Goal: Task Accomplishment & Management: Manage account settings

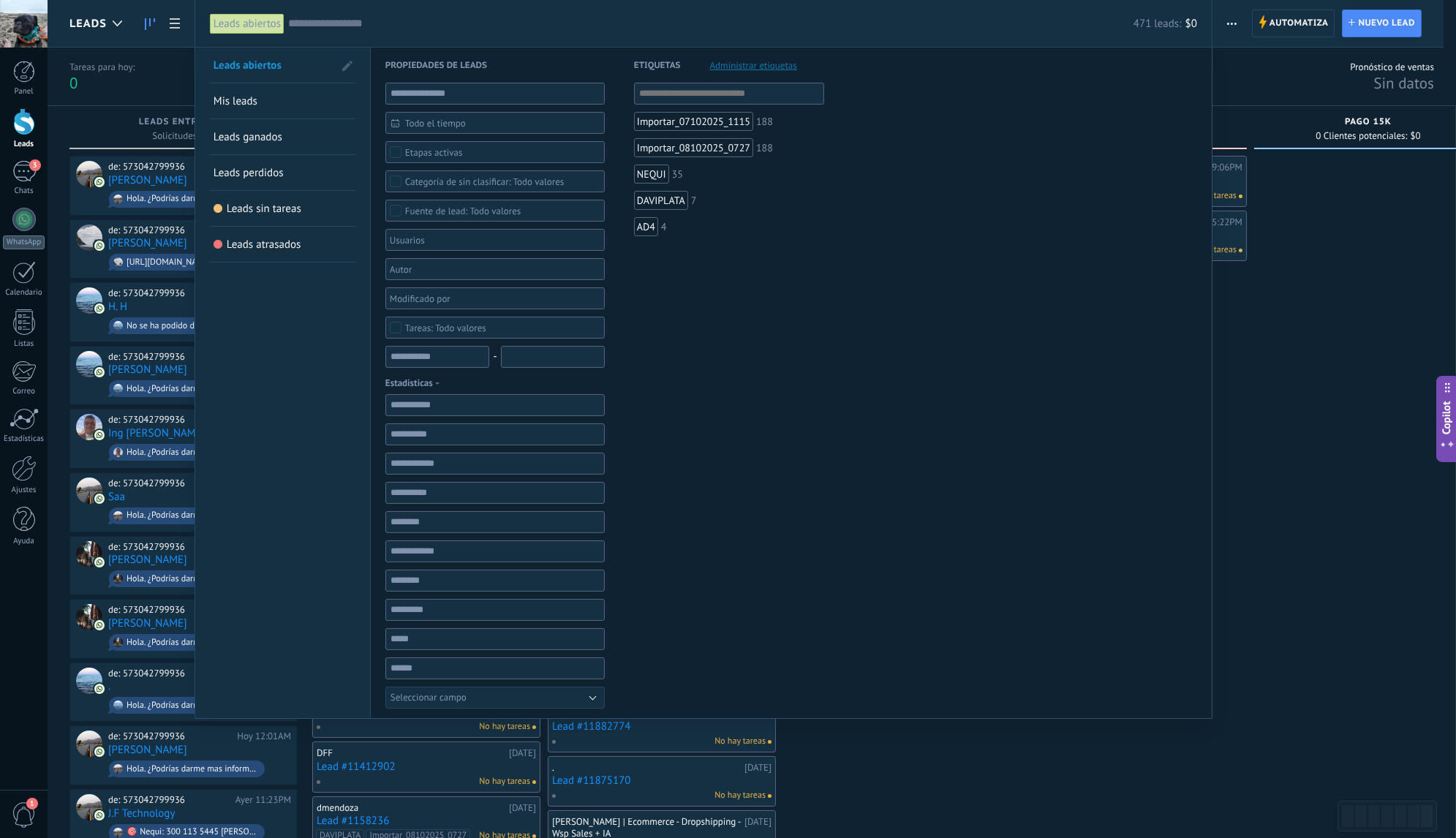
scroll to position [22, 0]
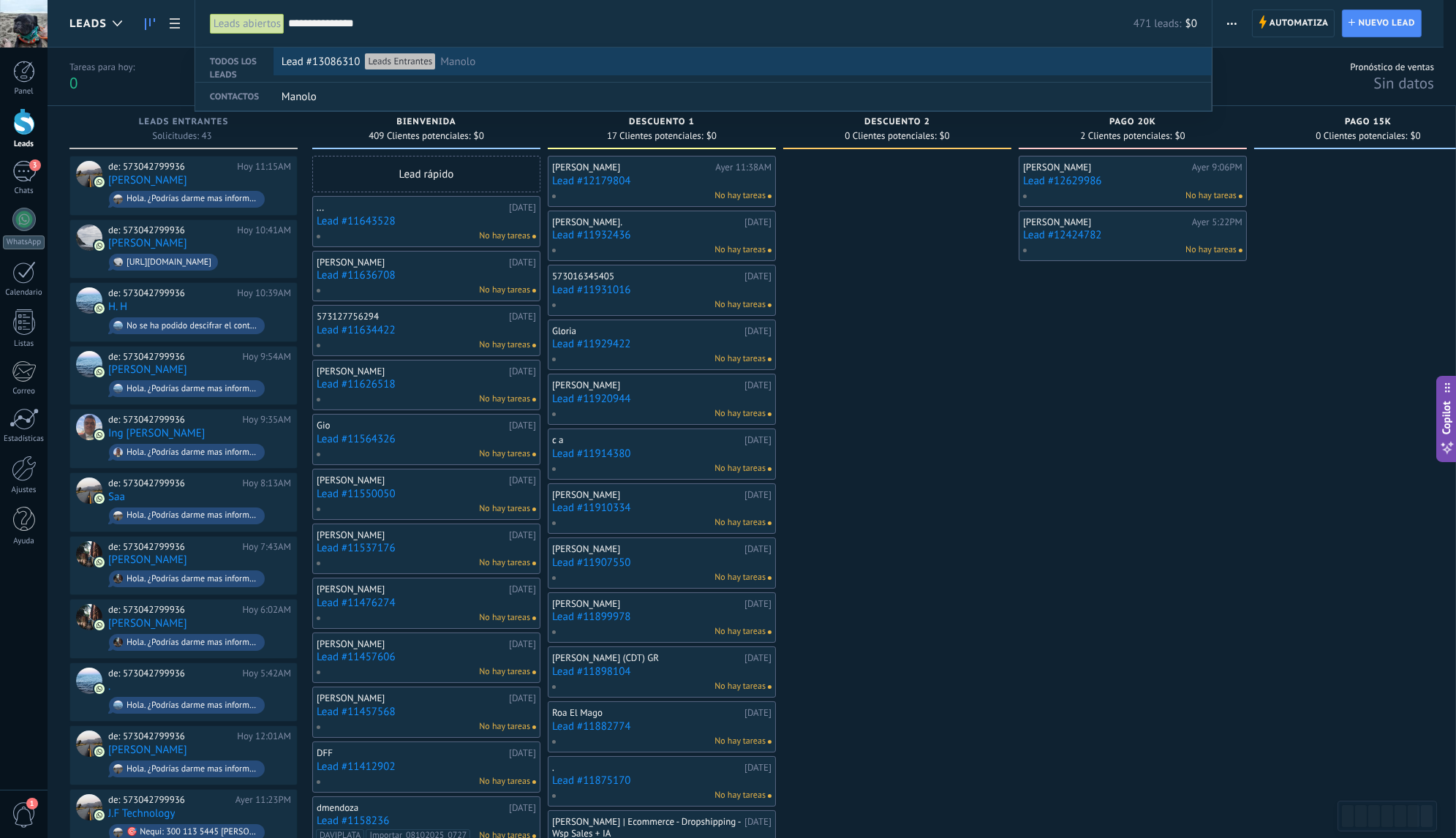
type input "**********"
click at [614, 66] on div "Lead #13086310 Leads Entrantes Manolo" at bounding box center [739, 62] width 915 height 28
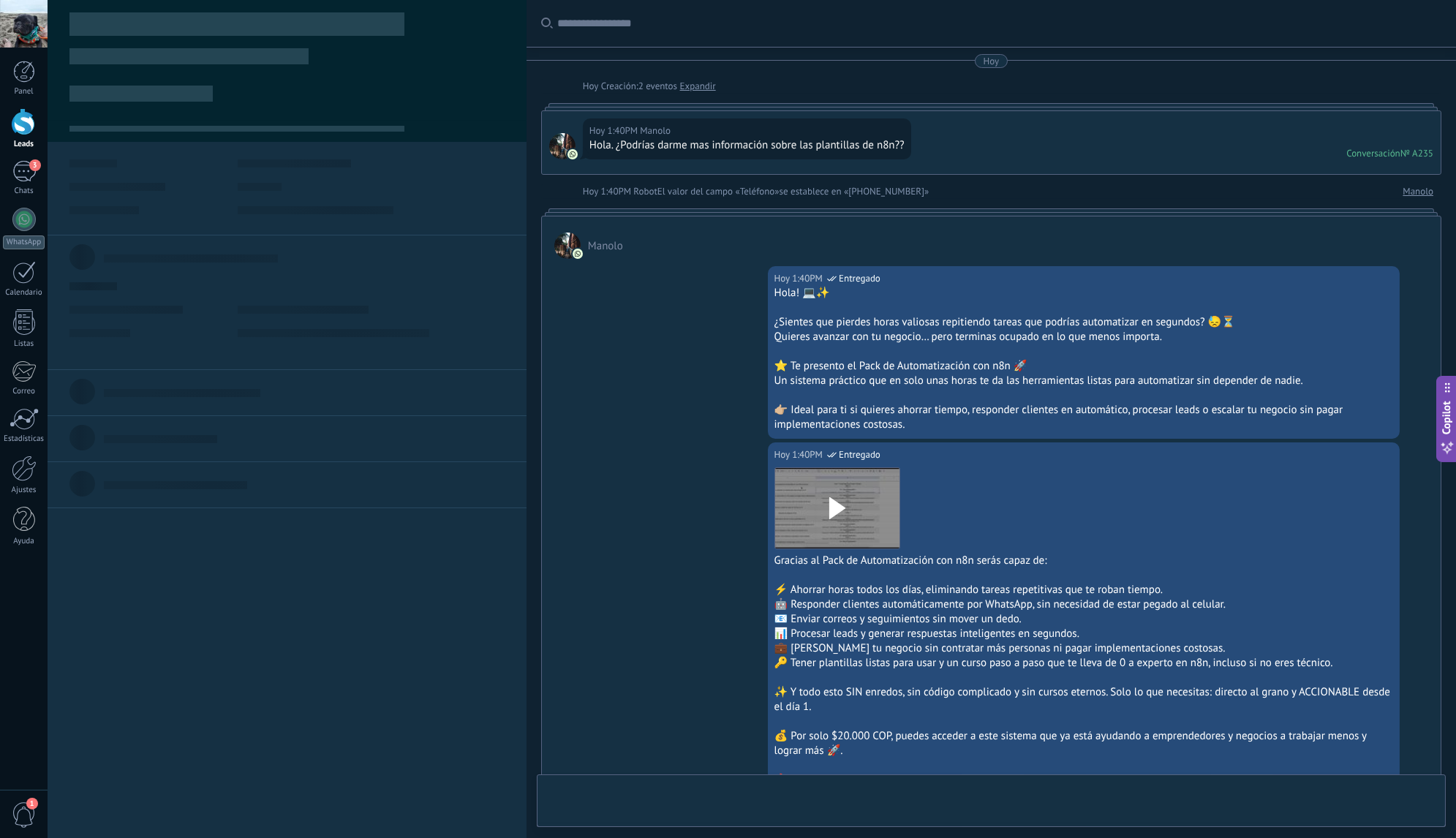
type textarea "**********"
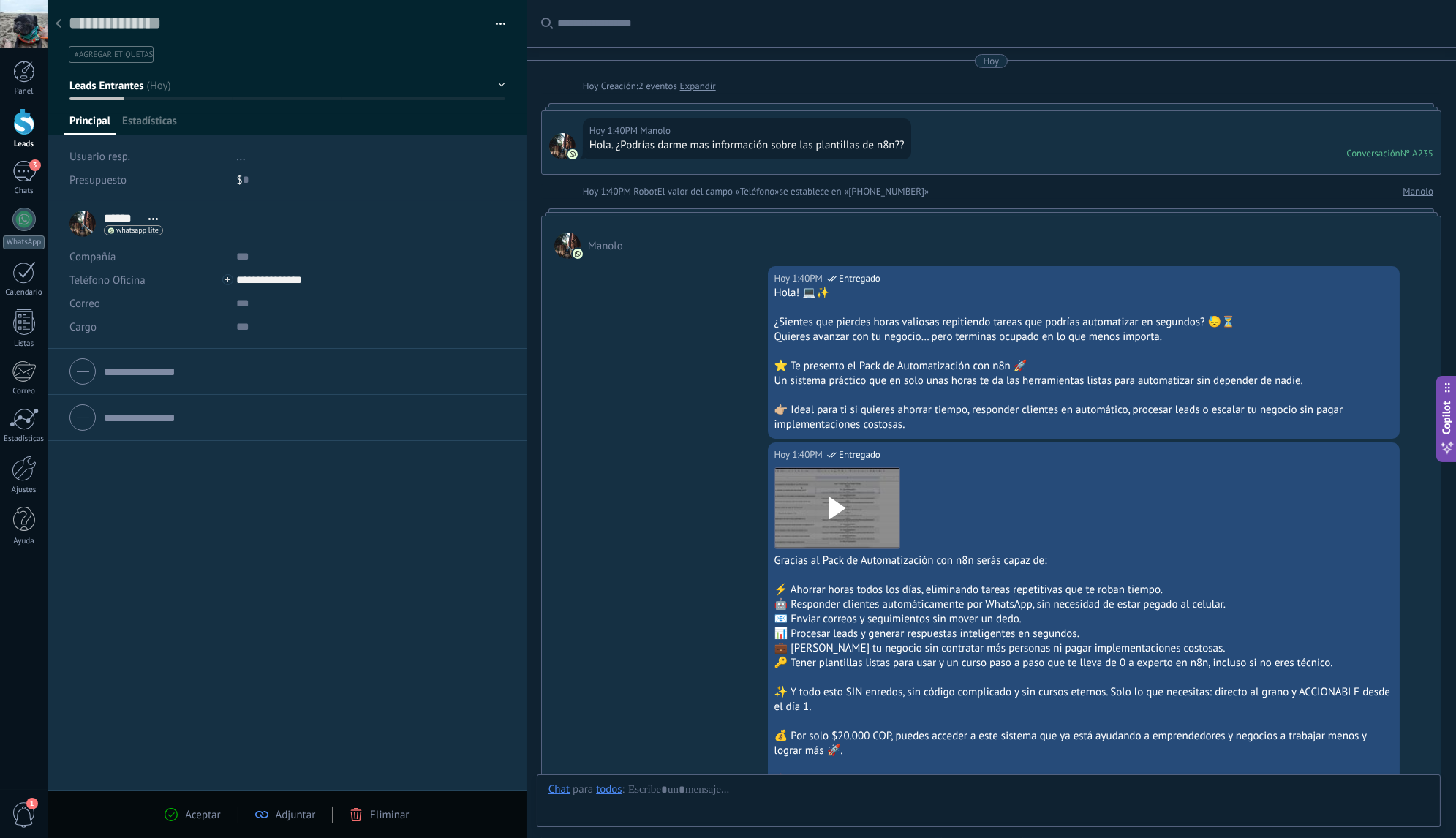
scroll to position [22, 0]
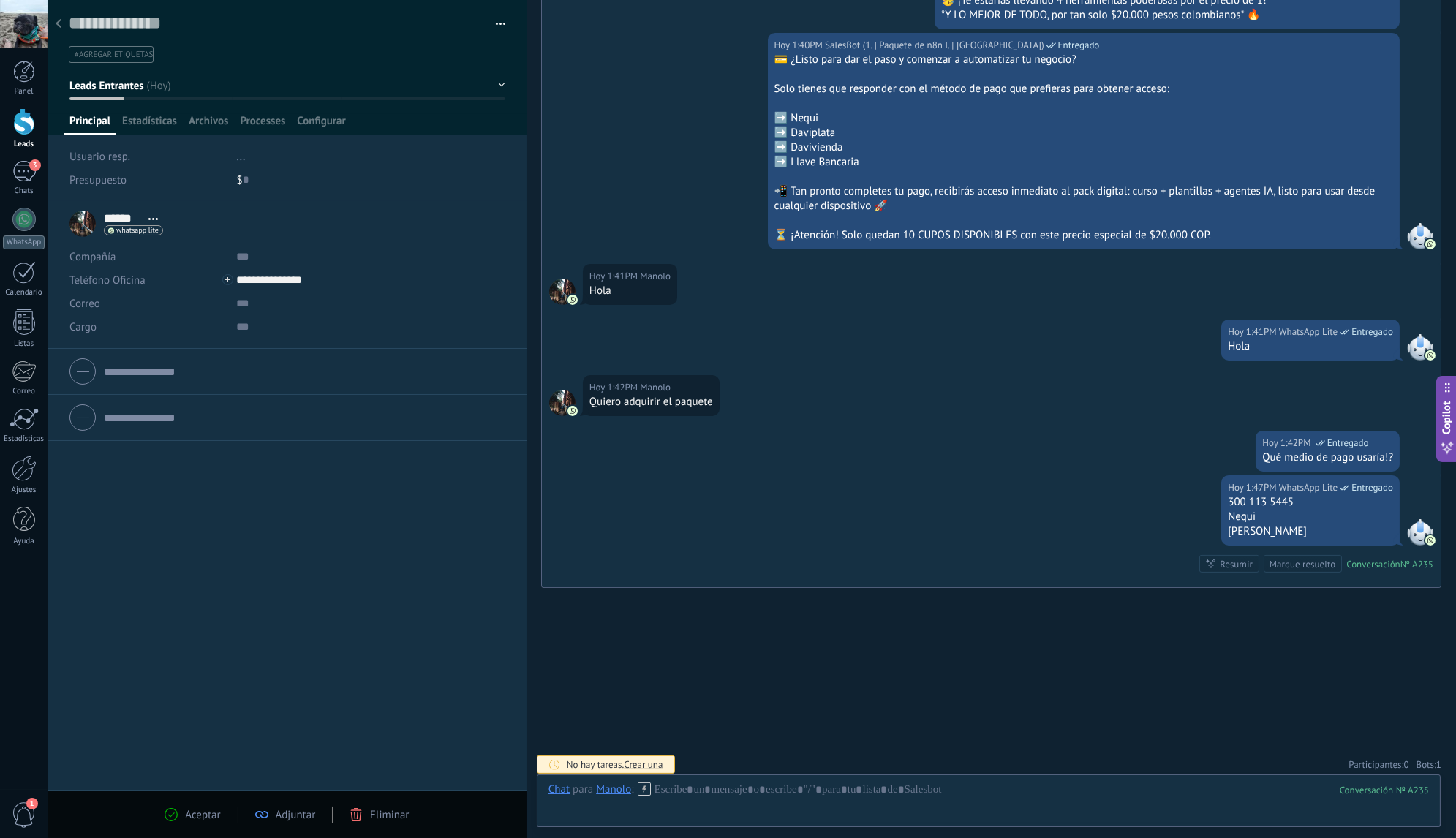
click at [1436, 758] on span "1" at bounding box center [1438, 764] width 5 height 13
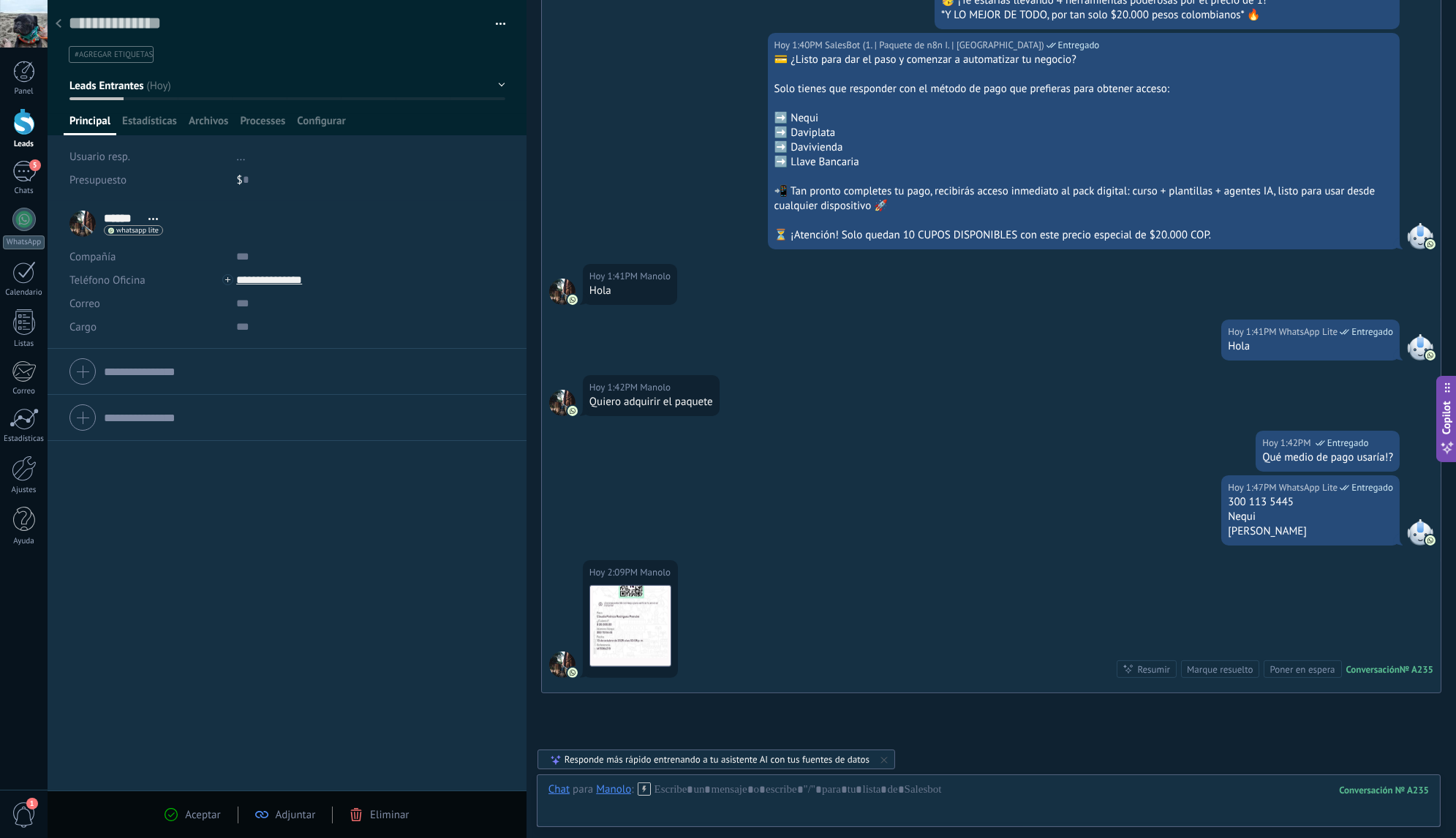
scroll to position [1122, 0]
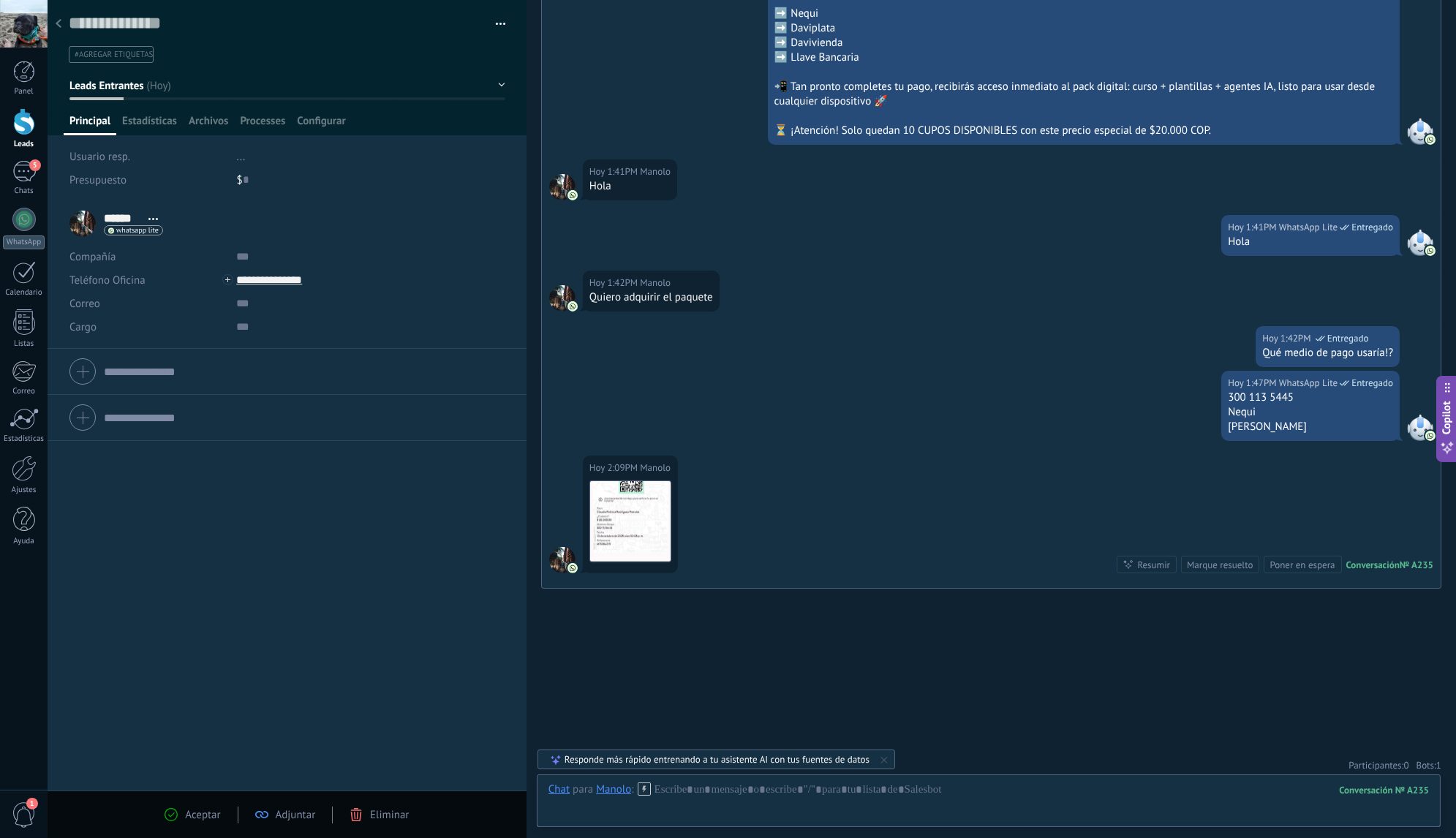
click at [1436, 763] on span "1" at bounding box center [1438, 765] width 5 height 13
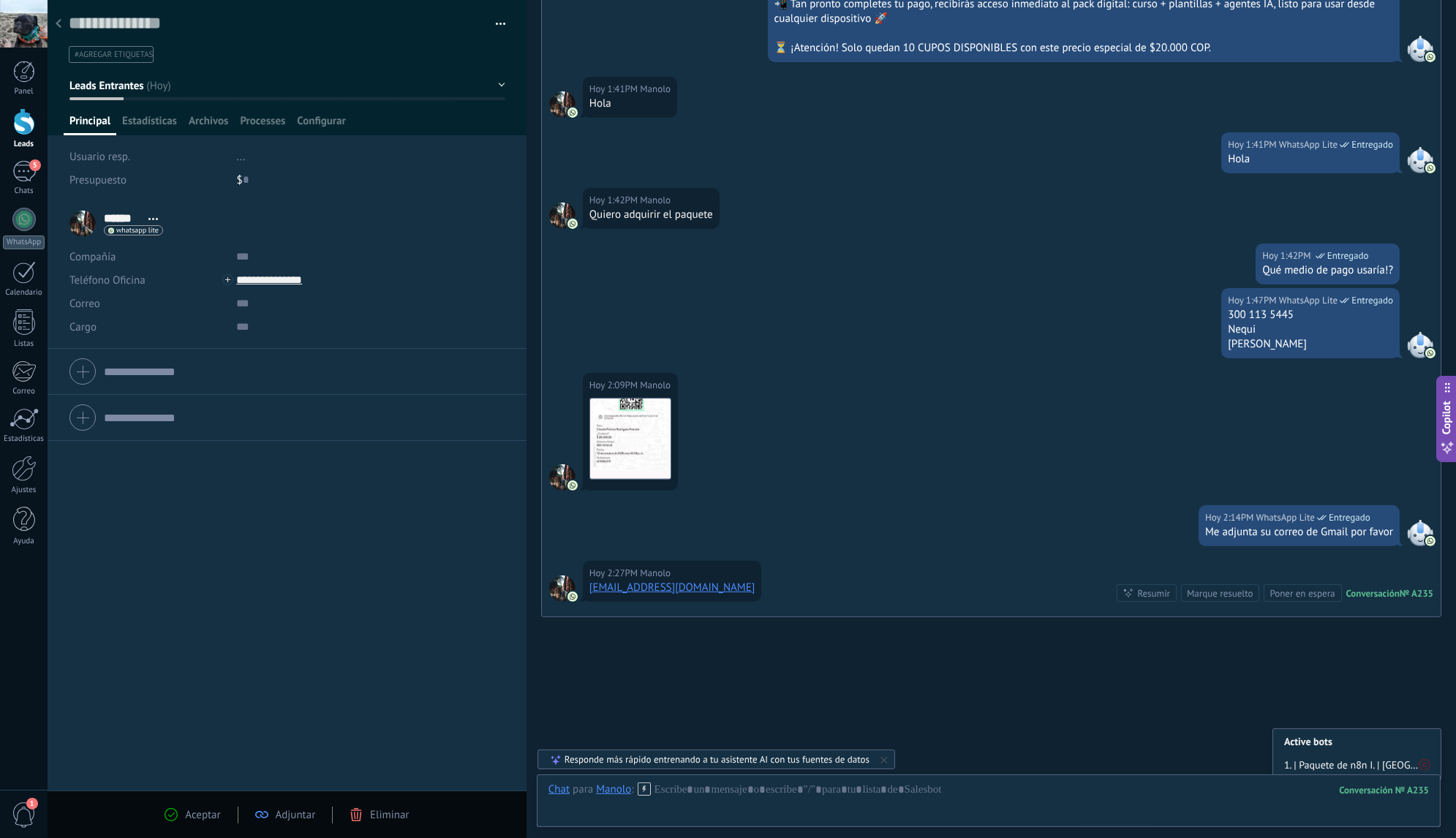
scroll to position [1233, 0]
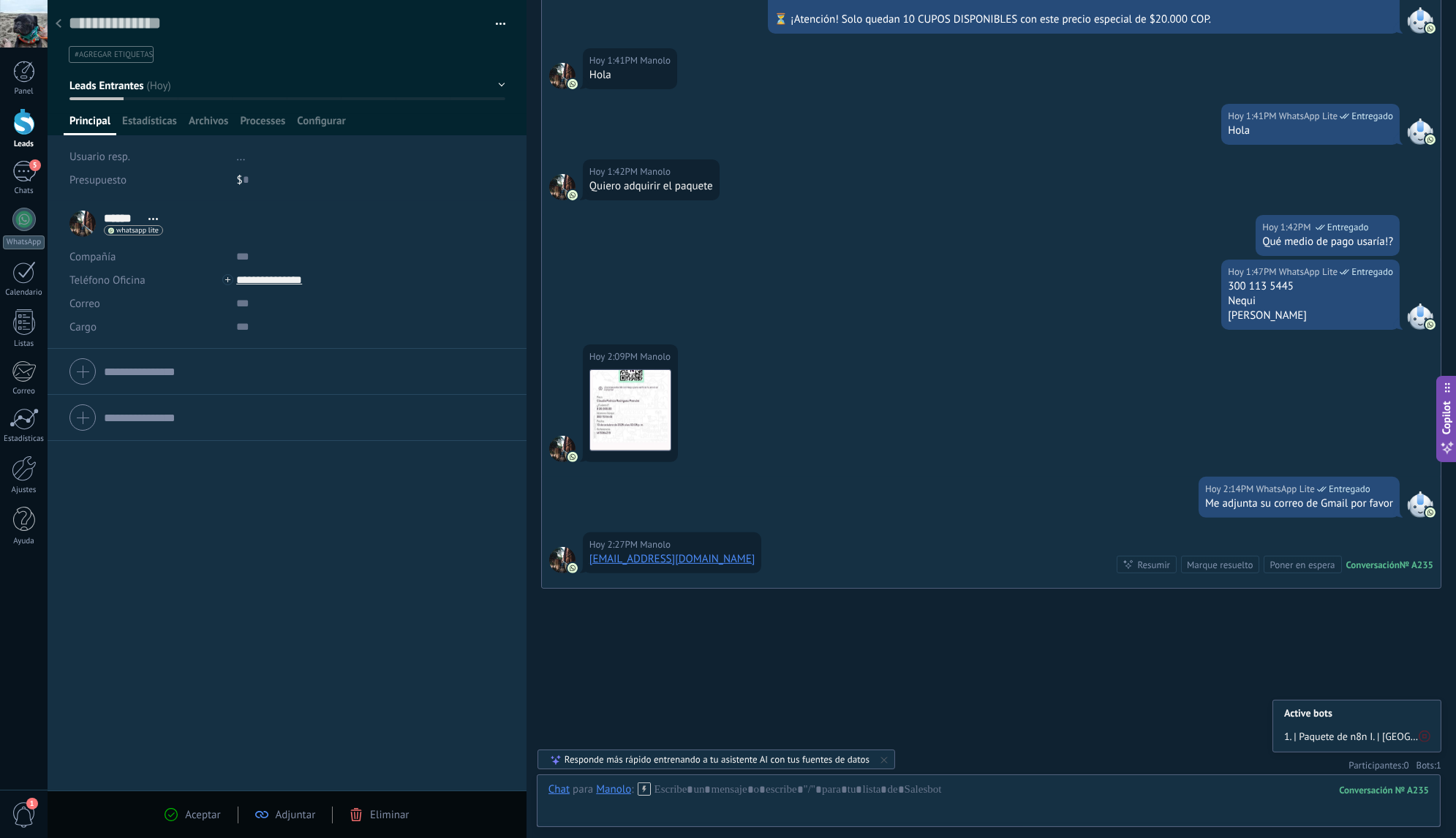
click at [1436, 763] on span "1" at bounding box center [1438, 765] width 5 height 13
click at [1313, 731] on span "1. | Paquete de n8n I. | [GEOGRAPHIC_DATA]" at bounding box center [1351, 736] width 135 height 11
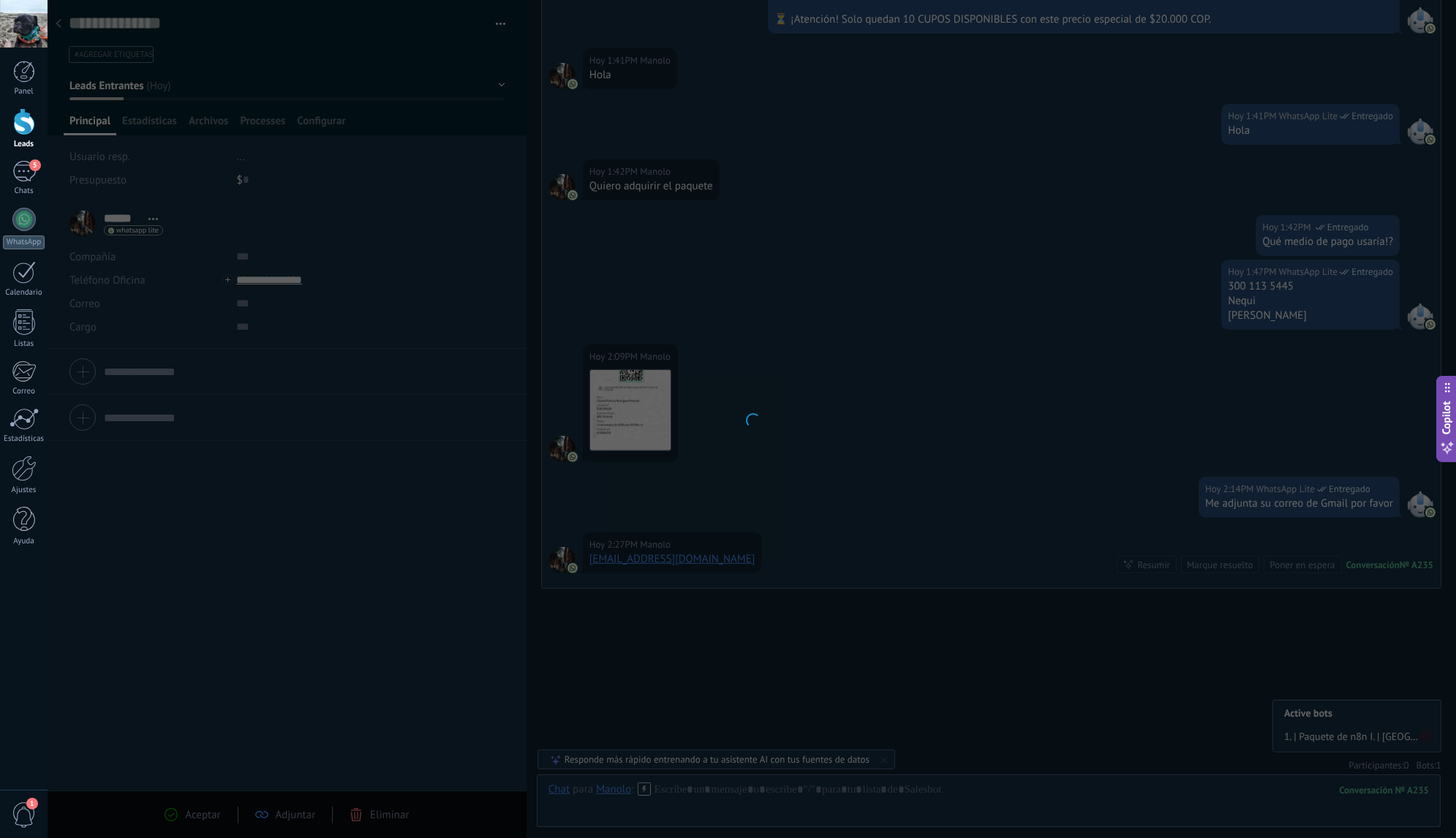
click at [1362, 731] on div at bounding box center [751, 419] width 1408 height 838
type input "**********"
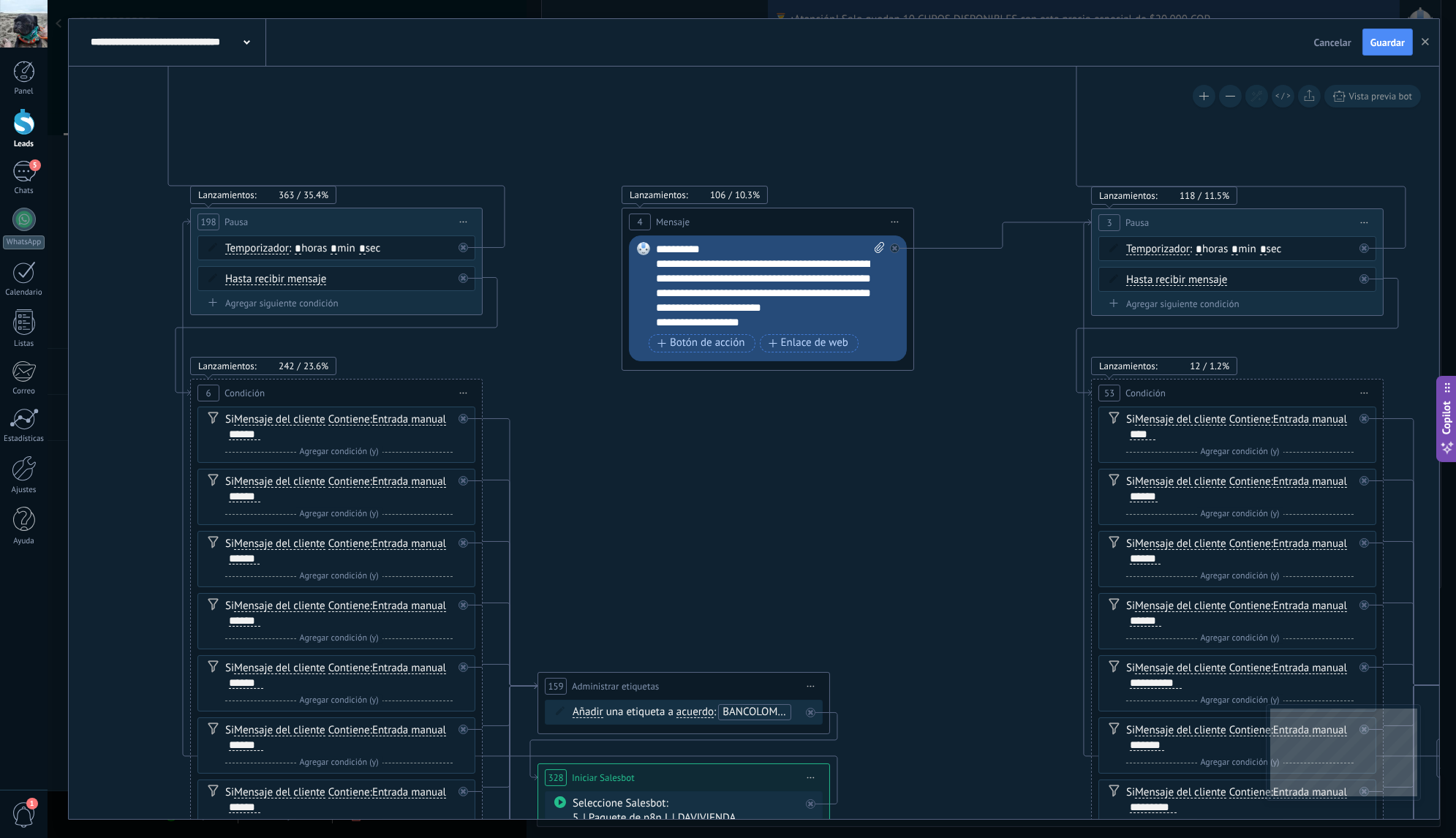
click at [244, 45] on icon at bounding box center [247, 42] width 6 height 4
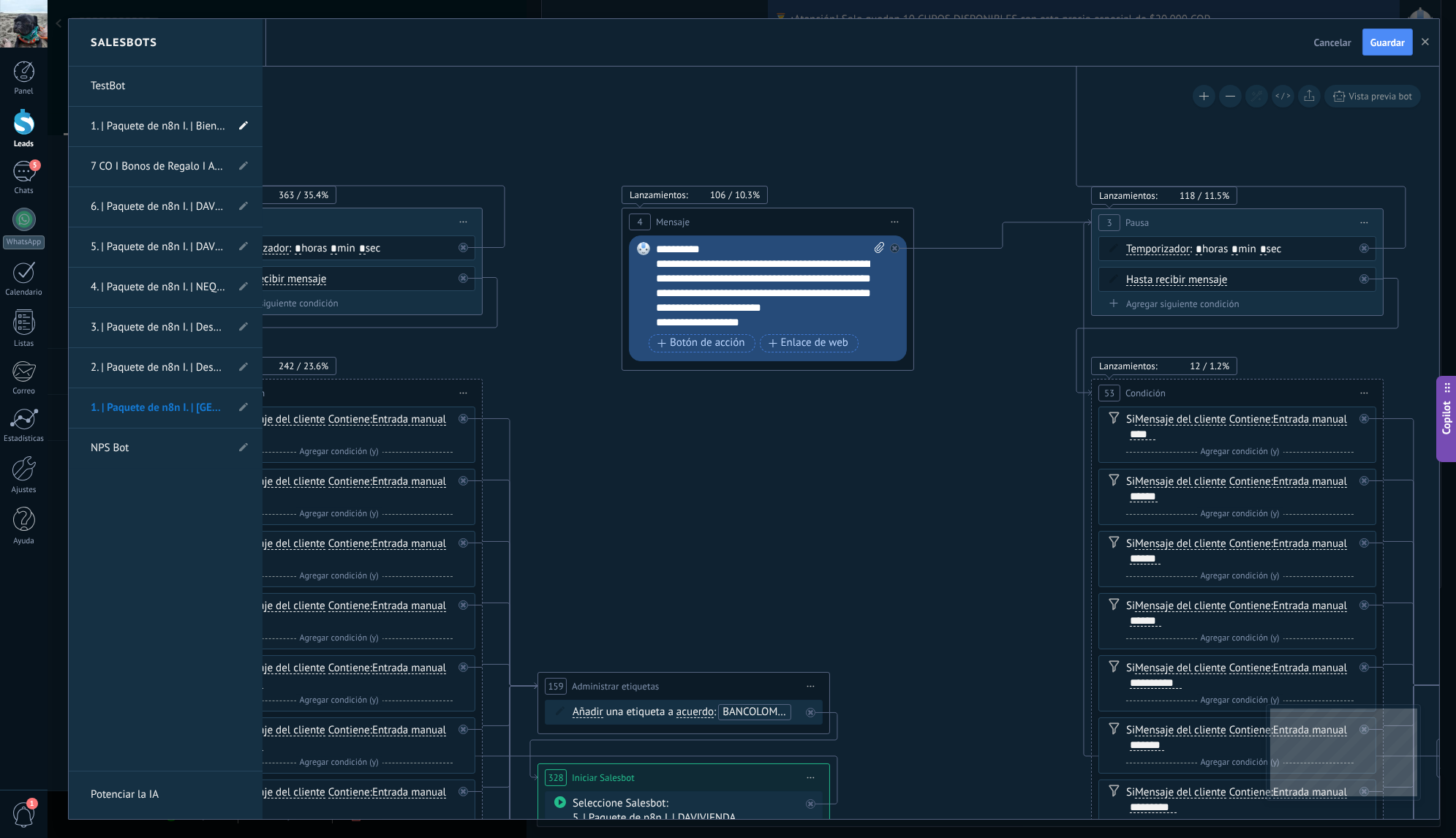
click at [244, 127] on icon at bounding box center [243, 125] width 9 height 9
drag, startPoint x: 170, startPoint y: 128, endPoint x: 216, endPoint y: 130, distance: 46.0
click at [216, 130] on li "**********" at bounding box center [166, 127] width 194 height 40
click at [132, 129] on input "**********" at bounding box center [143, 126] width 104 height 23
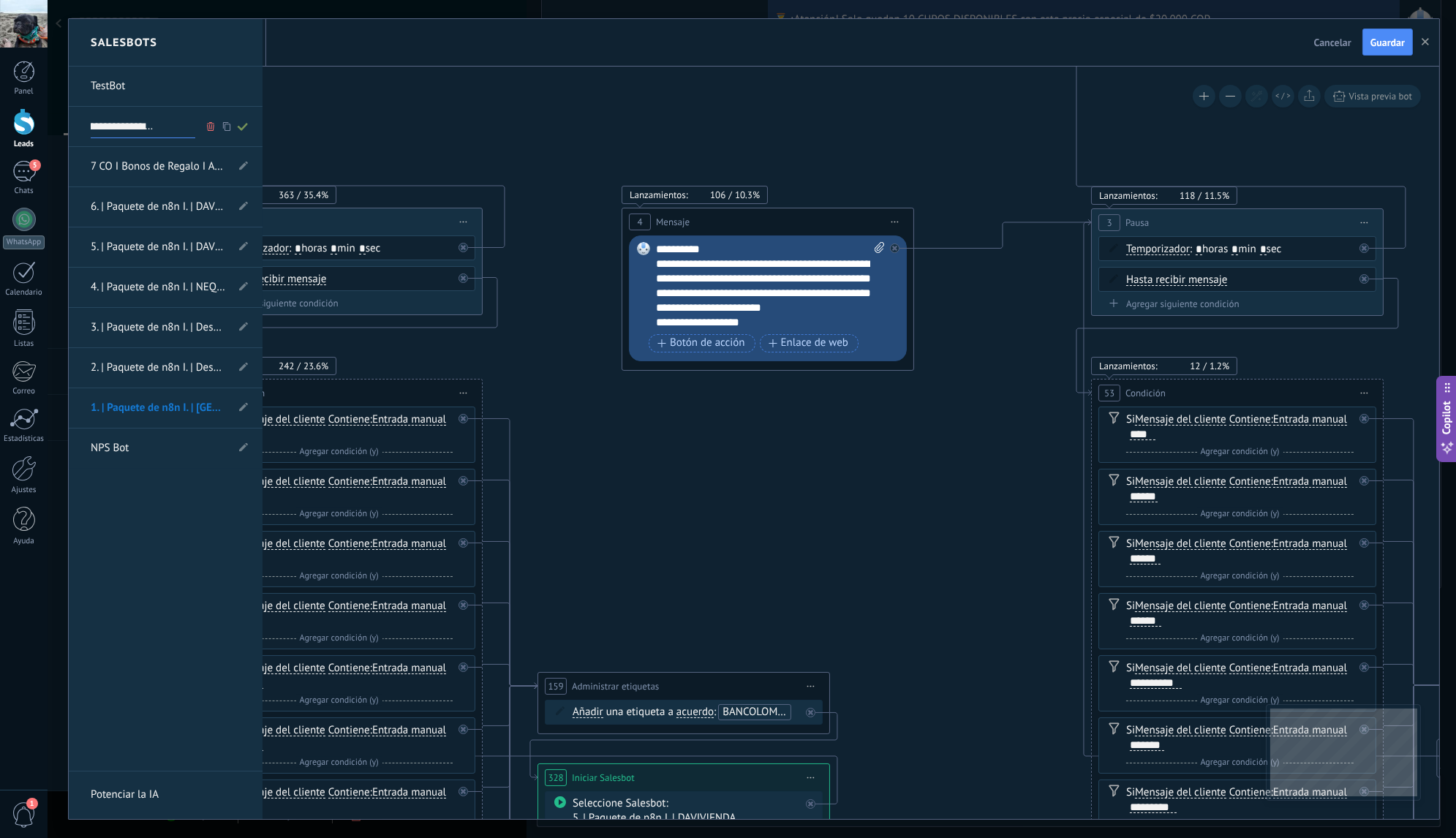
scroll to position [0, 0]
drag, startPoint x: 109, startPoint y: 129, endPoint x: 81, endPoint y: 128, distance: 28.0
click at [81, 128] on li "**********" at bounding box center [166, 127] width 194 height 40
click at [96, 129] on input "**********" at bounding box center [143, 126] width 104 height 23
click at [238, 127] on use at bounding box center [243, 127] width 10 height 8
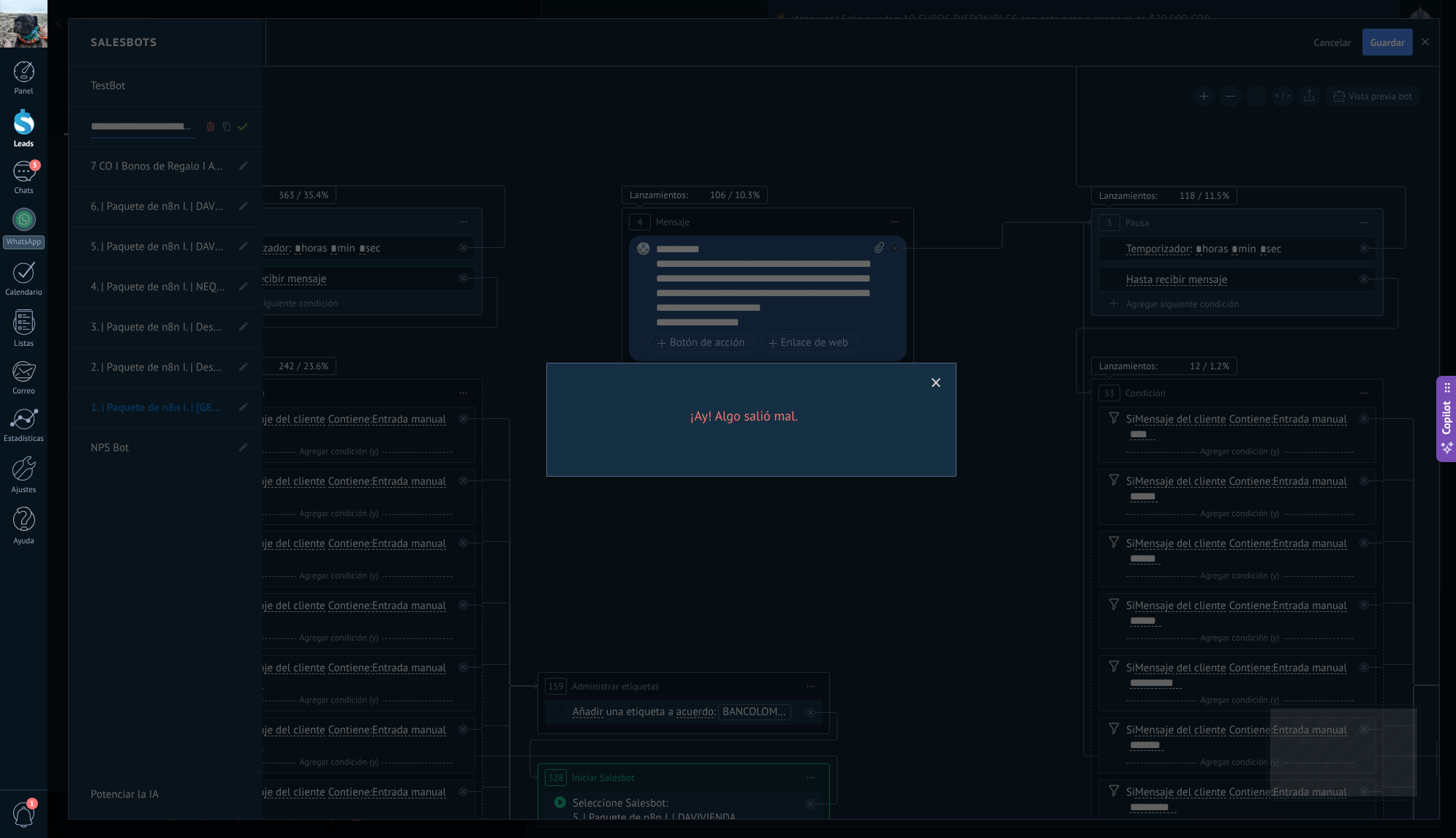
click at [944, 383] on span at bounding box center [936, 383] width 24 height 25
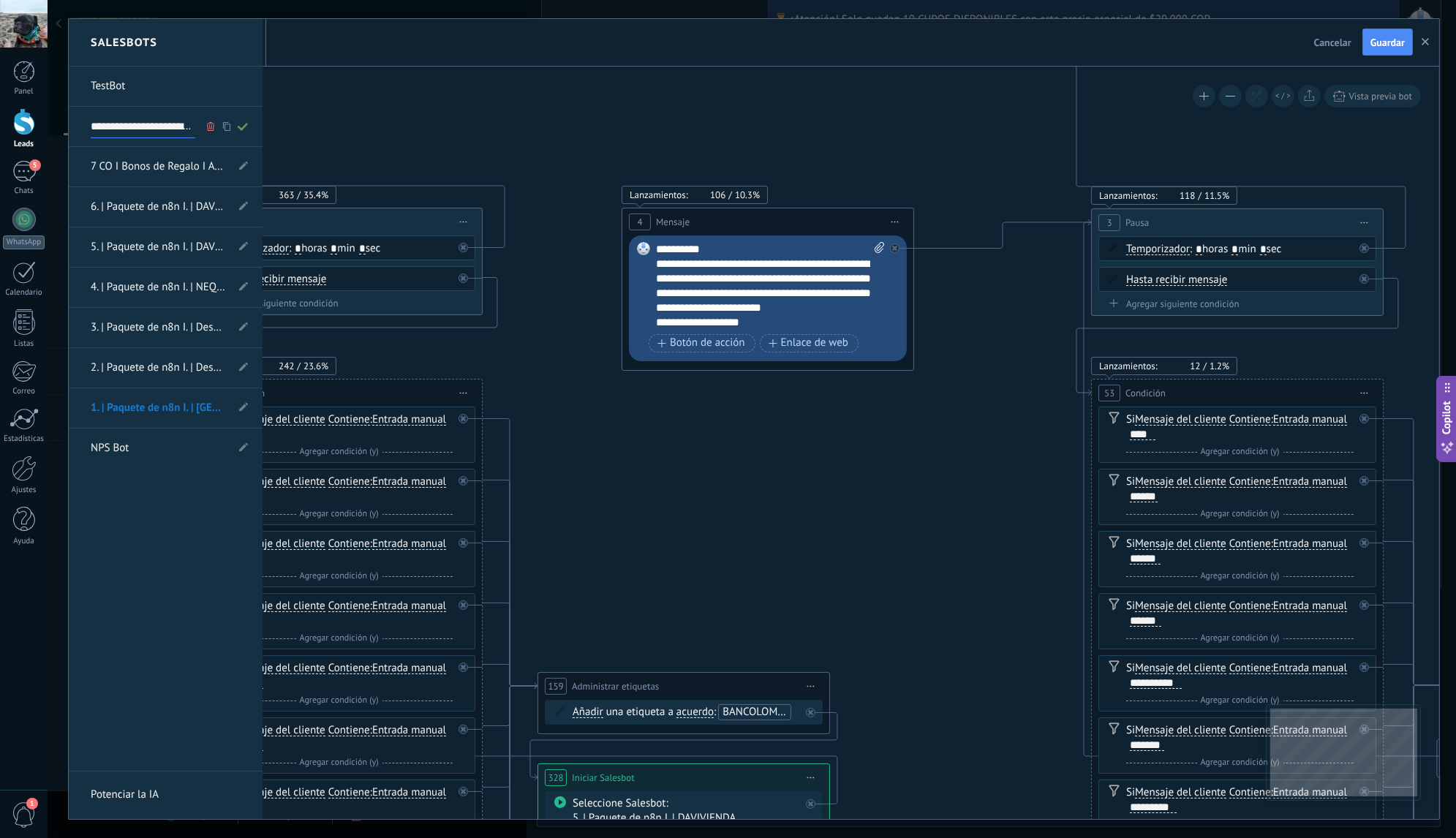
click at [245, 123] on icon at bounding box center [243, 126] width 16 height 9
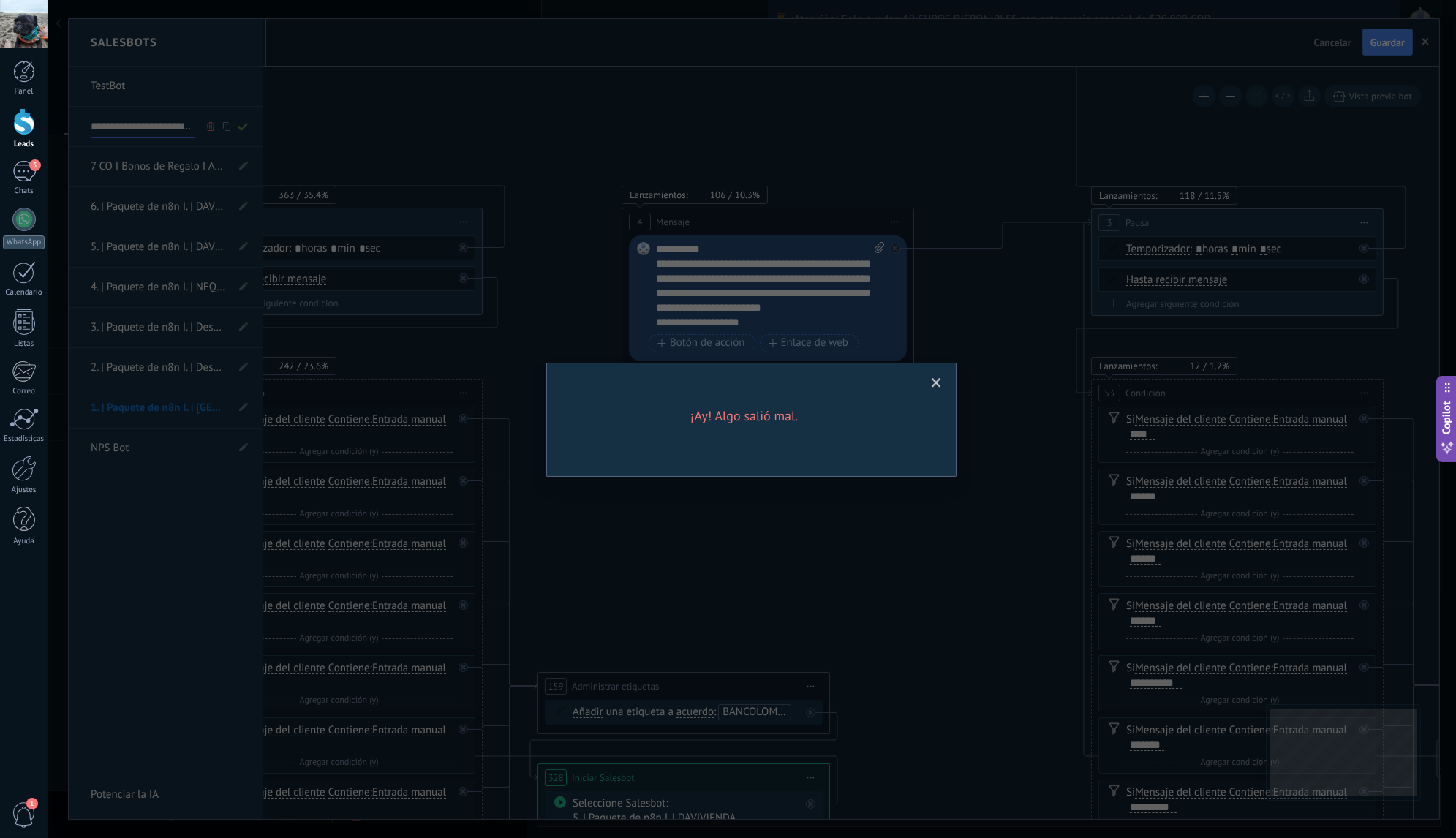
click at [931, 378] on span at bounding box center [936, 383] width 10 height 10
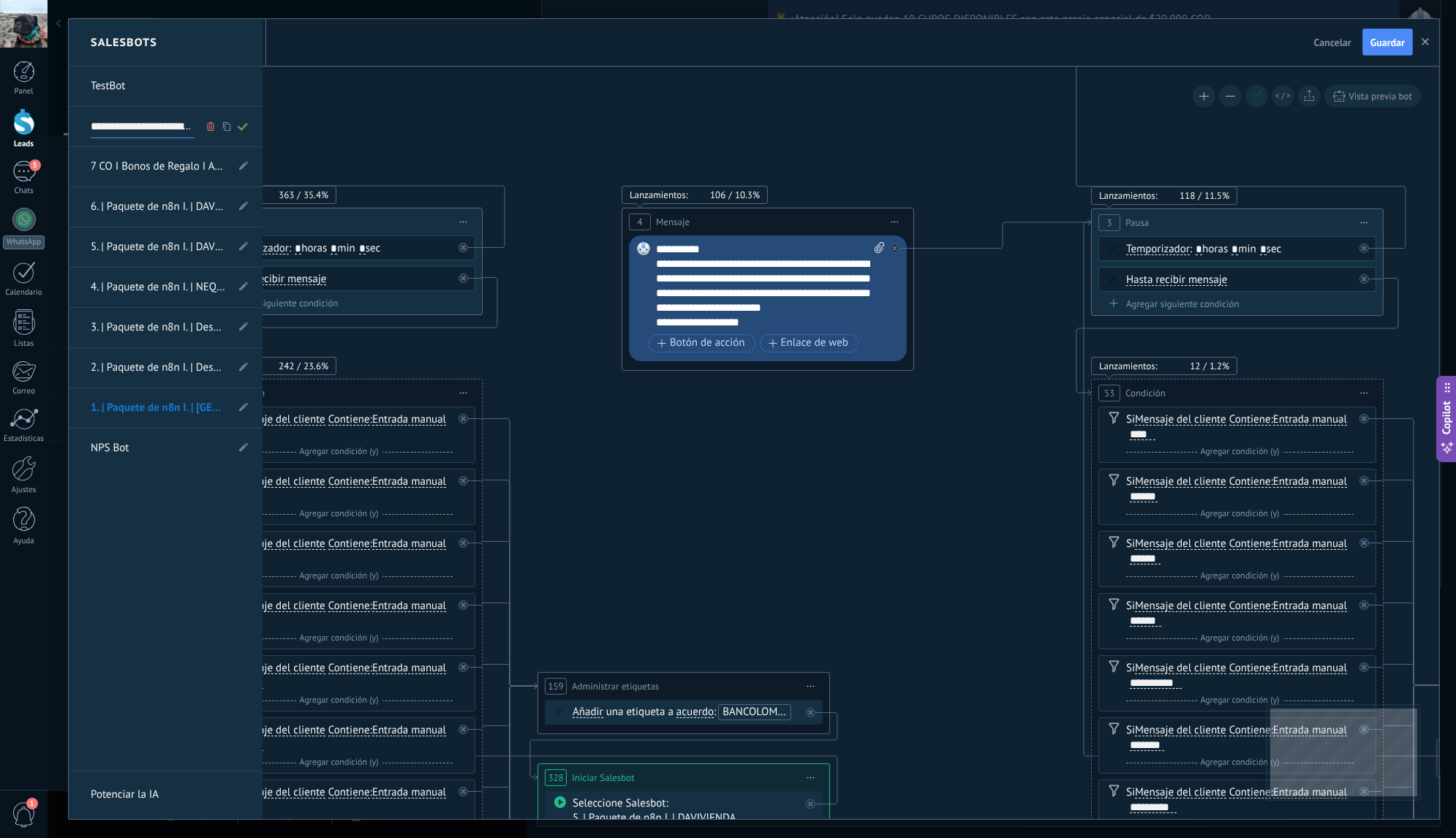
click at [107, 130] on input "**********" at bounding box center [143, 126] width 104 height 23
type input "**********"
click at [246, 121] on span at bounding box center [243, 126] width 16 height 18
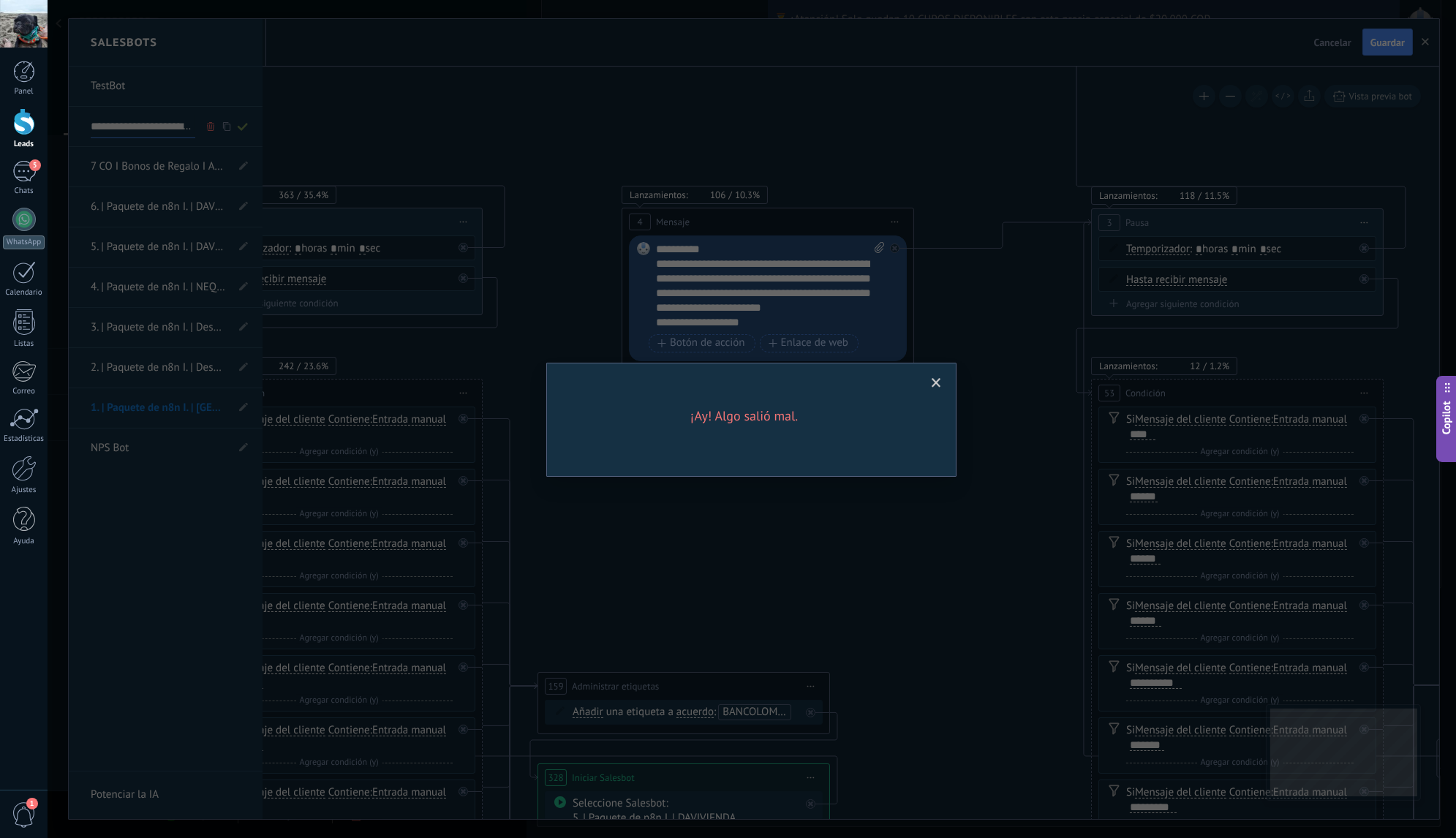
click at [930, 381] on span at bounding box center [936, 383] width 24 height 25
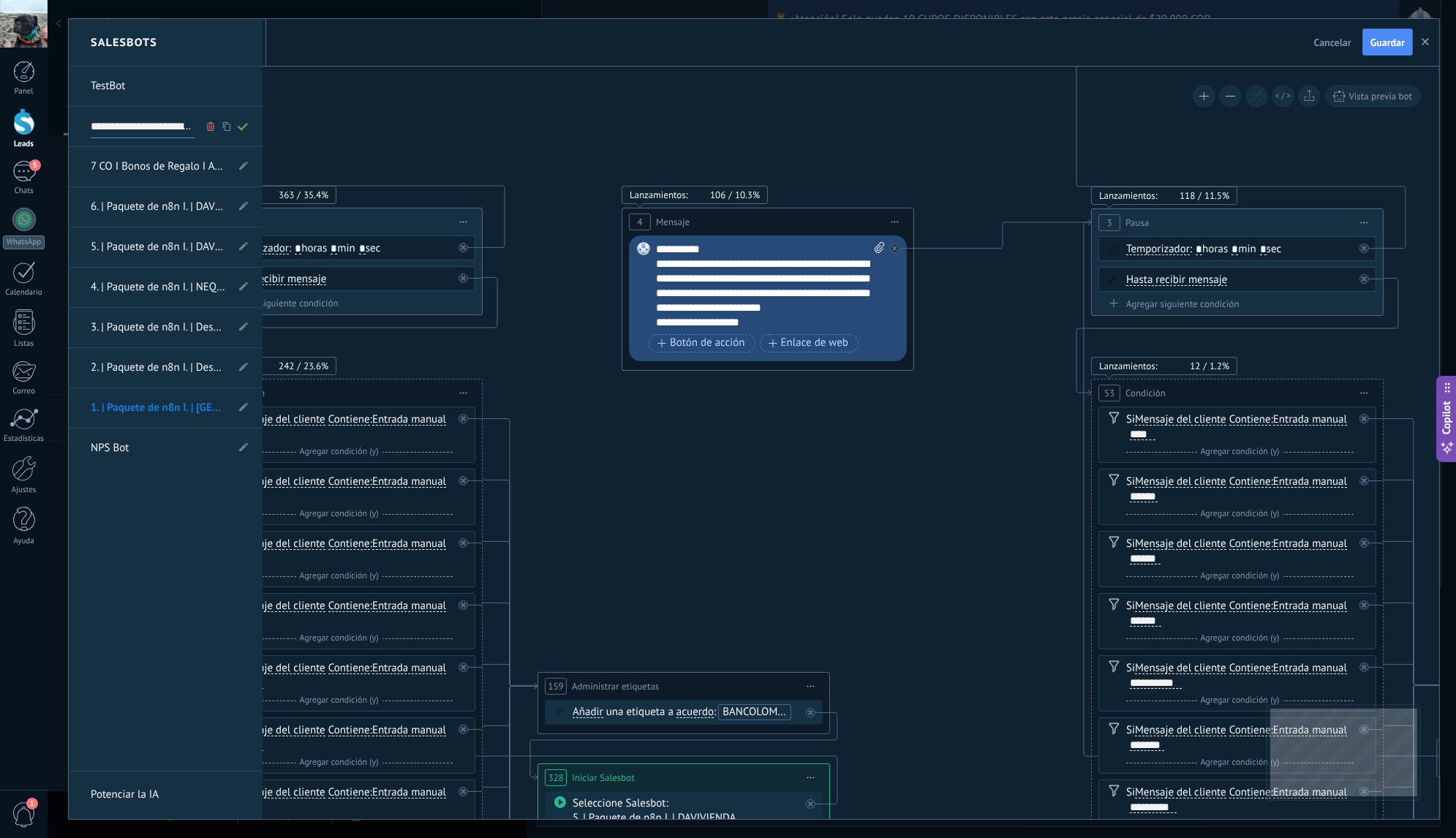
click at [645, 421] on div at bounding box center [754, 419] width 1370 height 800
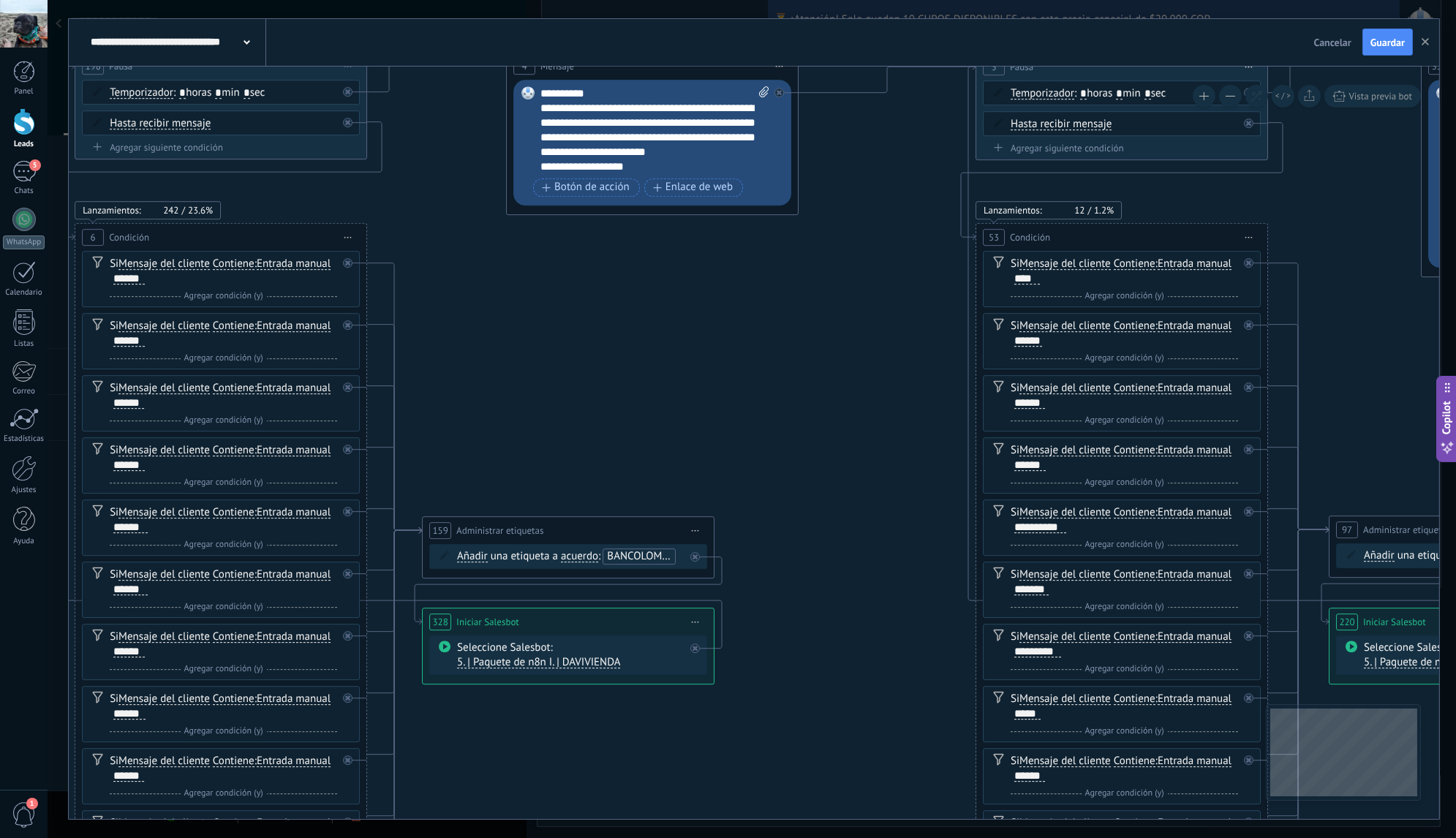
drag, startPoint x: 877, startPoint y: 548, endPoint x: 731, endPoint y: 371, distance: 229.4
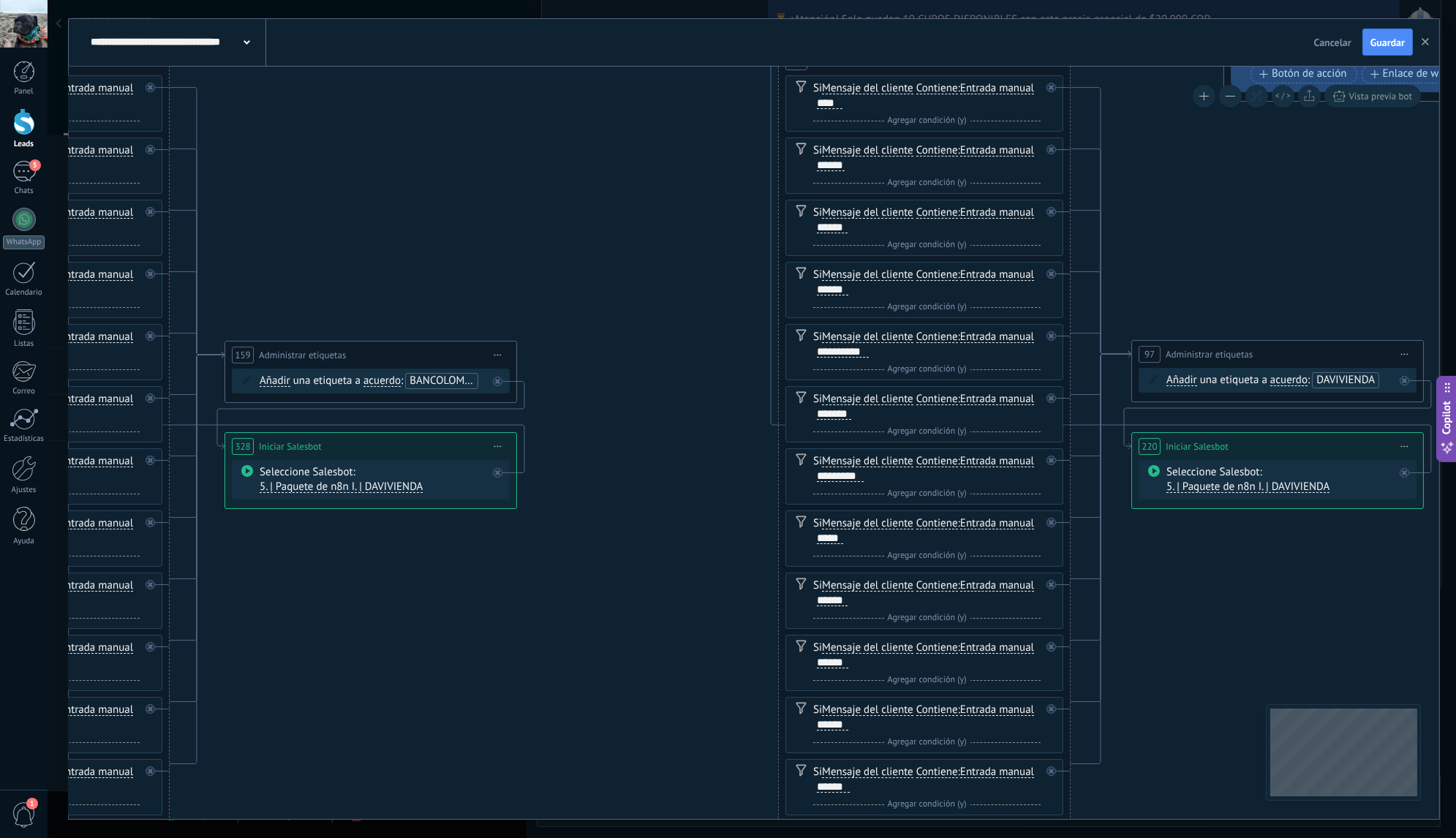
drag, startPoint x: 830, startPoint y: 469, endPoint x: 700, endPoint y: 248, distance: 256.4
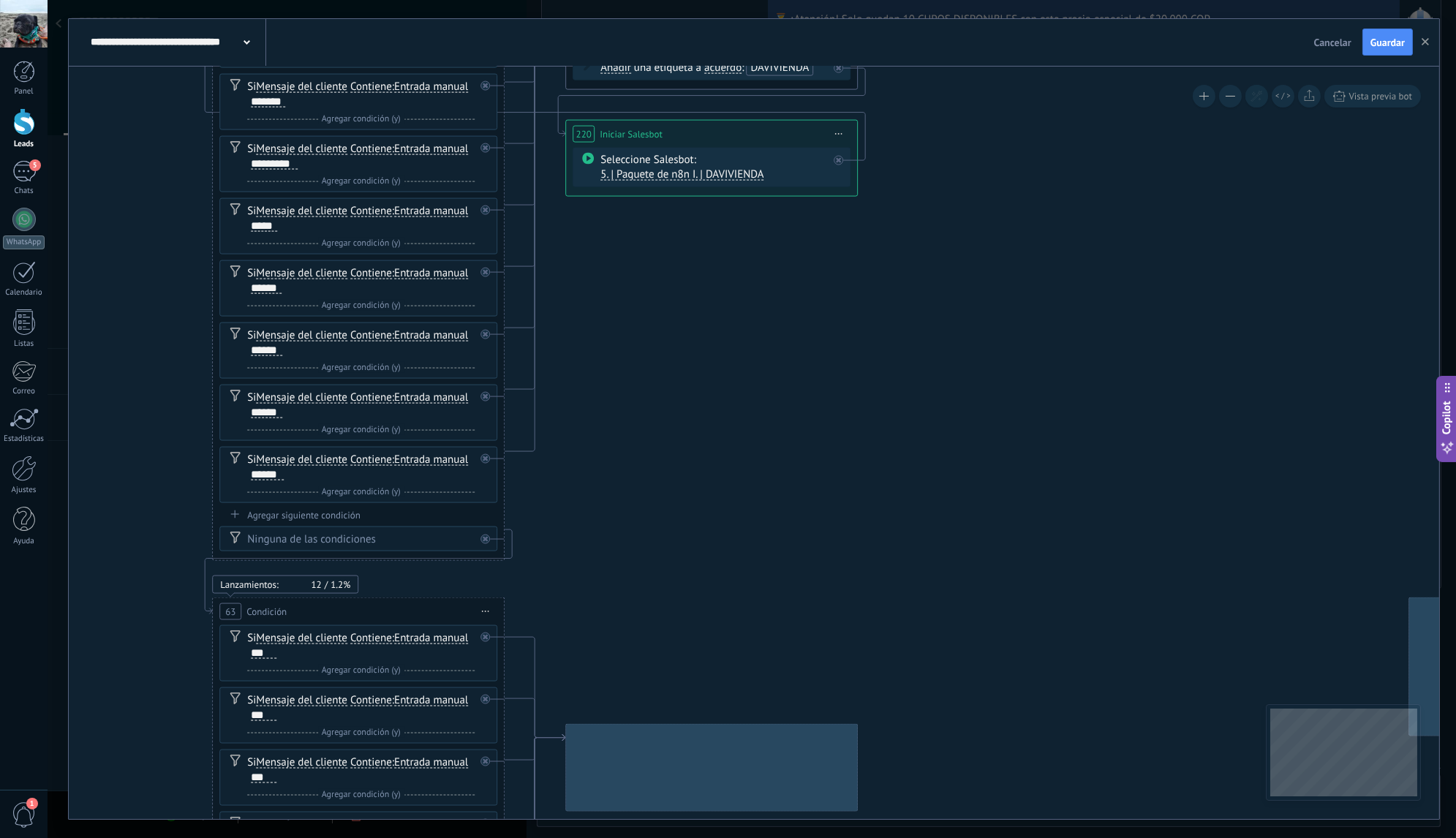
drag, startPoint x: 1207, startPoint y: 510, endPoint x: 532, endPoint y: 236, distance: 728.5
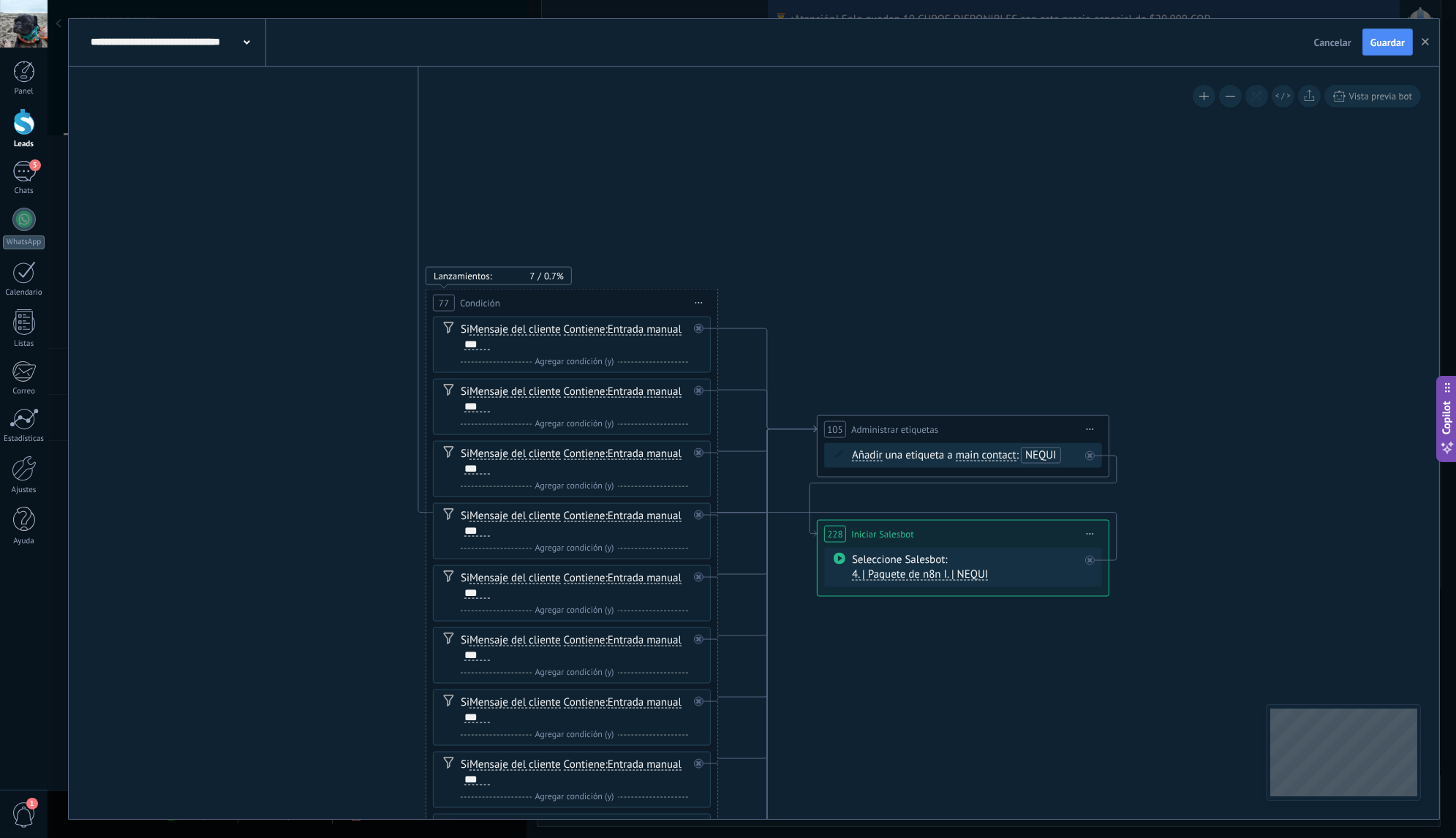
drag, startPoint x: 1129, startPoint y: 304, endPoint x: 786, endPoint y: 218, distance: 353.6
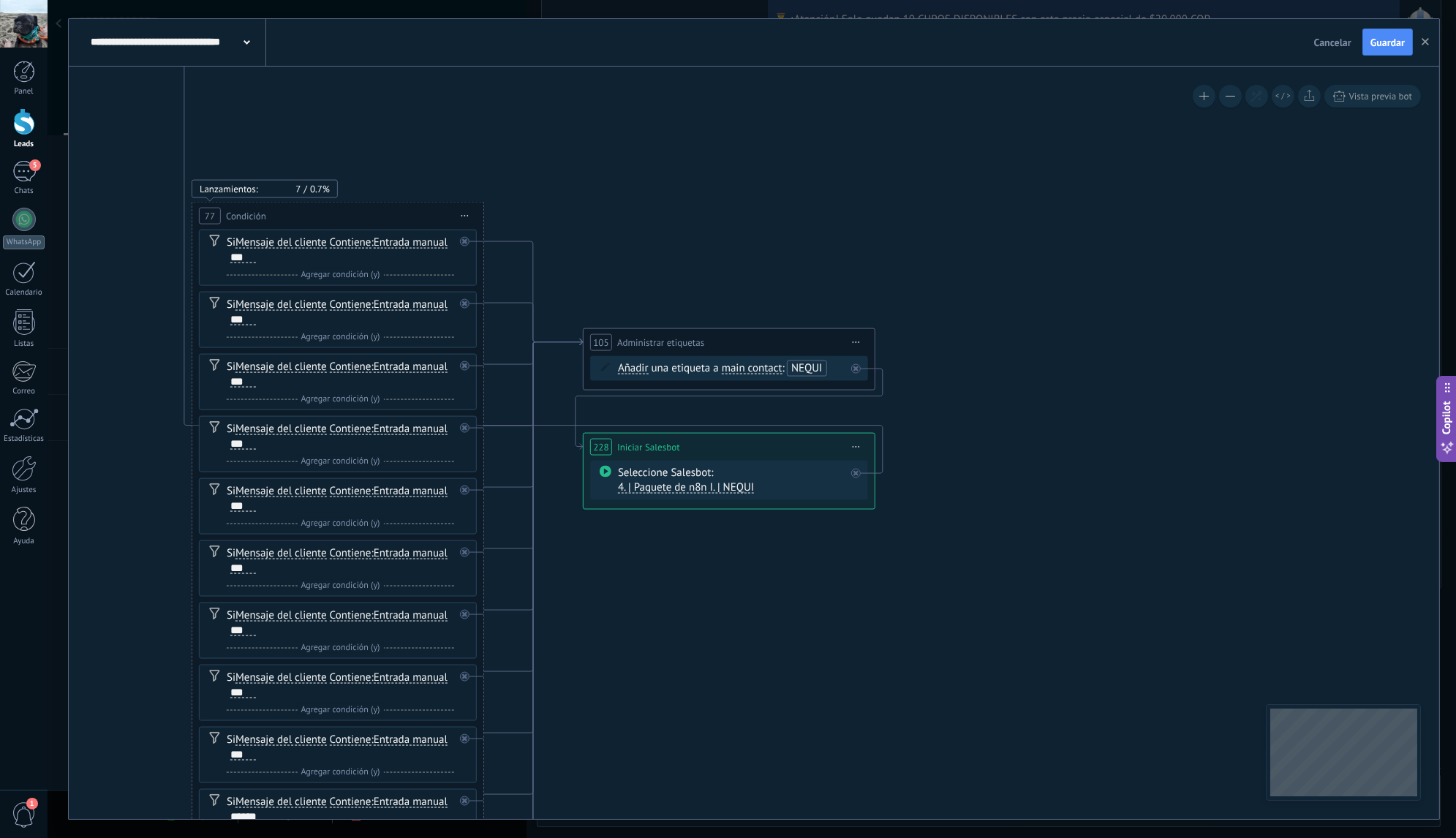
drag, startPoint x: 1018, startPoint y: 319, endPoint x: 578, endPoint y: 216, distance: 451.9
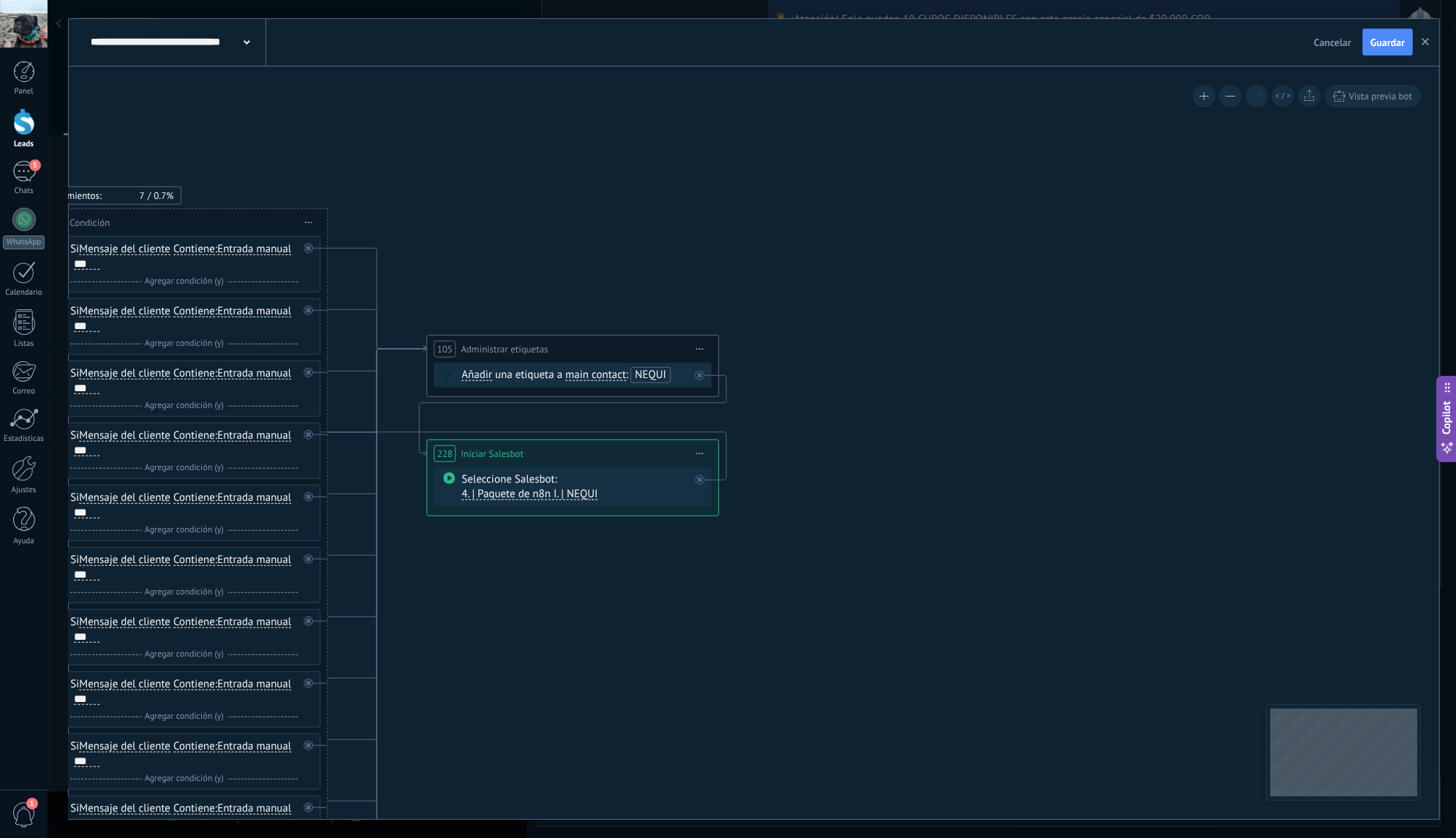
drag, startPoint x: 946, startPoint y: 241, endPoint x: 740, endPoint y: 385, distance: 251.3
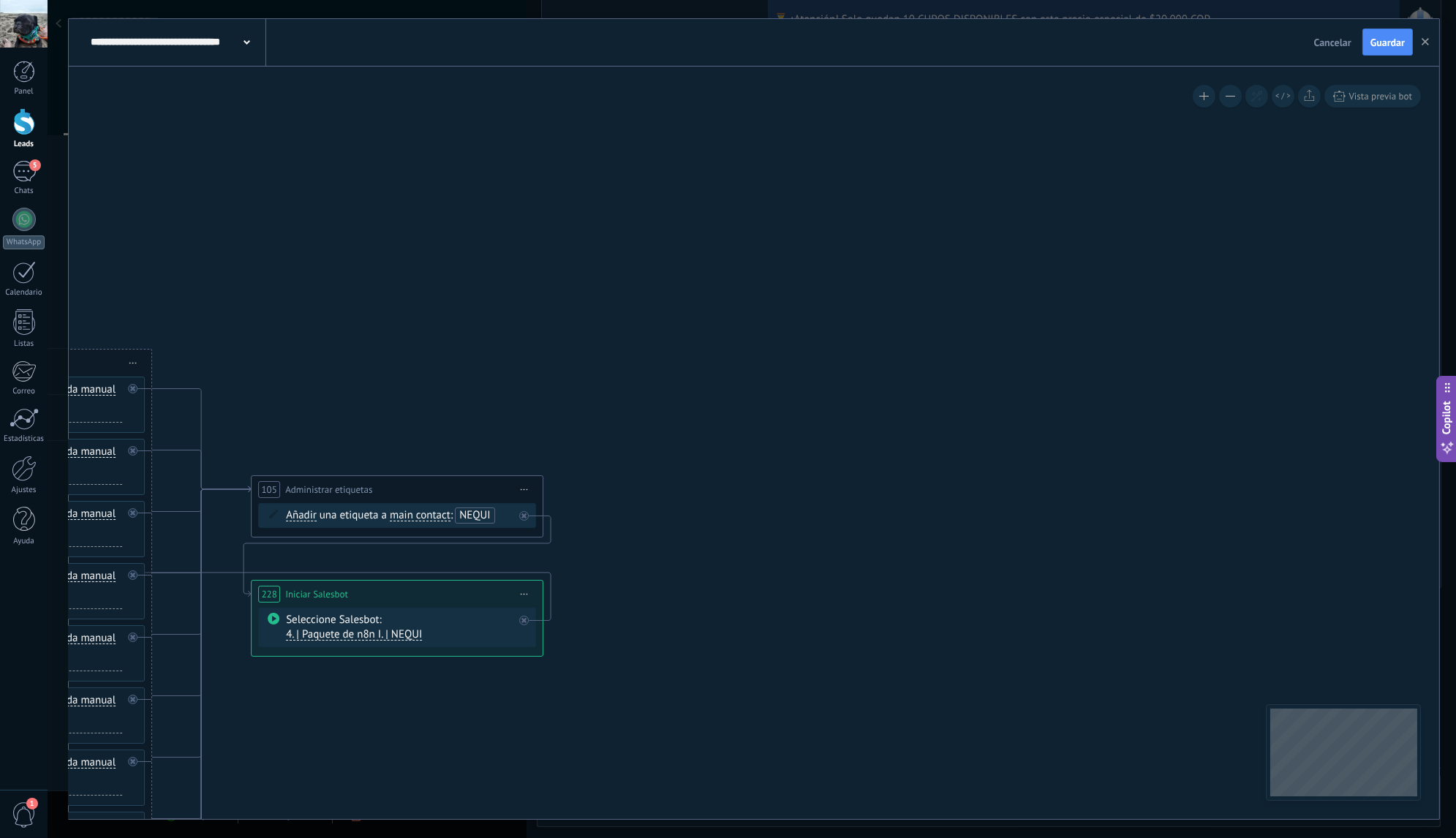
drag, startPoint x: 802, startPoint y: 270, endPoint x: 712, endPoint y: 421, distance: 175.8
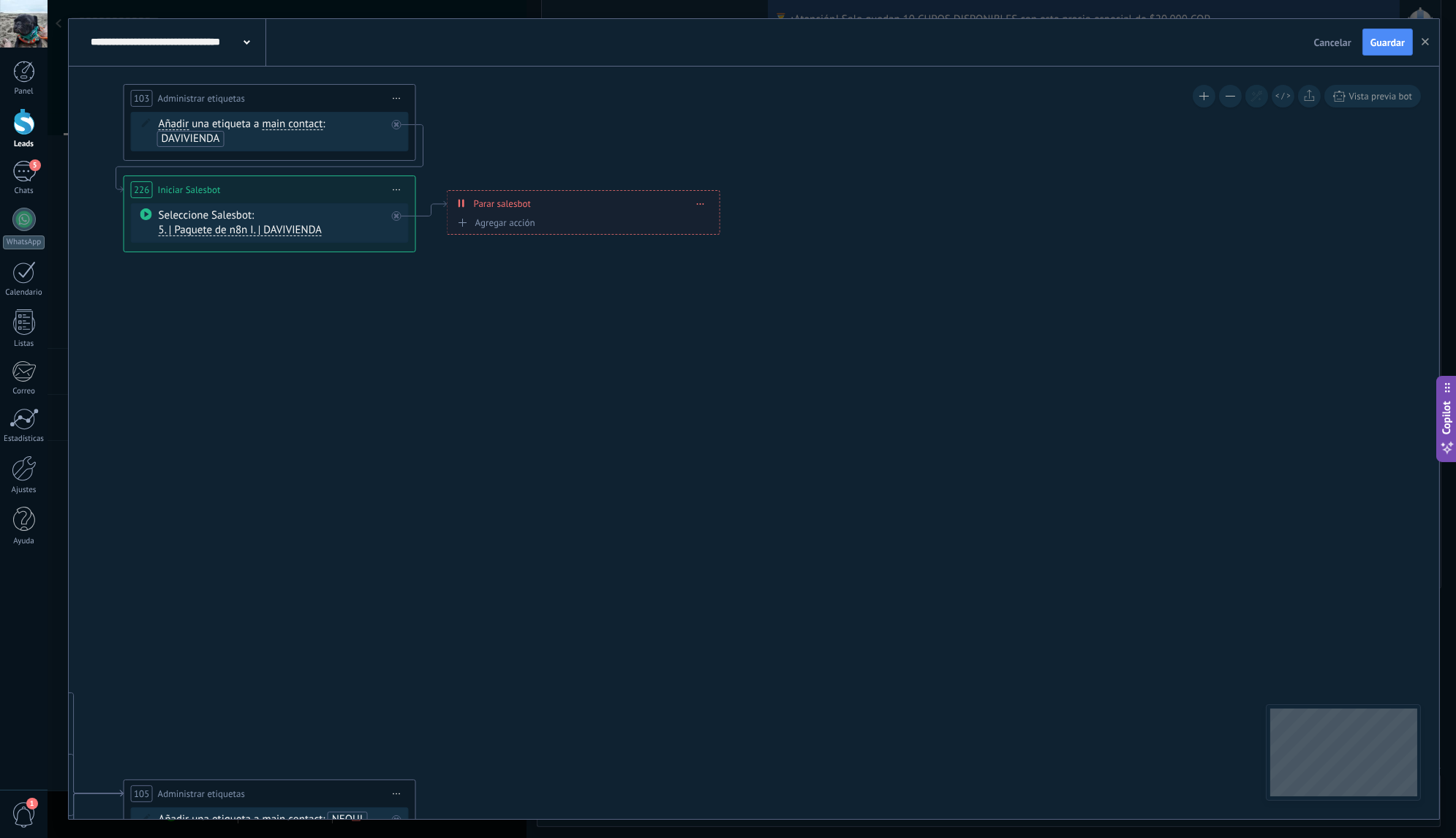
drag, startPoint x: 803, startPoint y: 256, endPoint x: 734, endPoint y: 461, distance: 216.3
click at [740, 458] on icon at bounding box center [129, 124] width 9854 height 4021
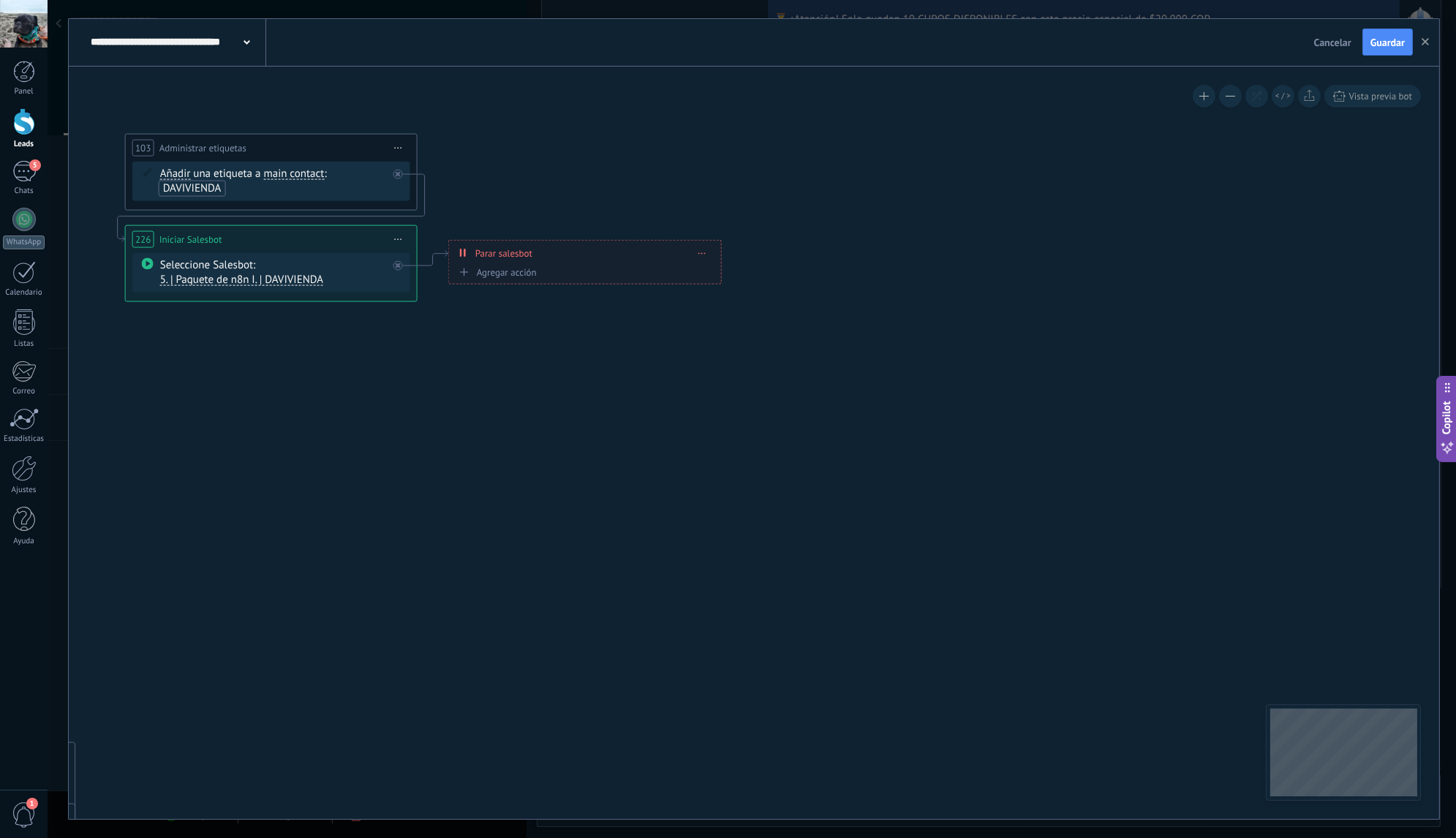
drag, startPoint x: 756, startPoint y: 361, endPoint x: 853, endPoint y: 481, distance: 154.3
click at [849, 482] on icon at bounding box center [131, 173] width 9854 height 4021
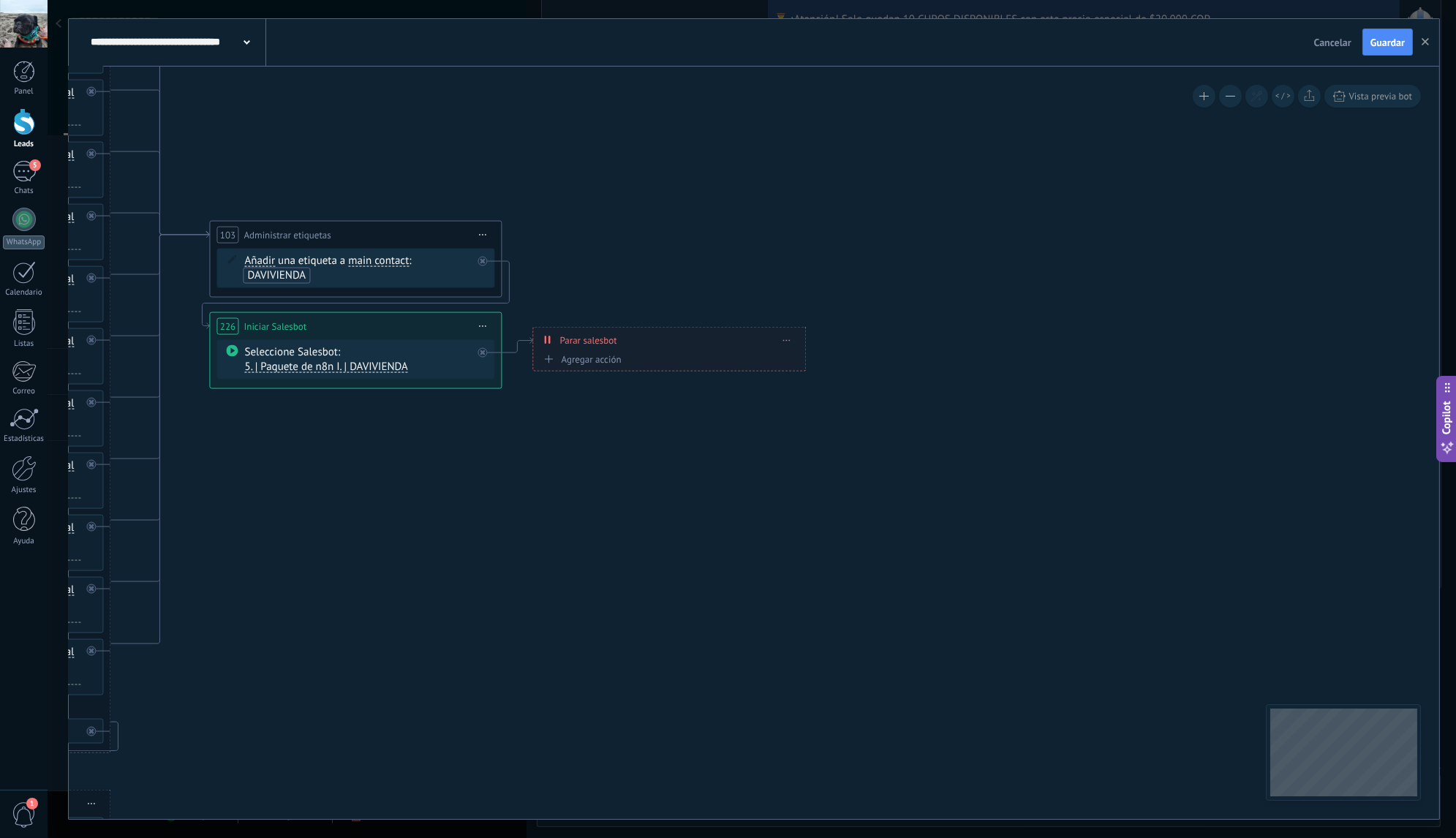
drag, startPoint x: 723, startPoint y: 246, endPoint x: 1014, endPoint y: 393, distance: 326.0
click at [1013, 393] on icon at bounding box center [216, 260] width 9854 height 4021
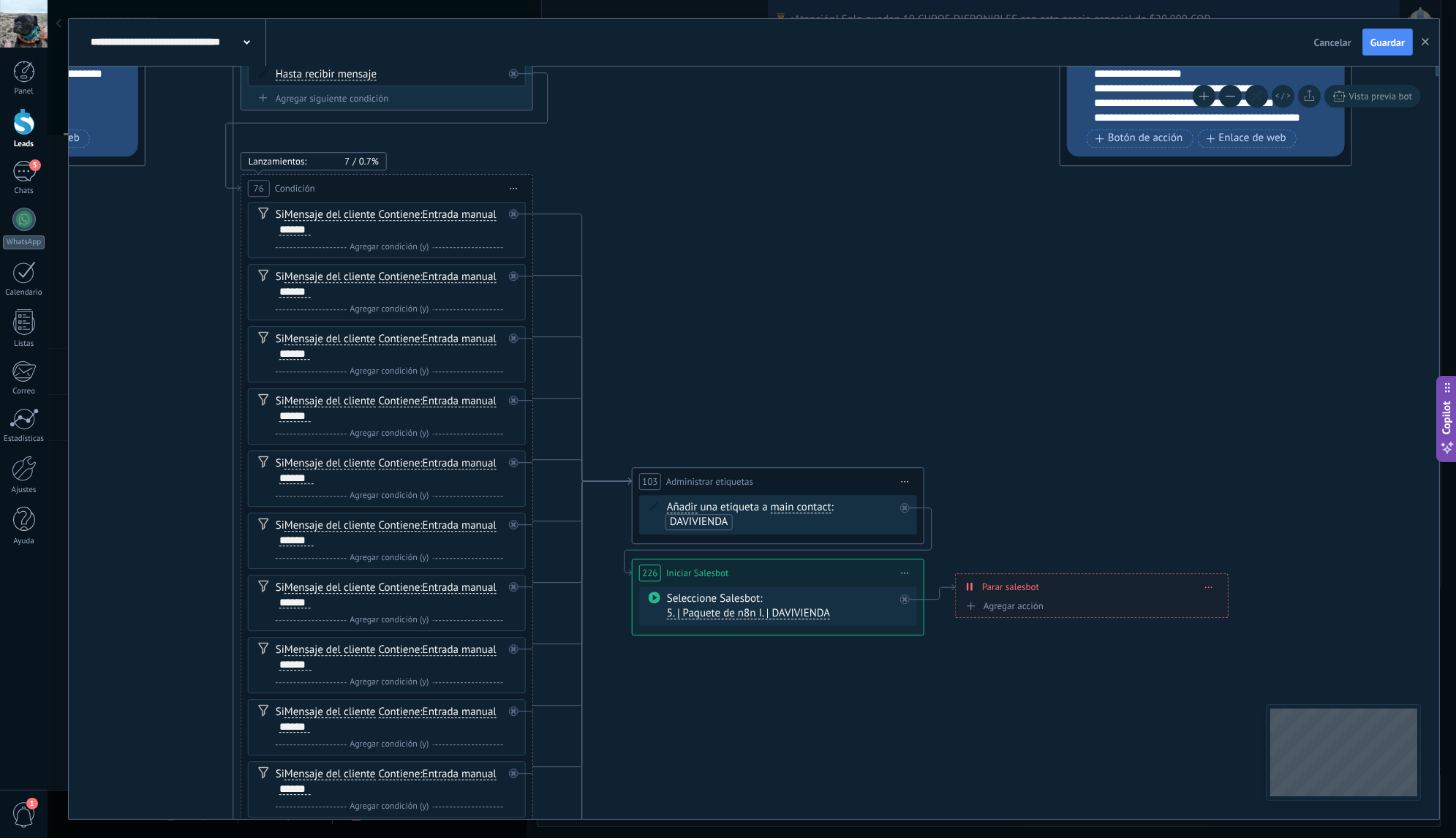
drag, startPoint x: 838, startPoint y: 300, endPoint x: 1025, endPoint y: 436, distance: 231.2
click at [1017, 432] on icon at bounding box center [637, 507] width 9854 height 4021
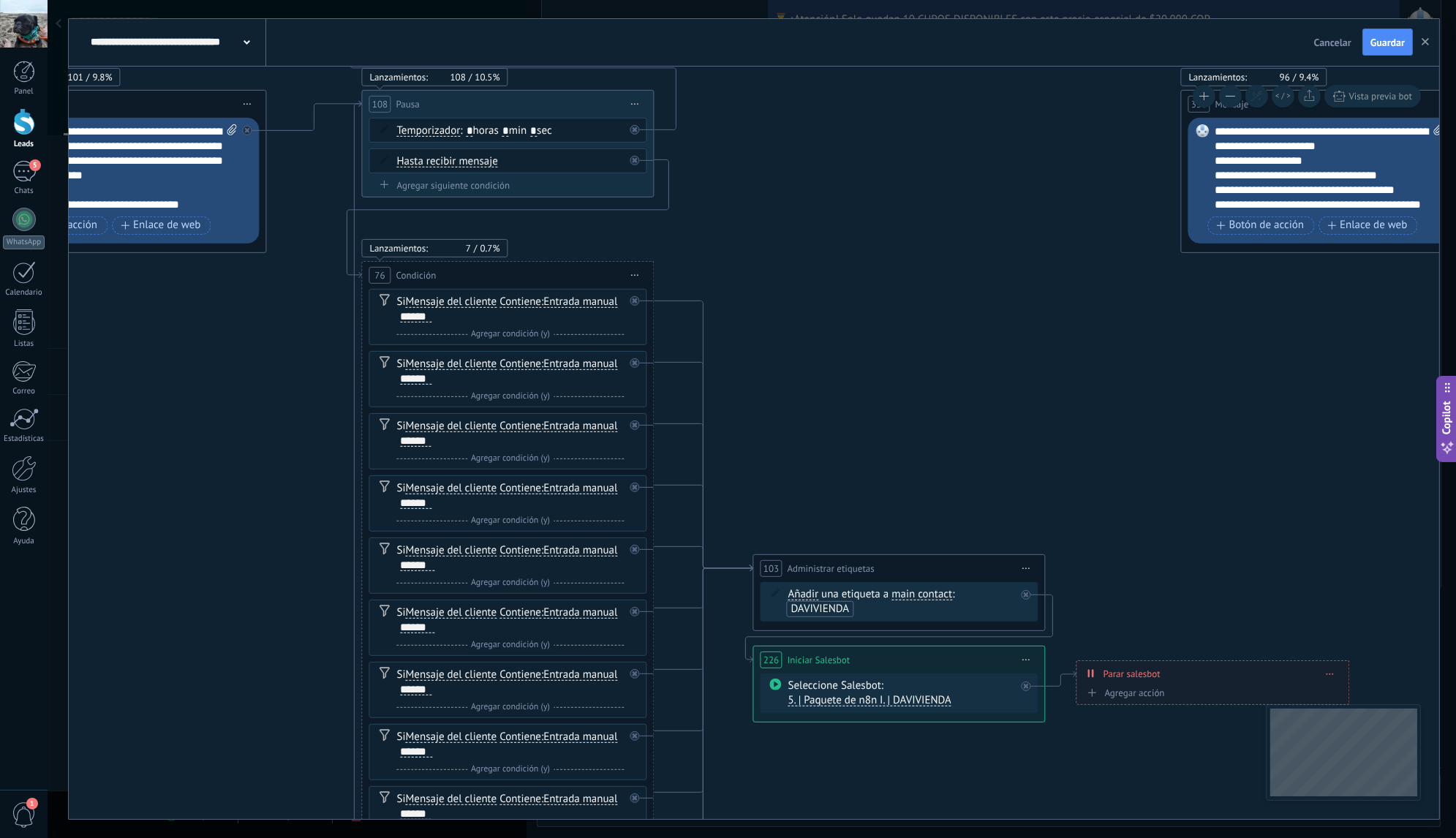
drag, startPoint x: 856, startPoint y: 324, endPoint x: 997, endPoint y: 425, distance: 173.4
click at [997, 425] on icon at bounding box center [758, 594] width 9854 height 4021
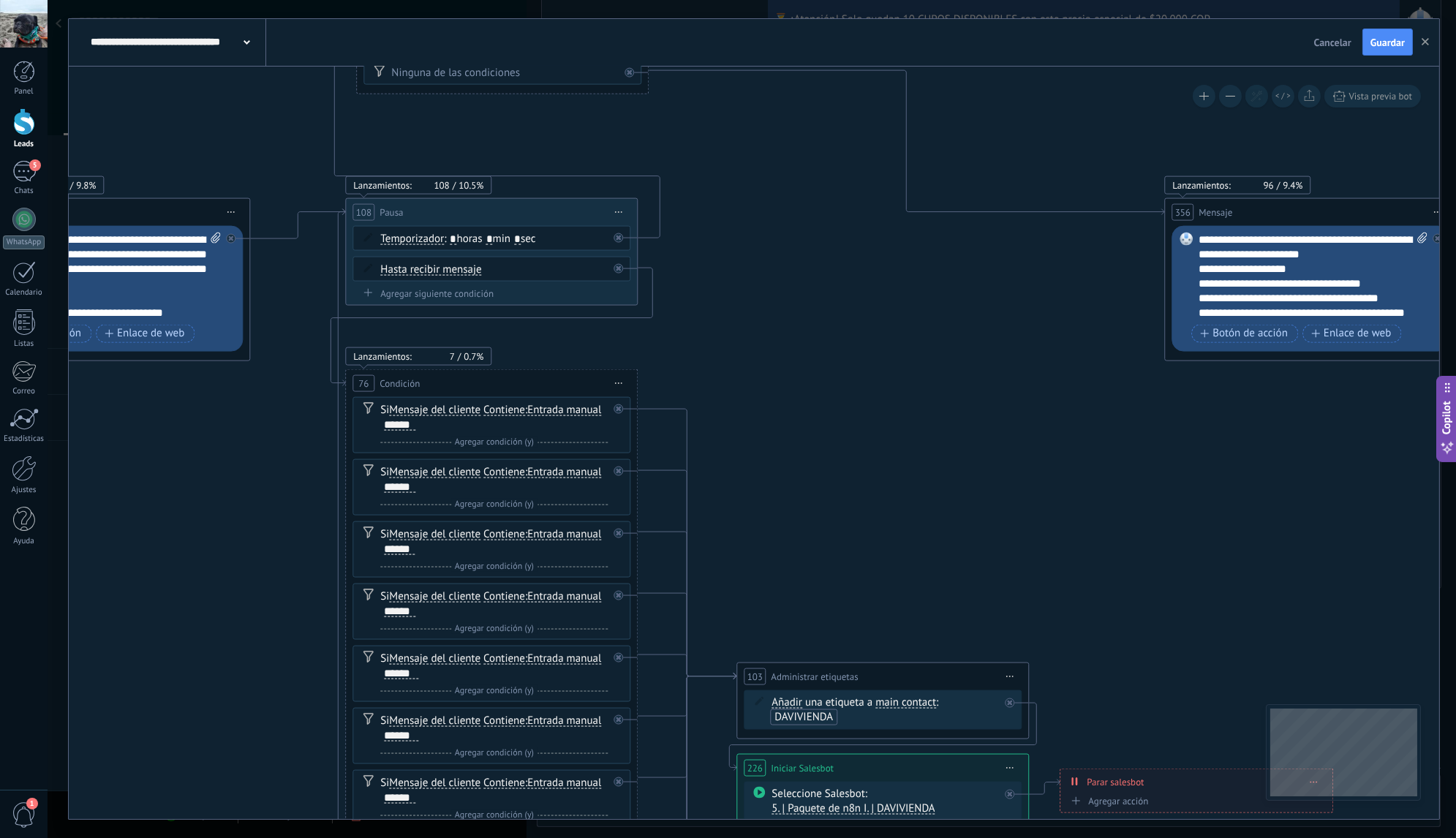
drag, startPoint x: 960, startPoint y: 378, endPoint x: 861, endPoint y: 444, distance: 119.0
click at [862, 444] on icon at bounding box center [742, 702] width 9854 height 4021
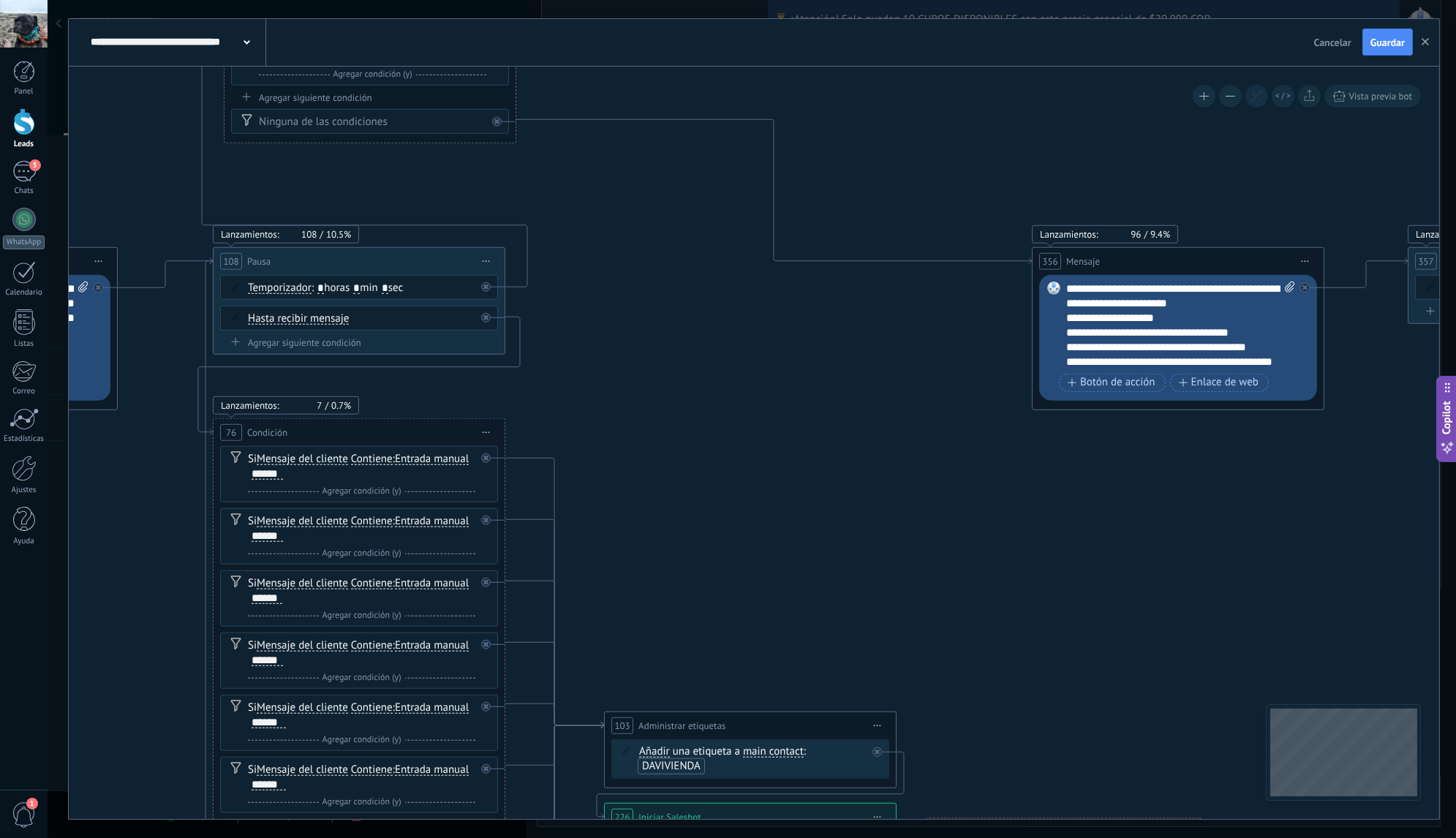
drag, startPoint x: 915, startPoint y: 388, endPoint x: 776, endPoint y: 425, distance: 143.8
click at [776, 425] on icon at bounding box center [609, 751] width 9854 height 4021
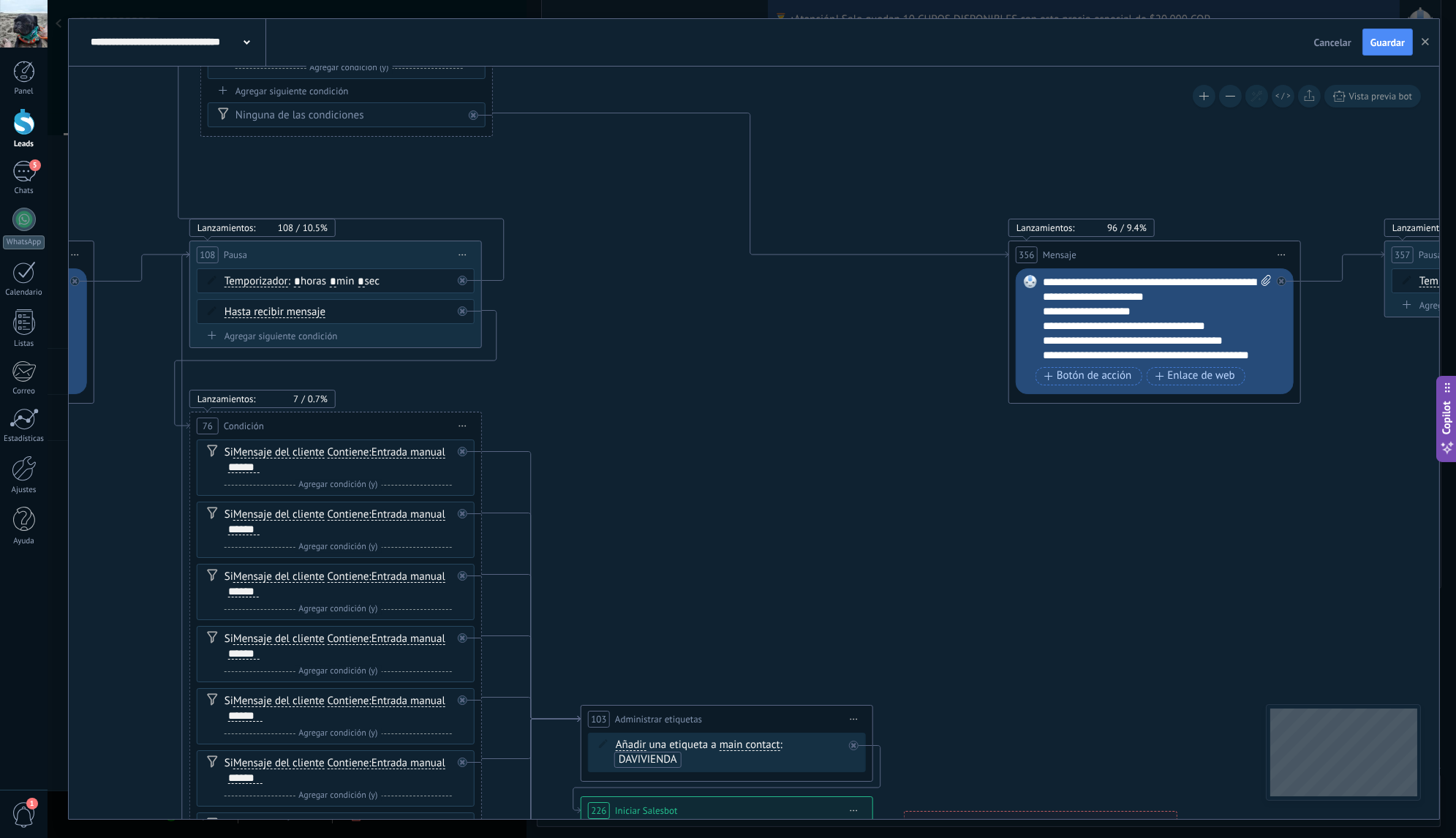
drag, startPoint x: 775, startPoint y: 386, endPoint x: 729, endPoint y: 417, distance: 55.5
click at [736, 416] on icon at bounding box center [586, 745] width 9854 height 4021
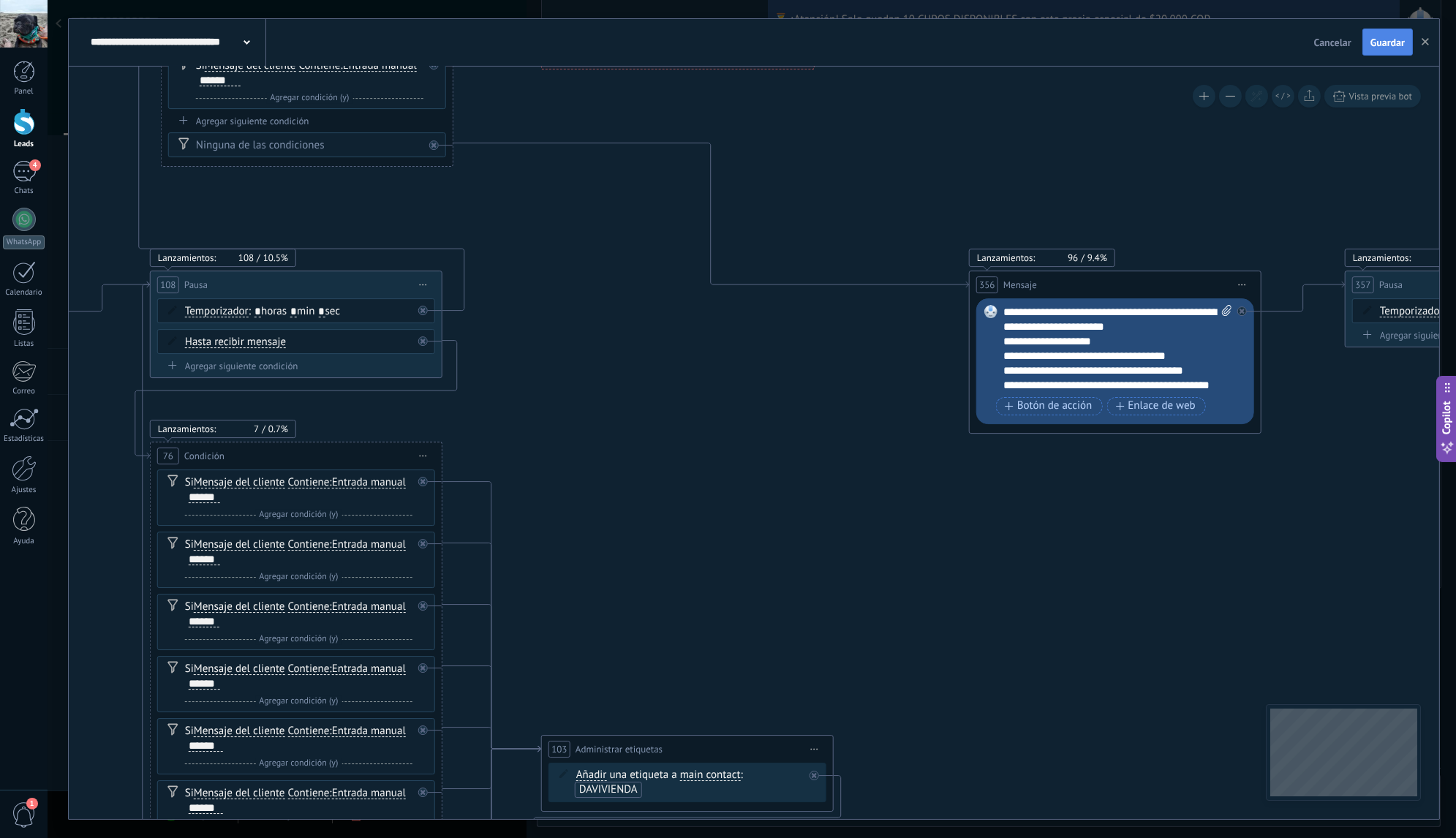
click at [1381, 47] on span "Guardar" at bounding box center [1387, 42] width 34 height 10
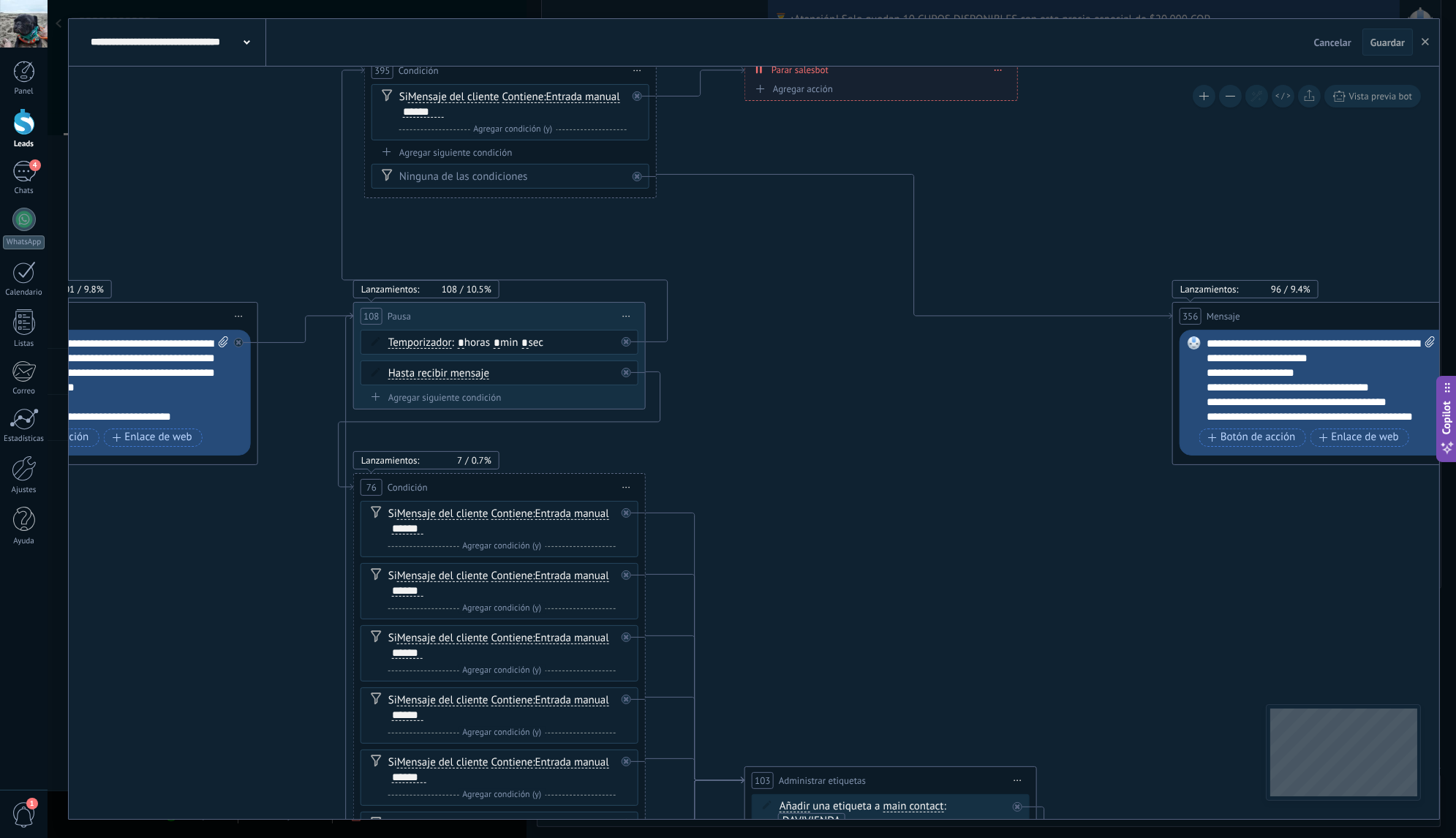
drag, startPoint x: 731, startPoint y: 479, endPoint x: 955, endPoint y: 516, distance: 227.0
click at [955, 516] on icon at bounding box center [750, 806] width 9854 height 4021
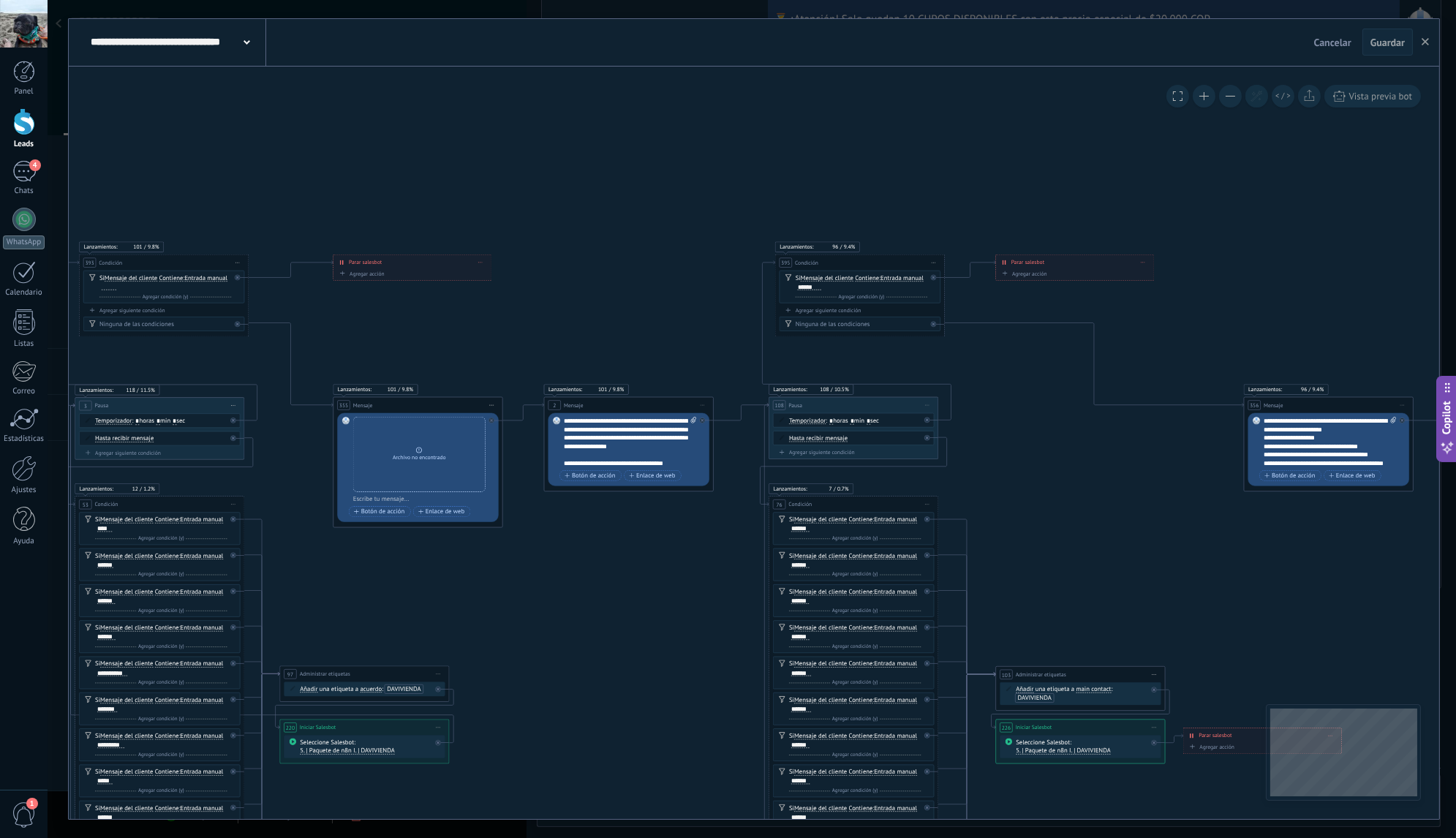
scroll to position [22, 0]
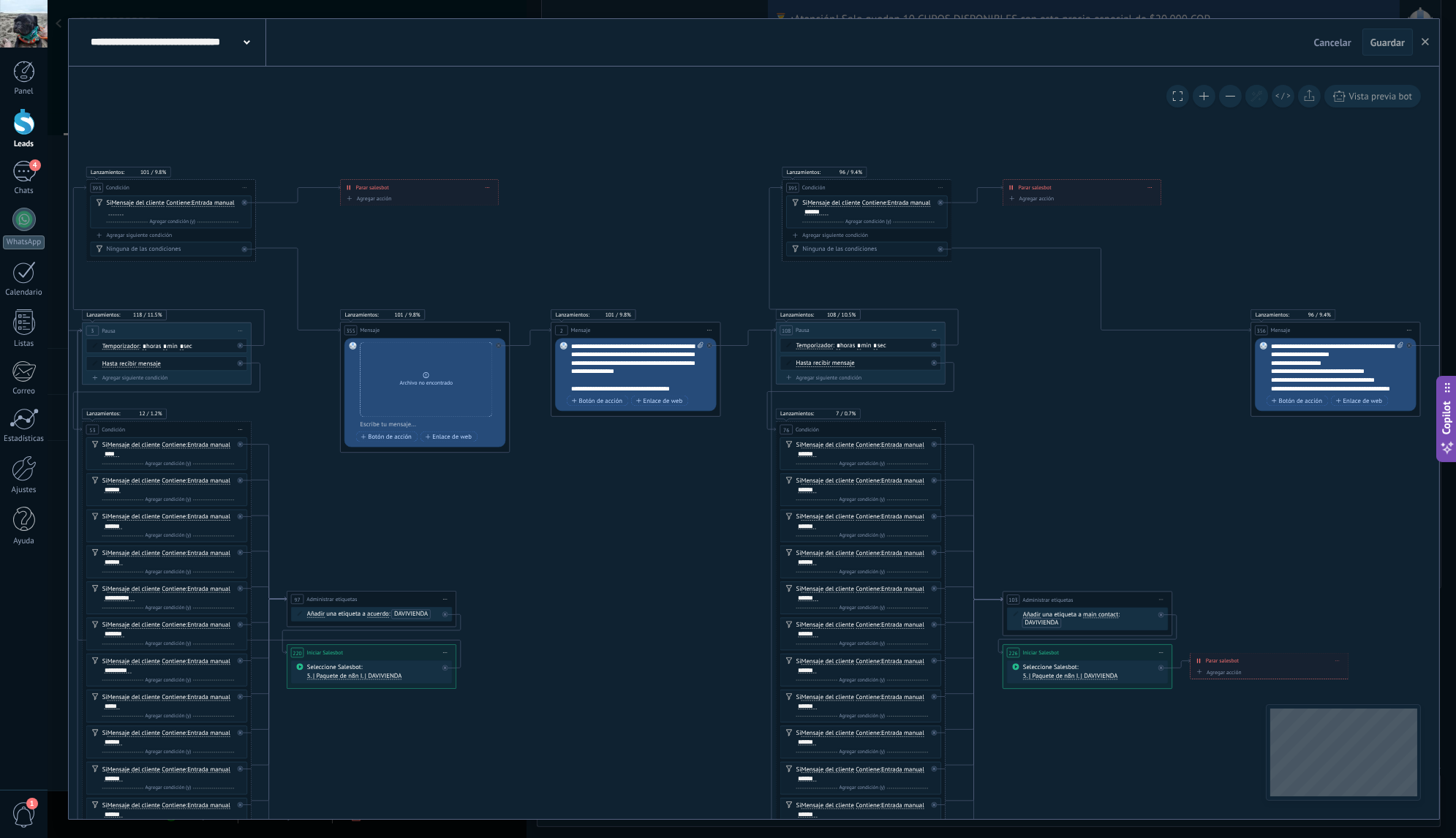
drag, startPoint x: 615, startPoint y: 325, endPoint x: 622, endPoint y: 250, distance: 75.3
click at [622, 250] on icon at bounding box center [1006, 614] width 5715 height 2332
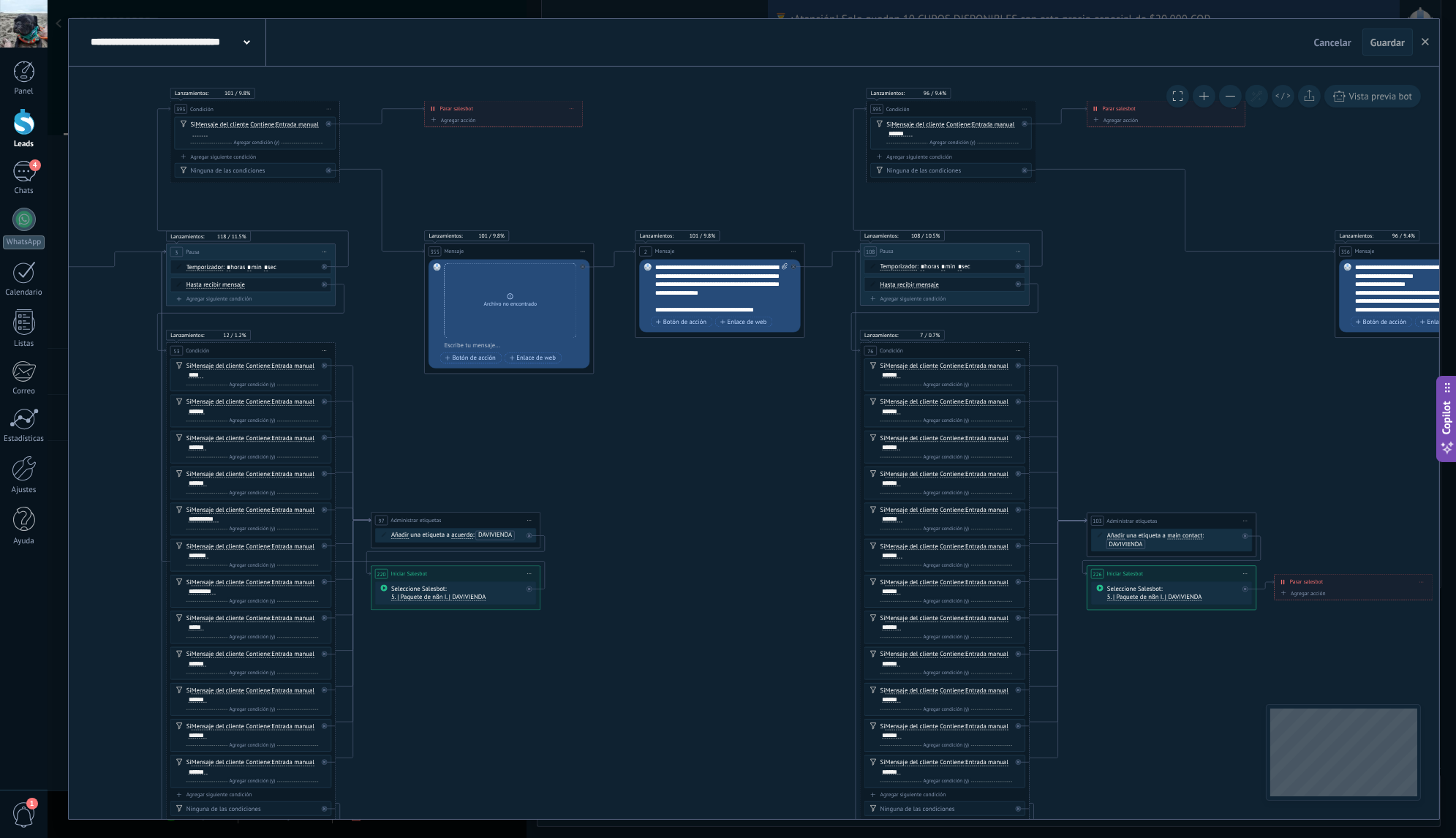
drag, startPoint x: 567, startPoint y: 521, endPoint x: 682, endPoint y: 393, distance: 172.1
click at [682, 394] on icon at bounding box center [1090, 535] width 5715 height 2332
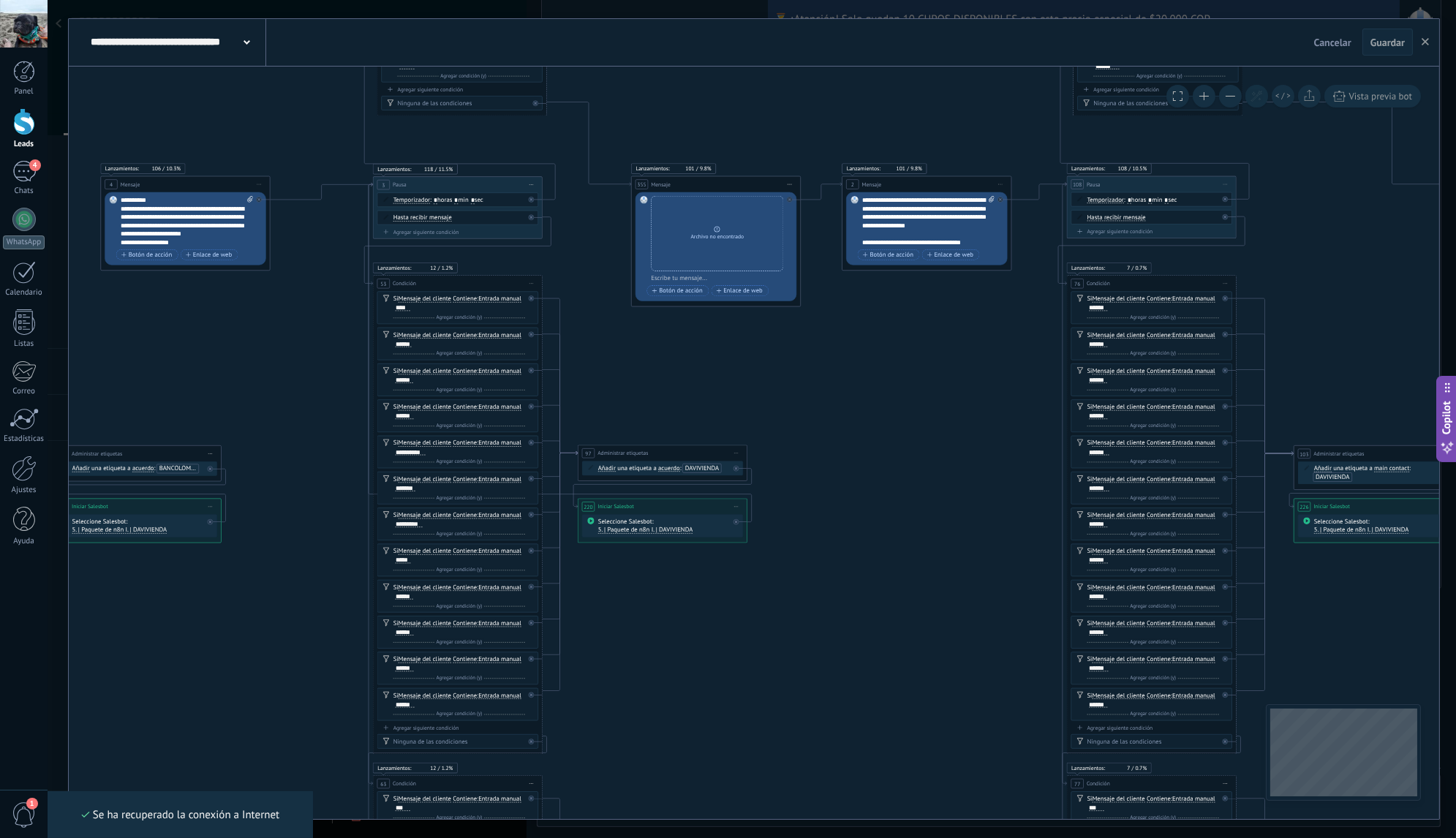
drag, startPoint x: 571, startPoint y: 414, endPoint x: 783, endPoint y: 373, distance: 215.9
click at [783, 373] on icon at bounding box center [1297, 469] width 5715 height 2332
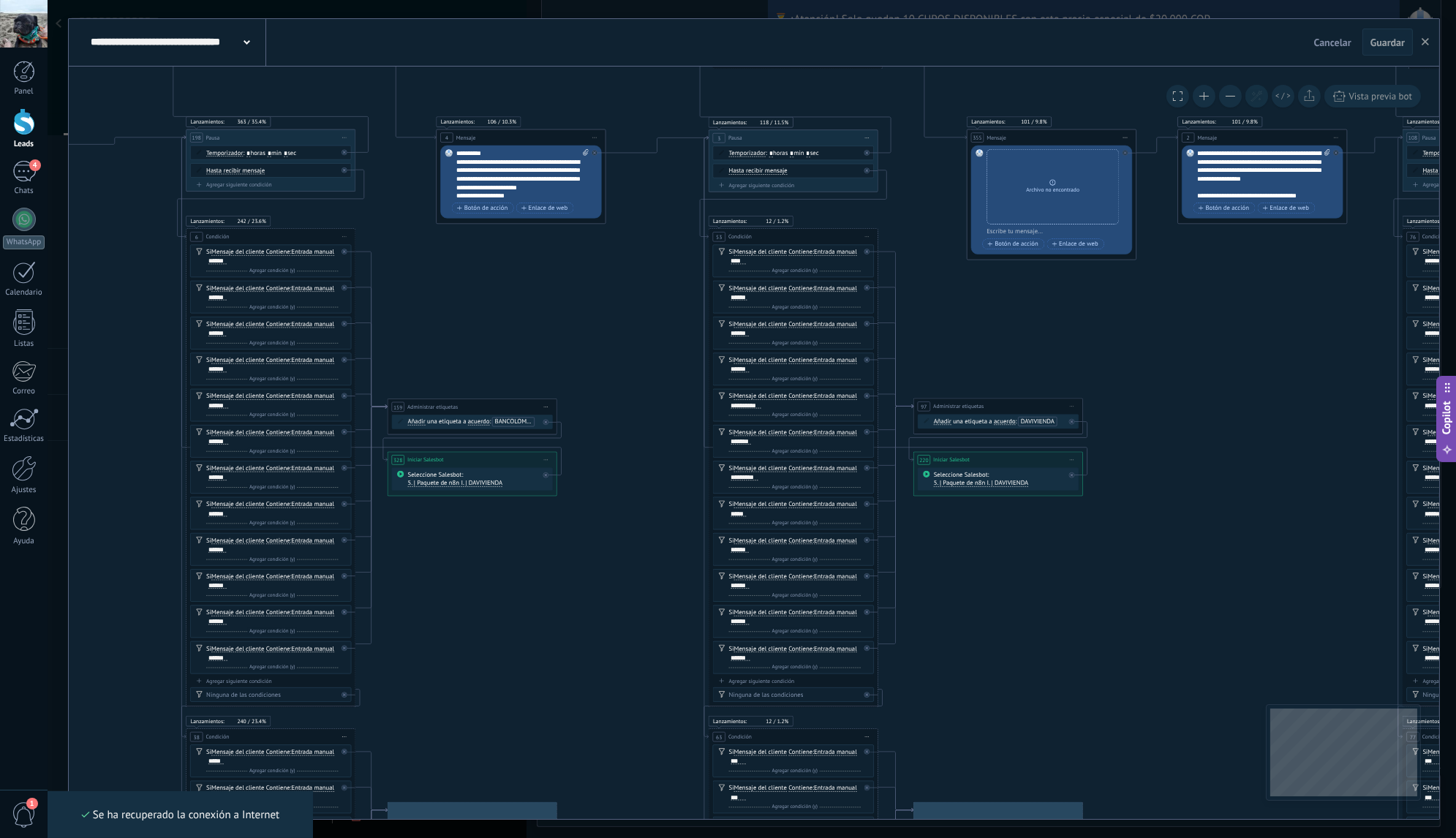
drag, startPoint x: 694, startPoint y: 371, endPoint x: 993, endPoint y: 332, distance: 301.5
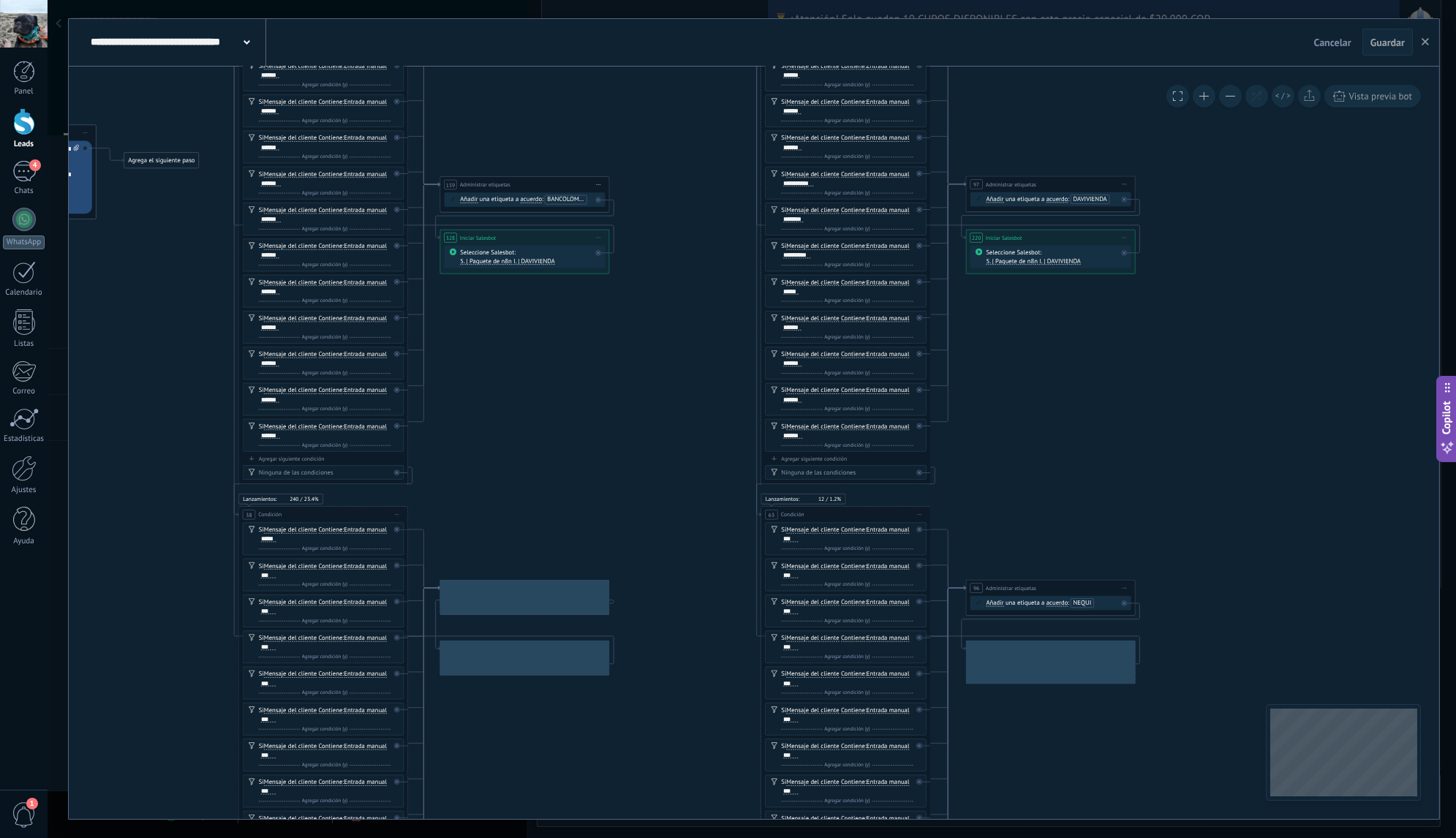
drag, startPoint x: 627, startPoint y: 539, endPoint x: 687, endPoint y: 308, distance: 238.7
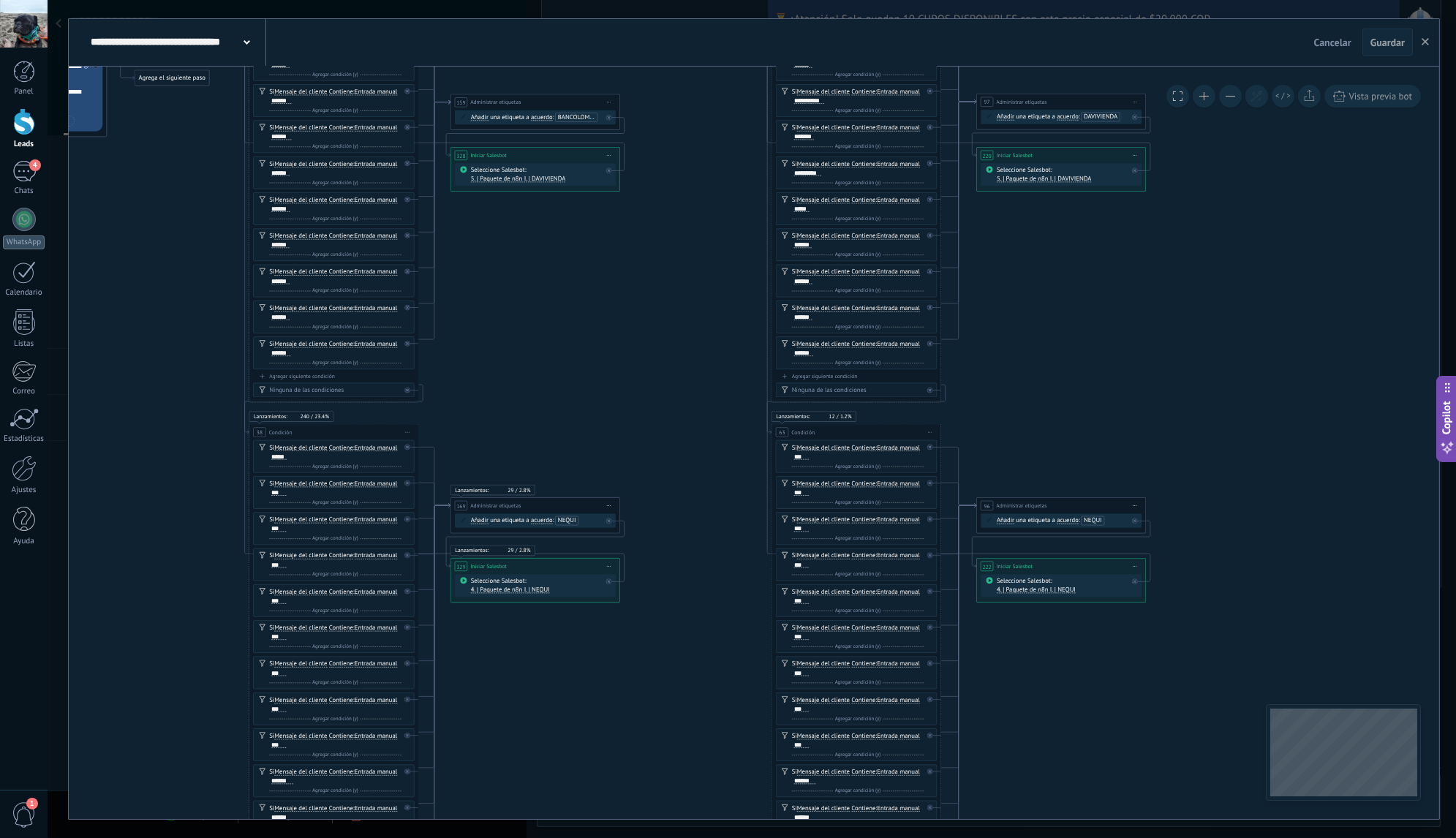
drag, startPoint x: 663, startPoint y: 445, endPoint x: 669, endPoint y: 386, distance: 59.3
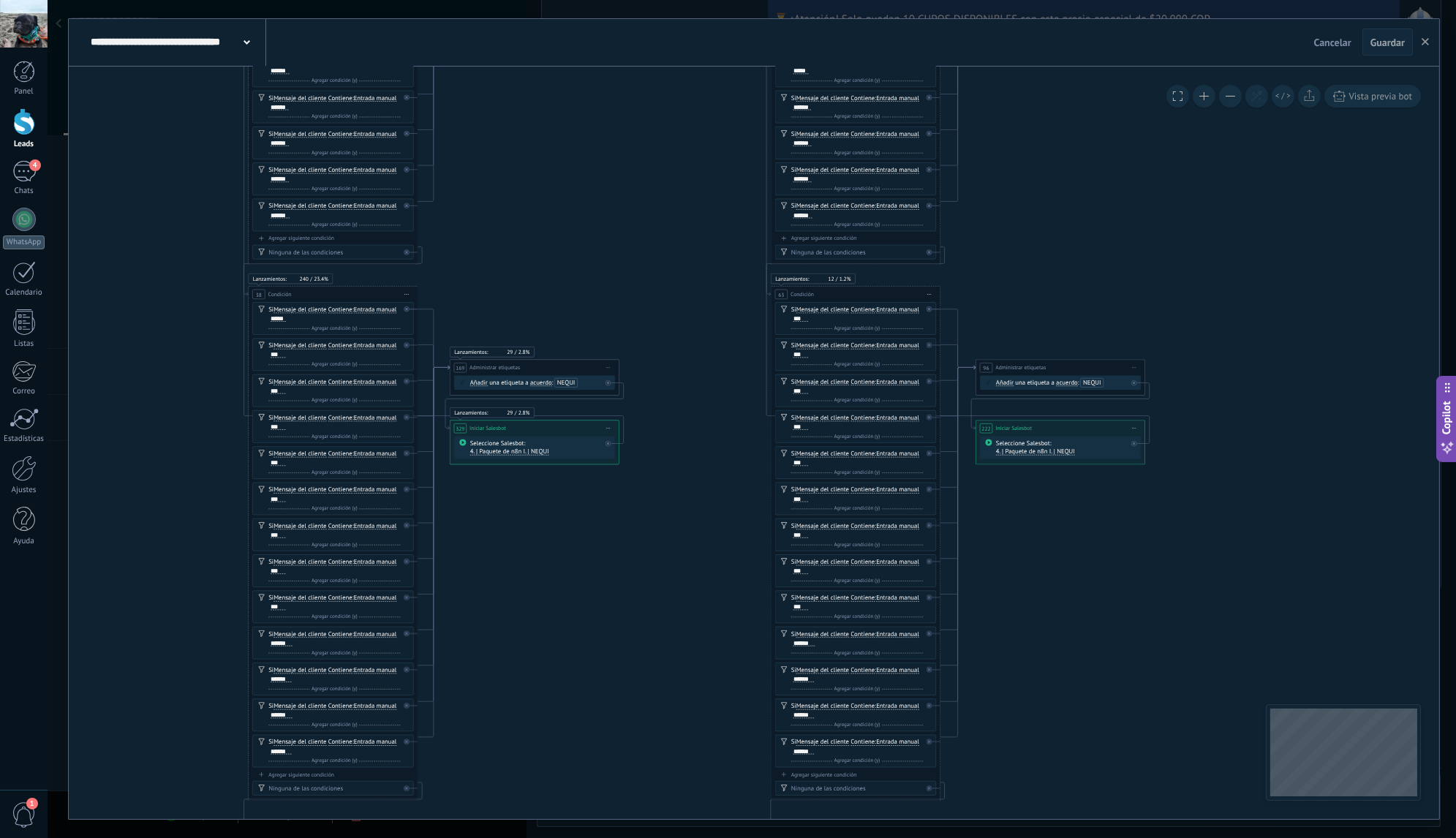
drag, startPoint x: 677, startPoint y: 494, endPoint x: 676, endPoint y: 355, distance: 139.0
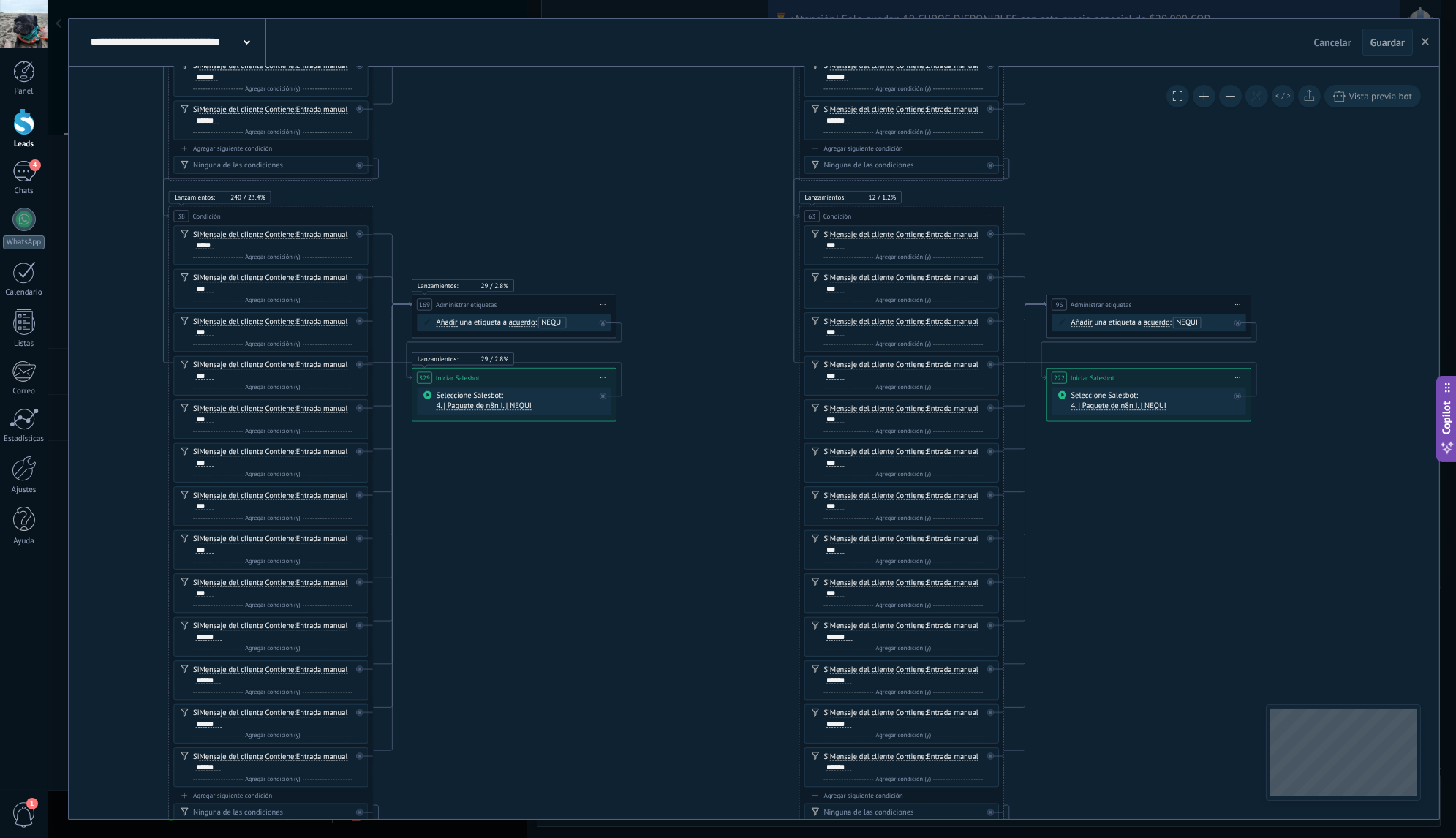
drag, startPoint x: 675, startPoint y: 495, endPoint x: 679, endPoint y: 437, distance: 58.1
click at [1422, 41] on icon "button" at bounding box center [1425, 41] width 7 height 7
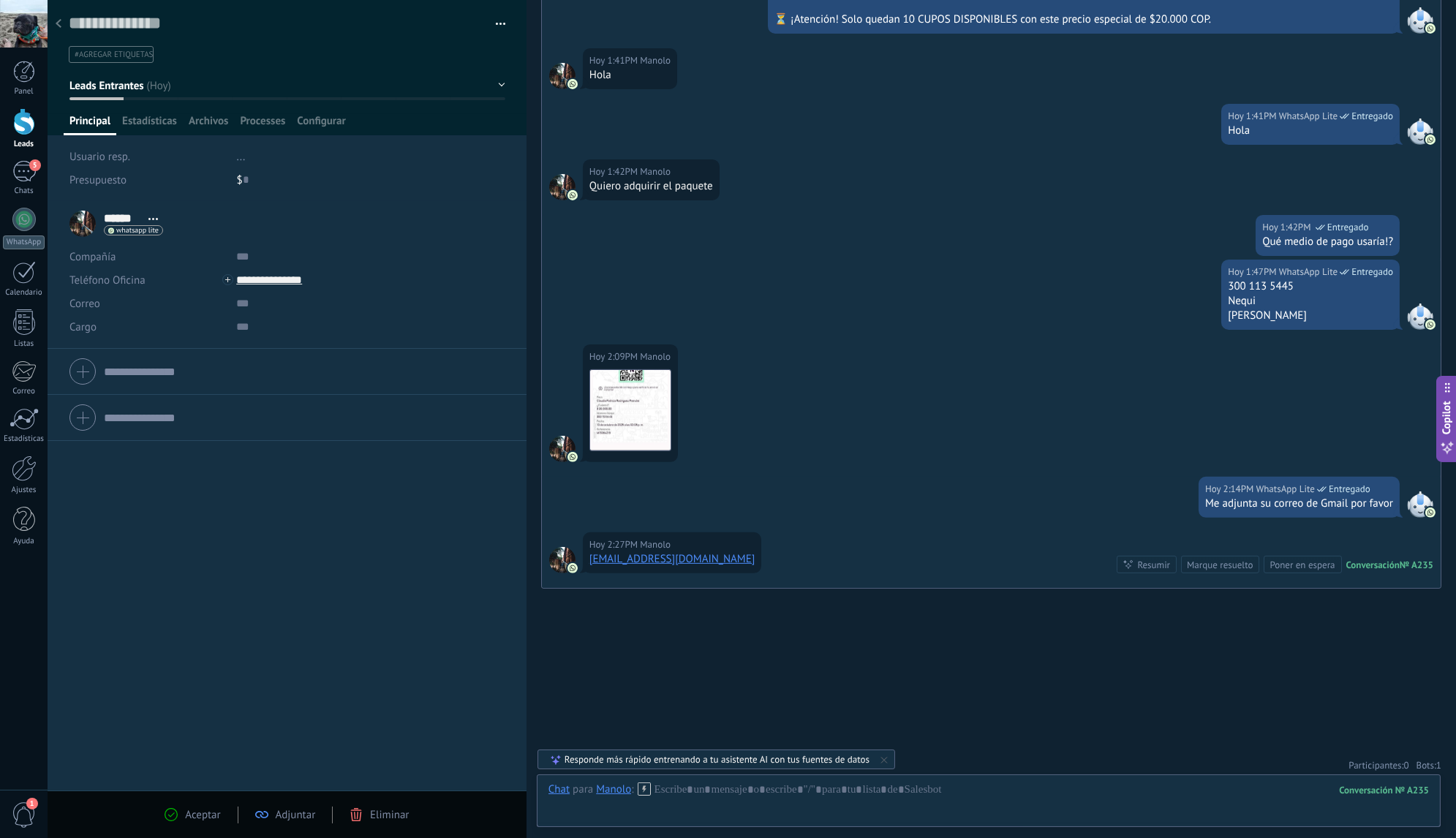
click at [63, 25] on div at bounding box center [58, 25] width 21 height 29
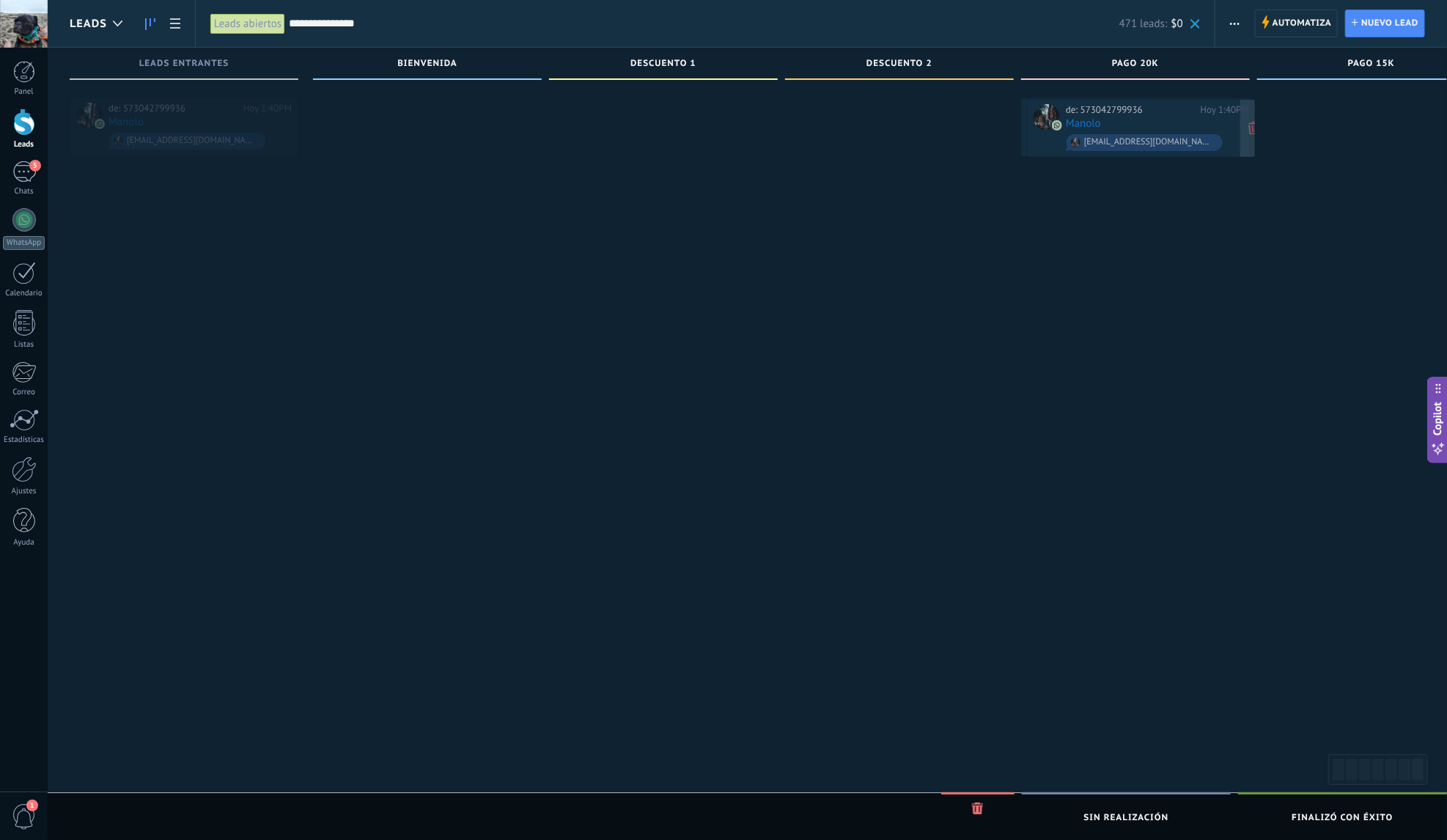
drag, startPoint x: 223, startPoint y: 124, endPoint x: 1175, endPoint y: 126, distance: 952.0
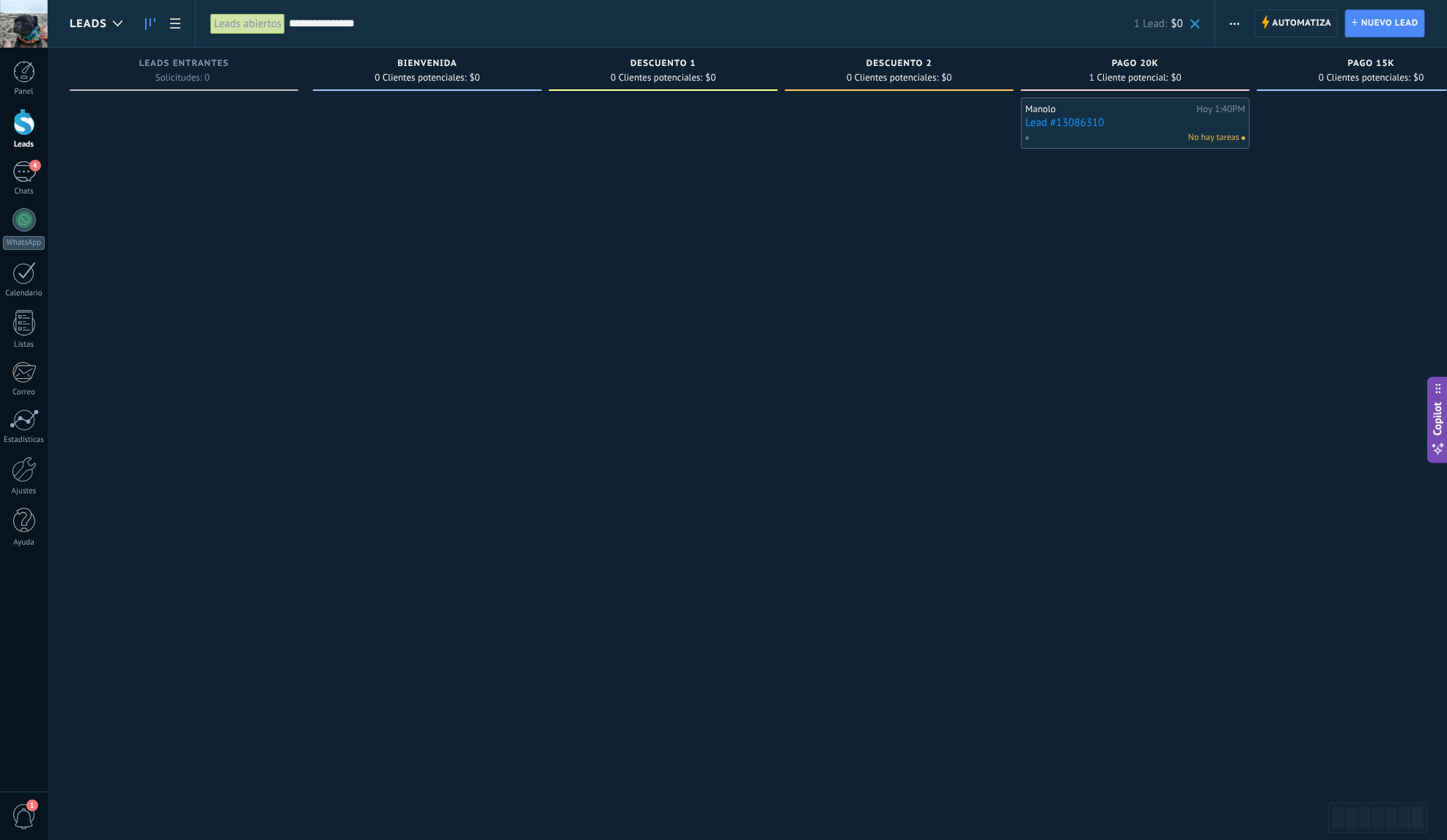
click at [1151, 121] on link "Lead #13086310" at bounding box center [1135, 123] width 220 height 13
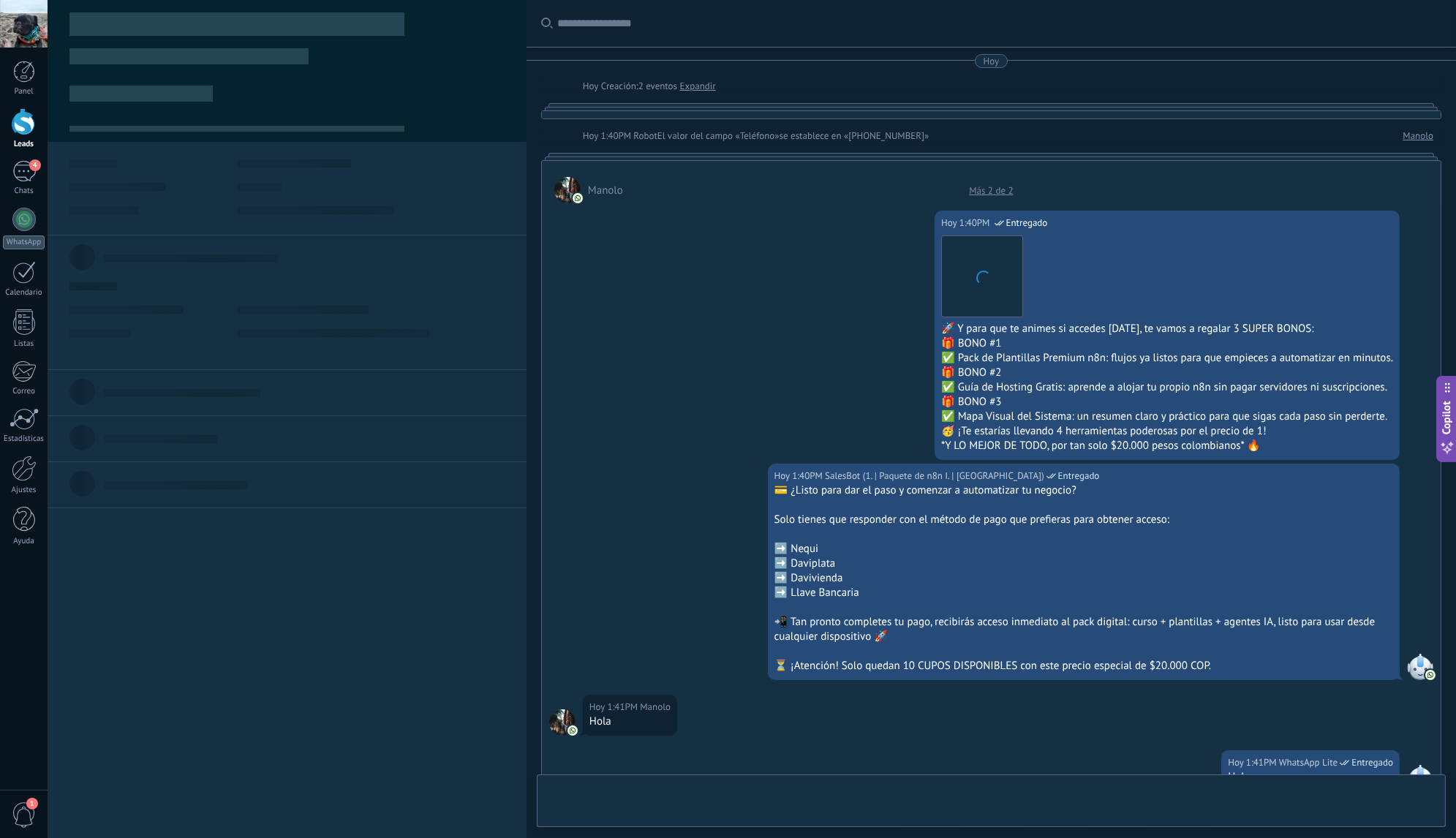
type textarea "**********"
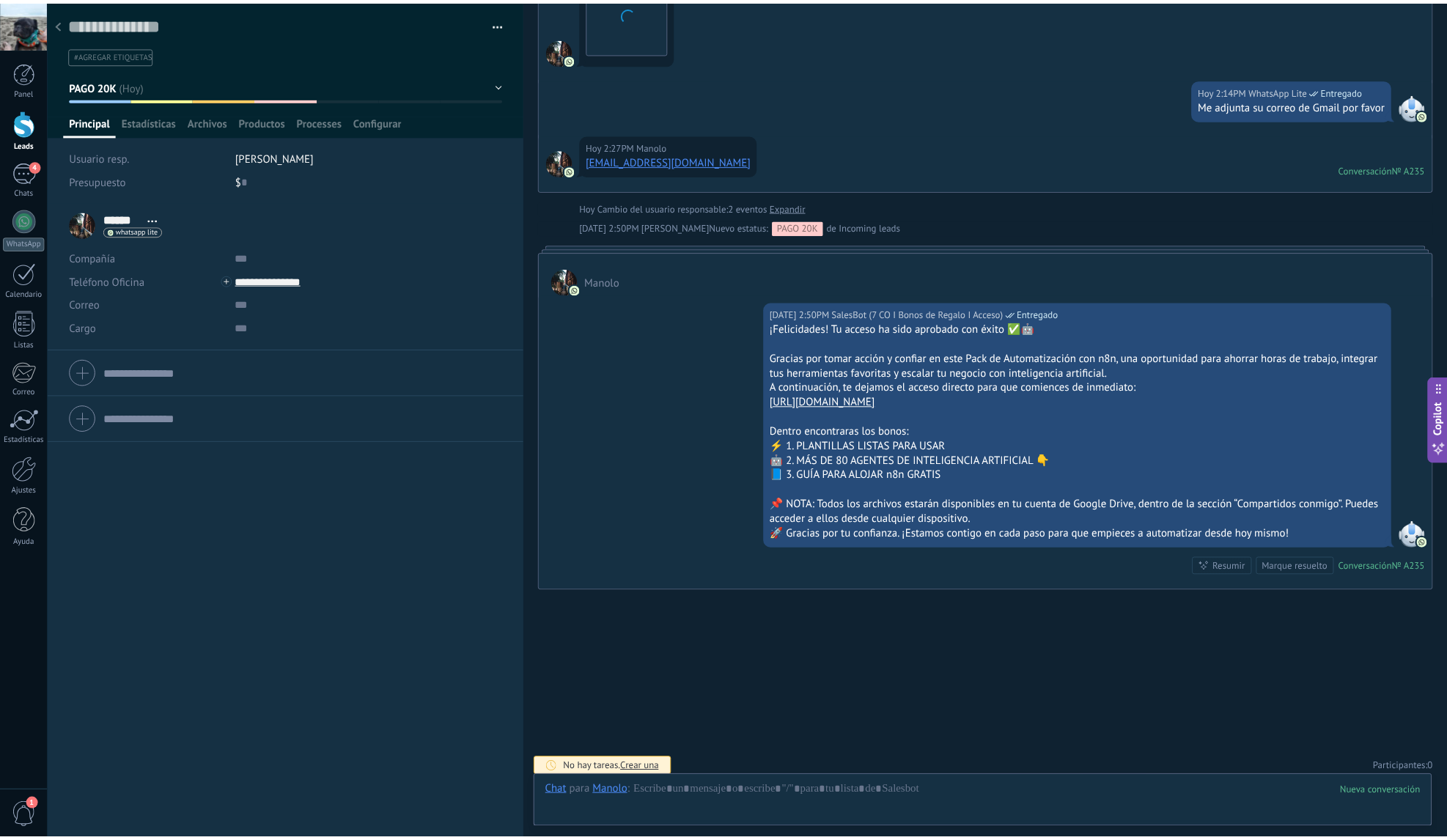
scroll to position [22, 0]
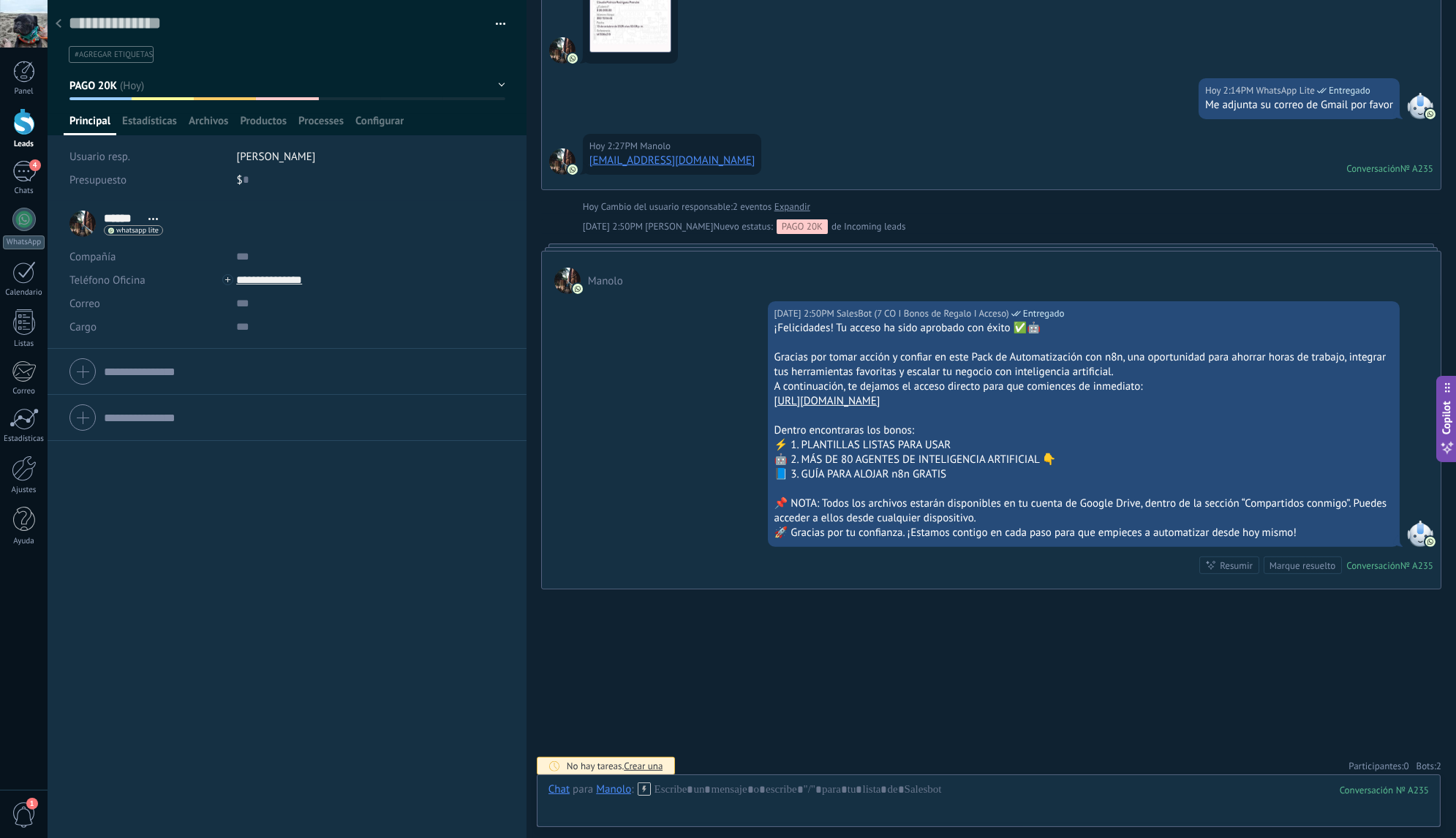
click at [1436, 759] on span "2" at bounding box center [1438, 766] width 5 height 13
click at [1419, 731] on icon at bounding box center [1424, 736] width 12 height 12
click at [1422, 731] on icon at bounding box center [1424, 736] width 12 height 12
click at [56, 24] on use at bounding box center [58, 23] width 6 height 9
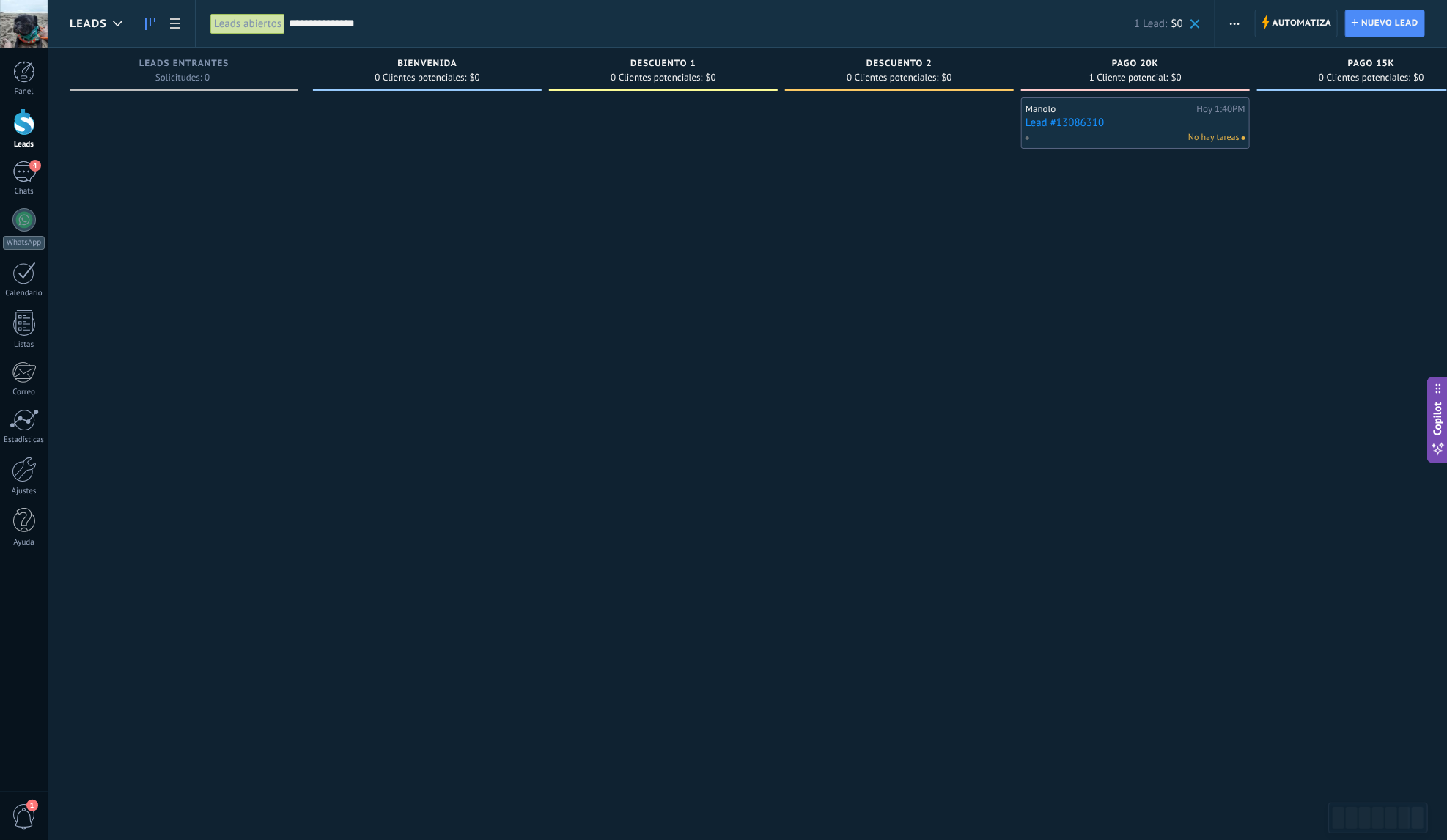
click at [1199, 29] on span at bounding box center [1196, 24] width 10 height 10
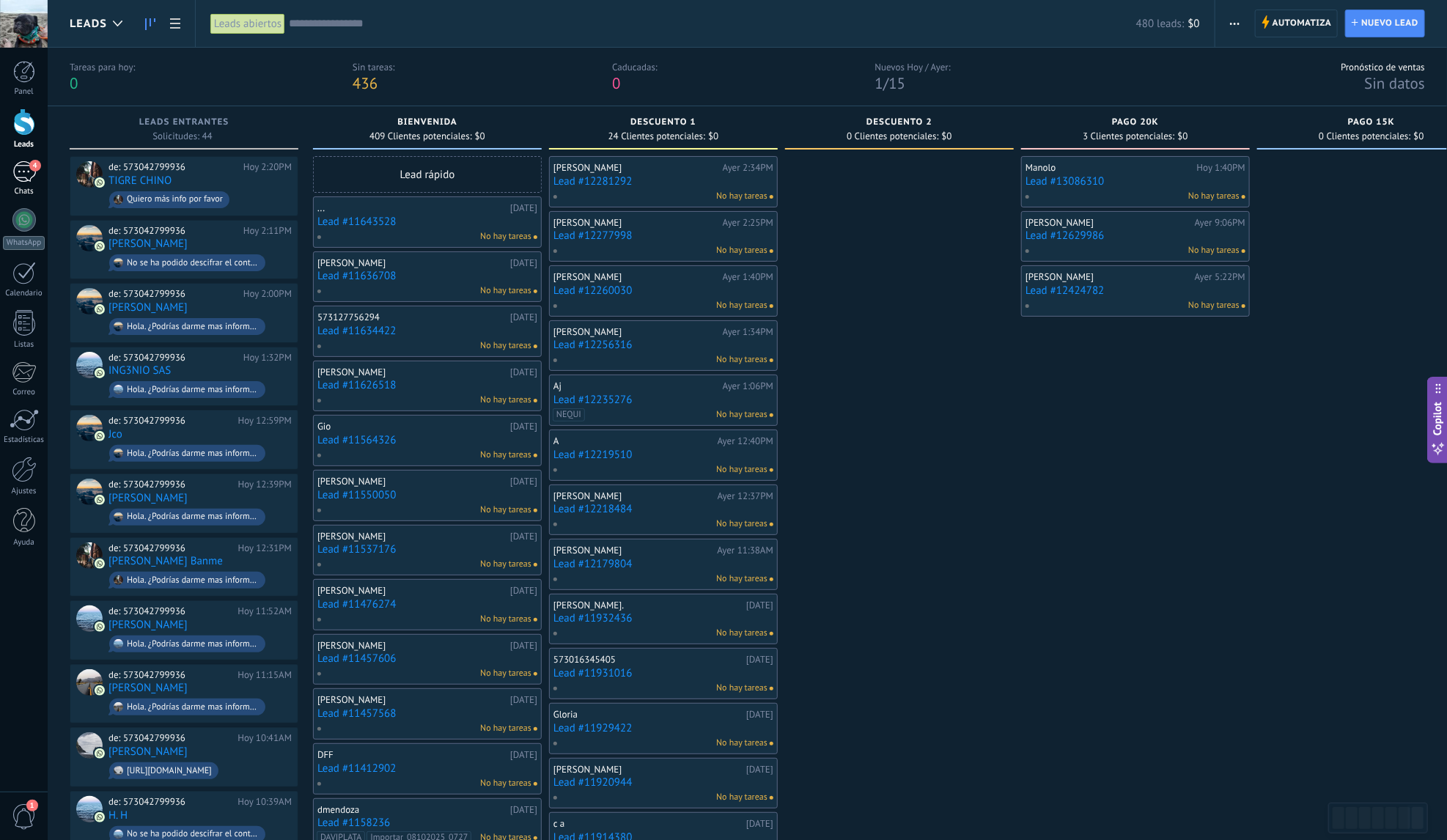
click at [32, 176] on div "4" at bounding box center [24, 172] width 23 height 21
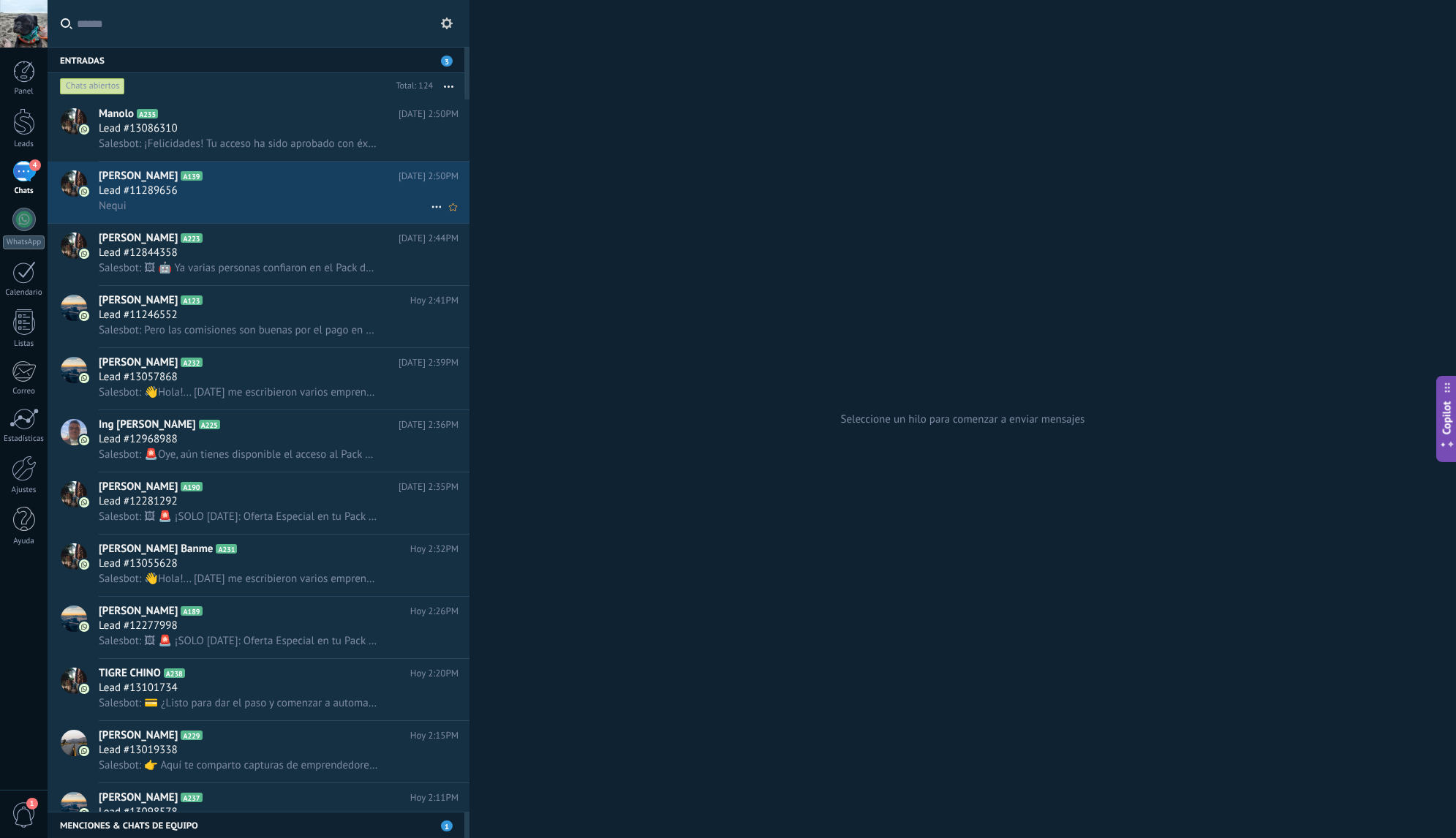
click at [301, 191] on div "Lead #11289656" at bounding box center [278, 191] width 360 height 14
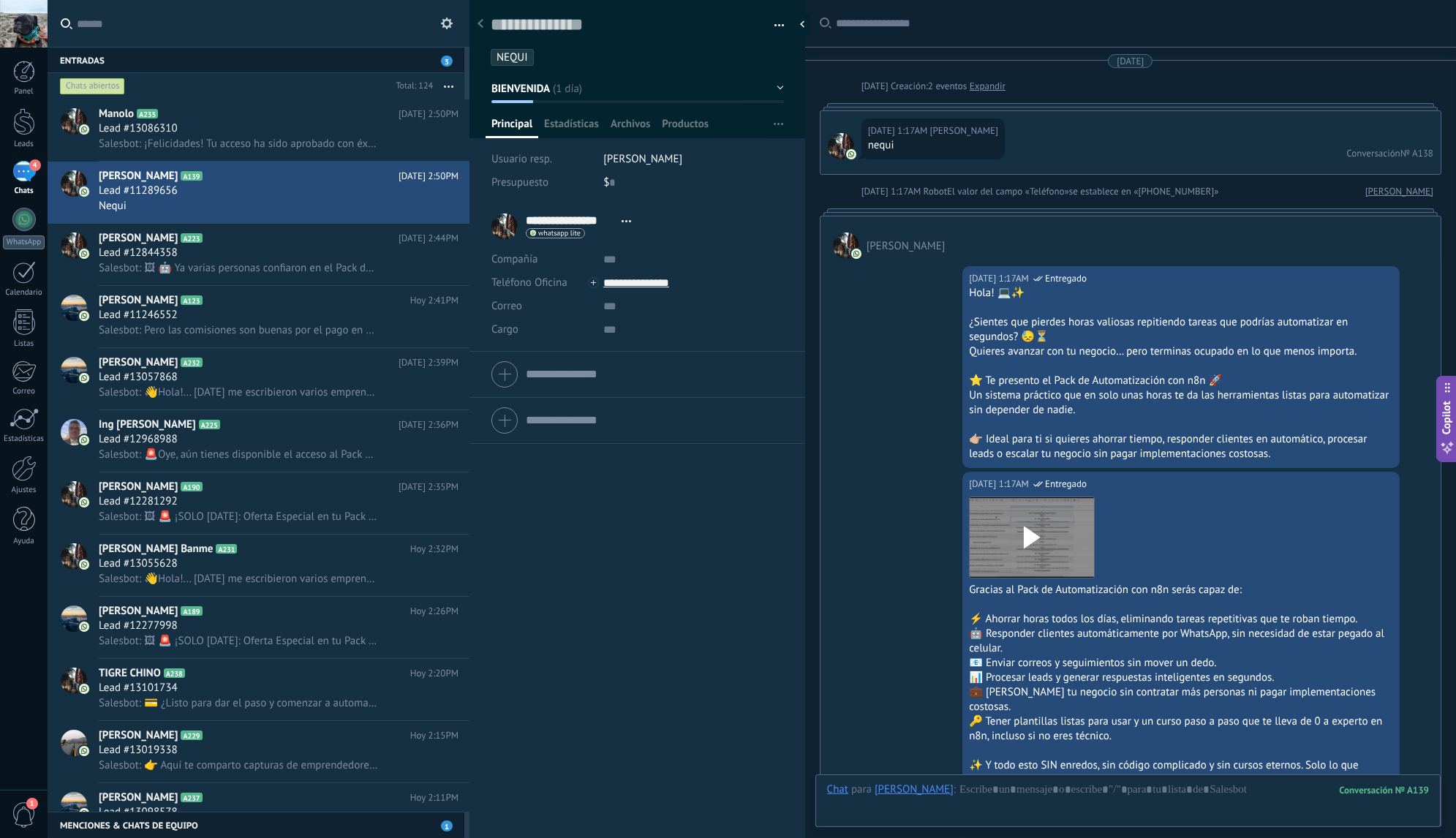
scroll to position [3591, 0]
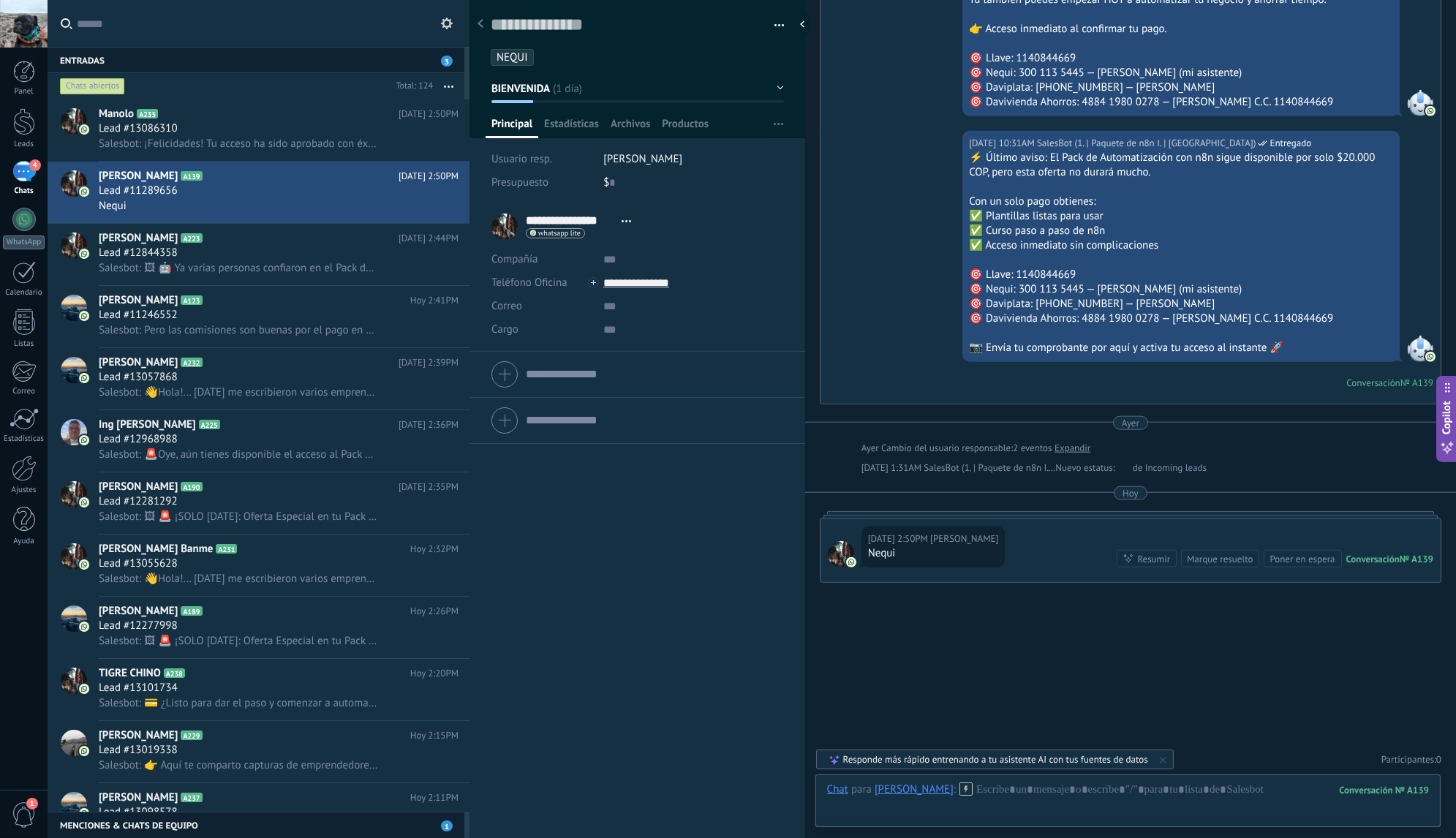
click at [773, 32] on button "button" at bounding box center [774, 25] width 21 height 22
click at [708, 146] on span "Eliminar el lead" at bounding box center [708, 139] width 74 height 29
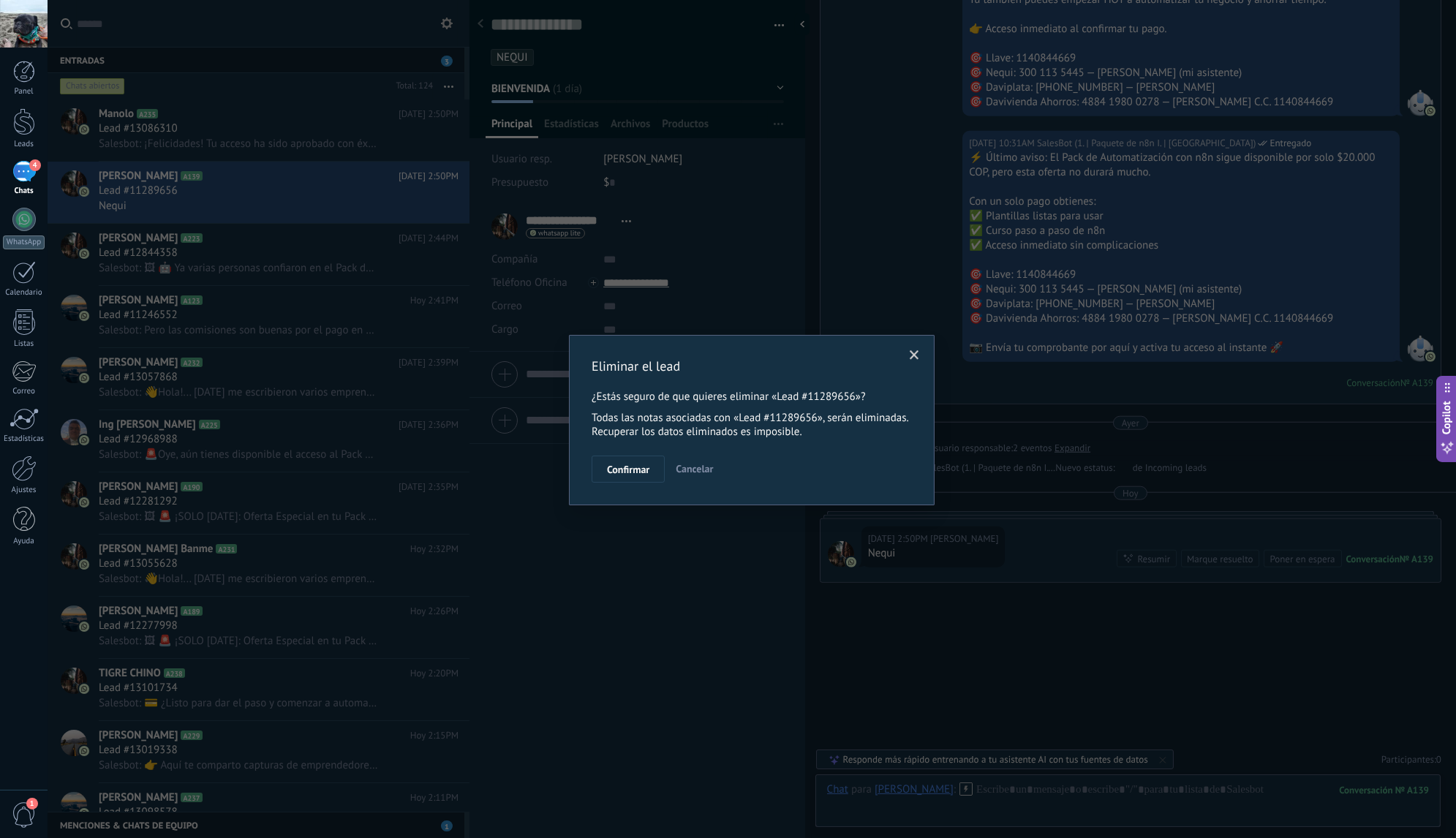
click at [637, 469] on span "Confirmar" at bounding box center [627, 469] width 42 height 10
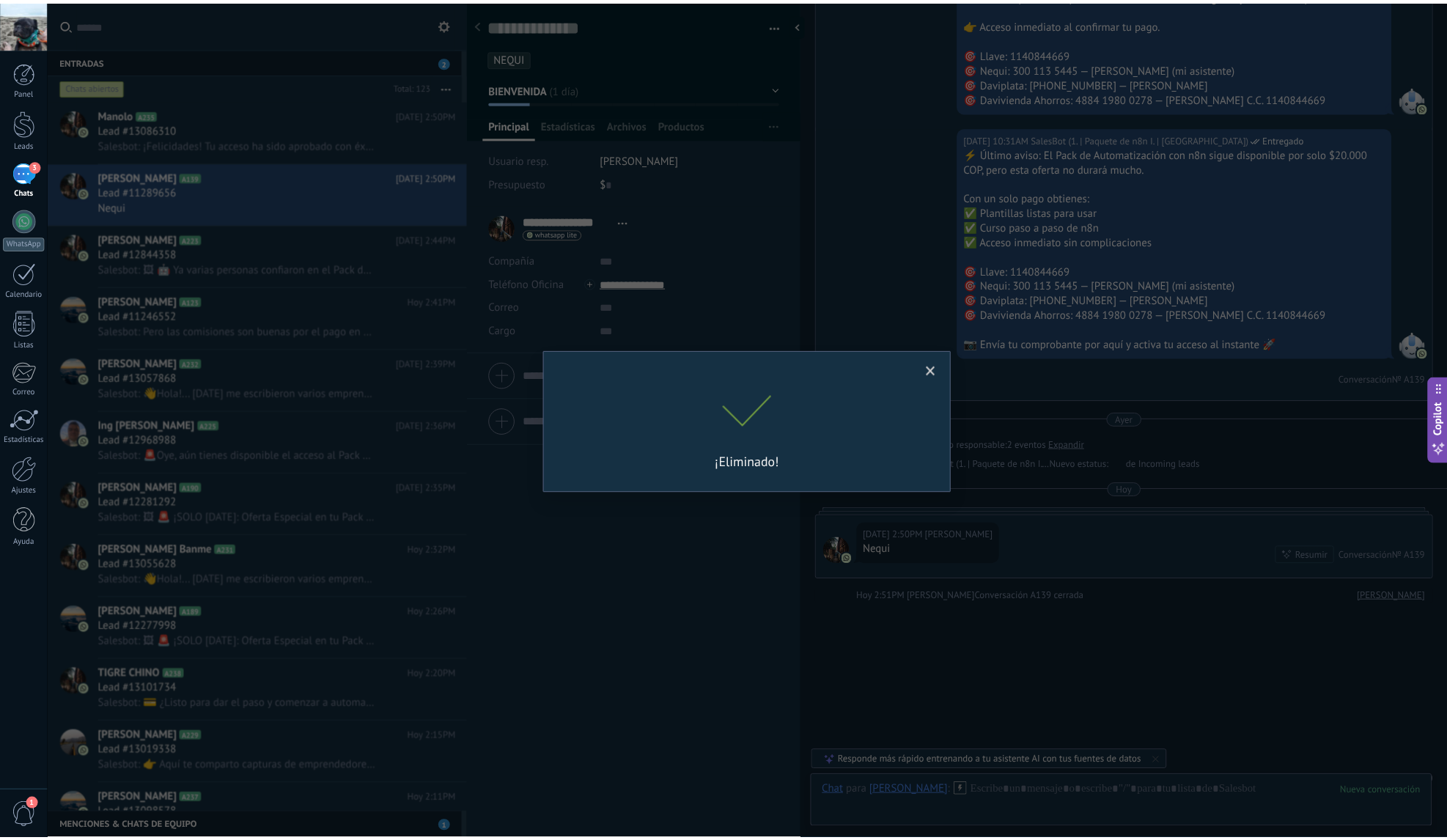
scroll to position [3623, 0]
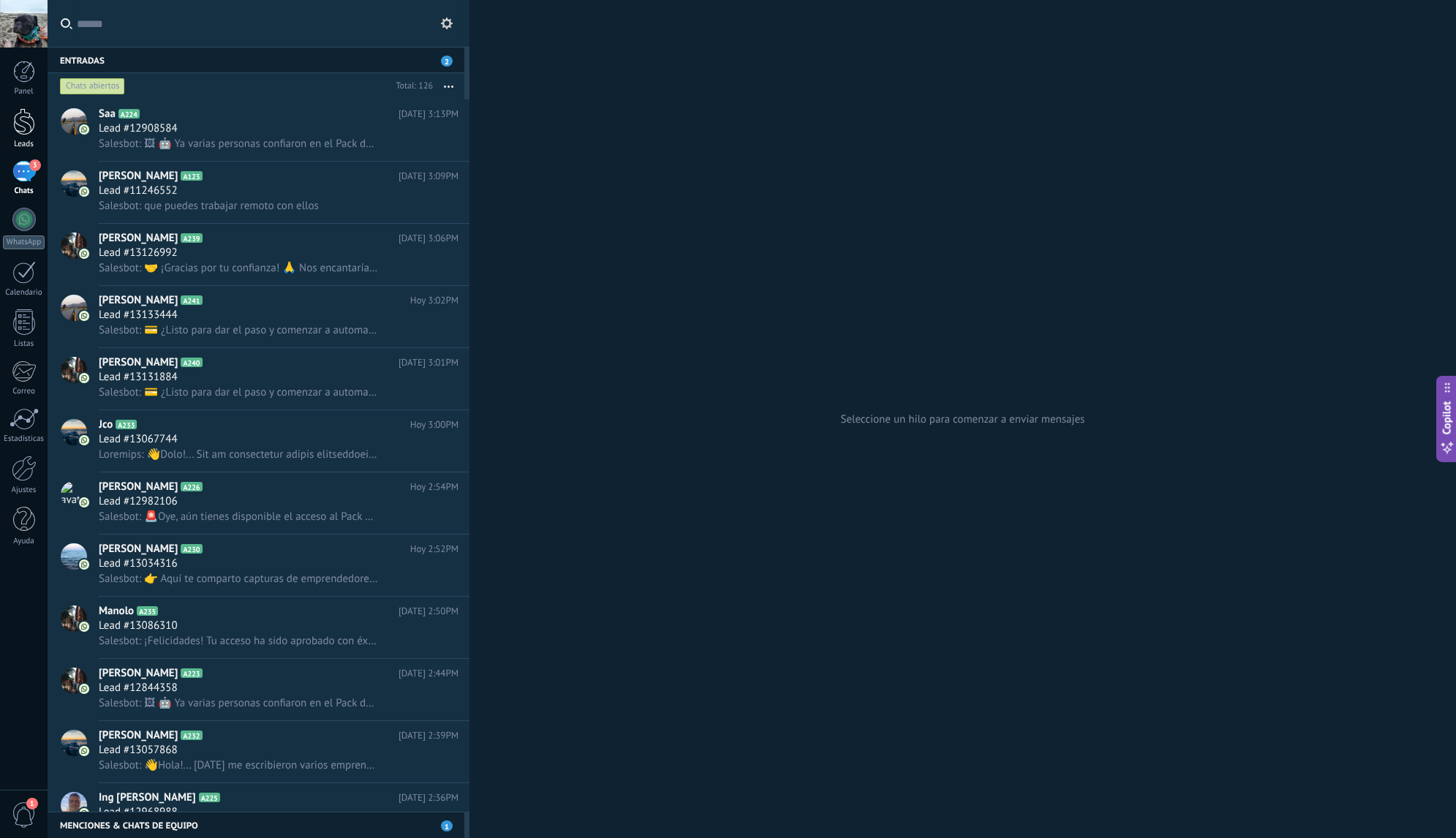
click at [29, 129] on div at bounding box center [23, 122] width 22 height 27
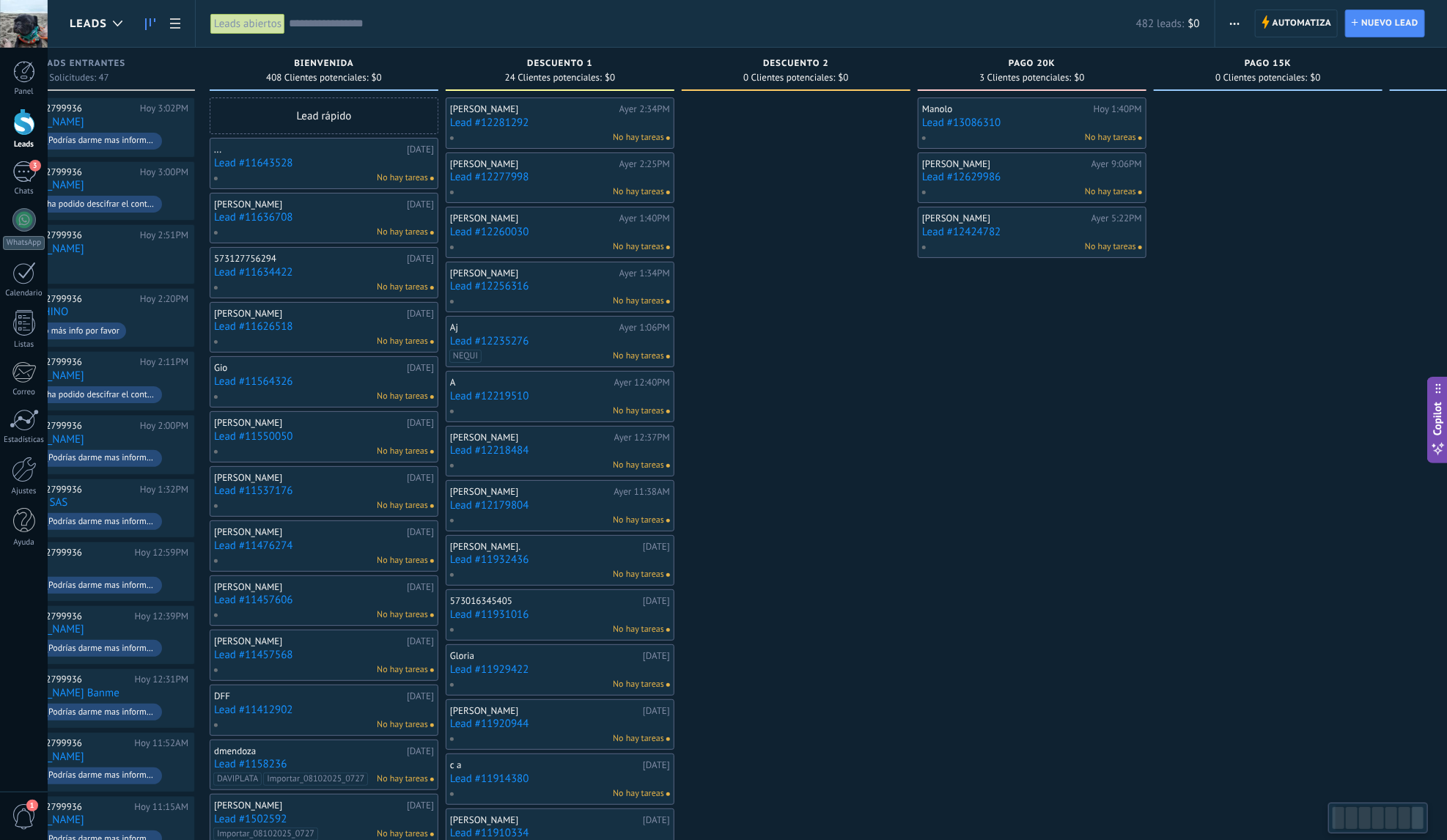
drag, startPoint x: 908, startPoint y: 320, endPoint x: 772, endPoint y: 313, distance: 136.2
click at [774, 314] on div at bounding box center [796, 730] width 229 height 1266
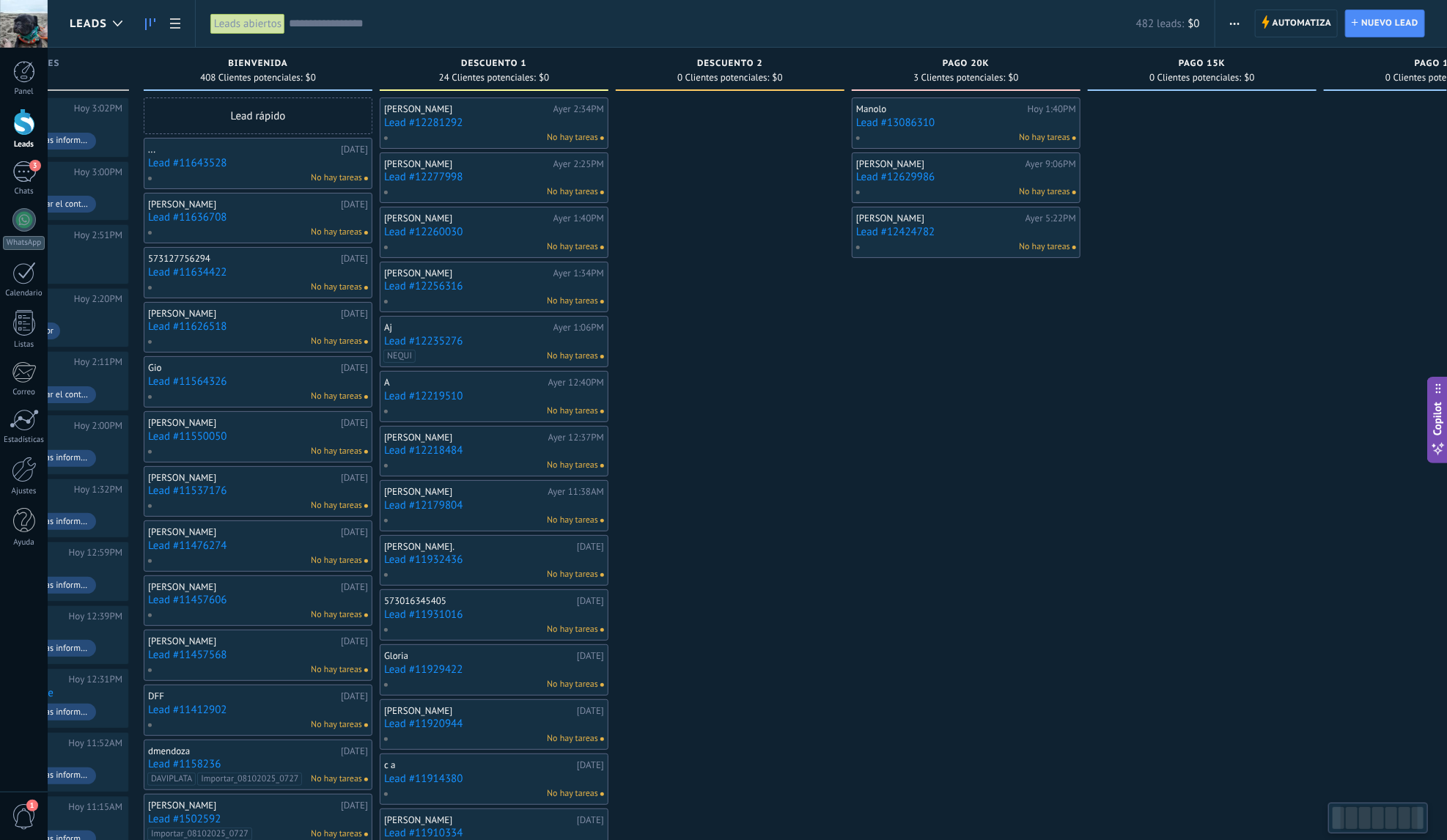
scroll to position [0, 194]
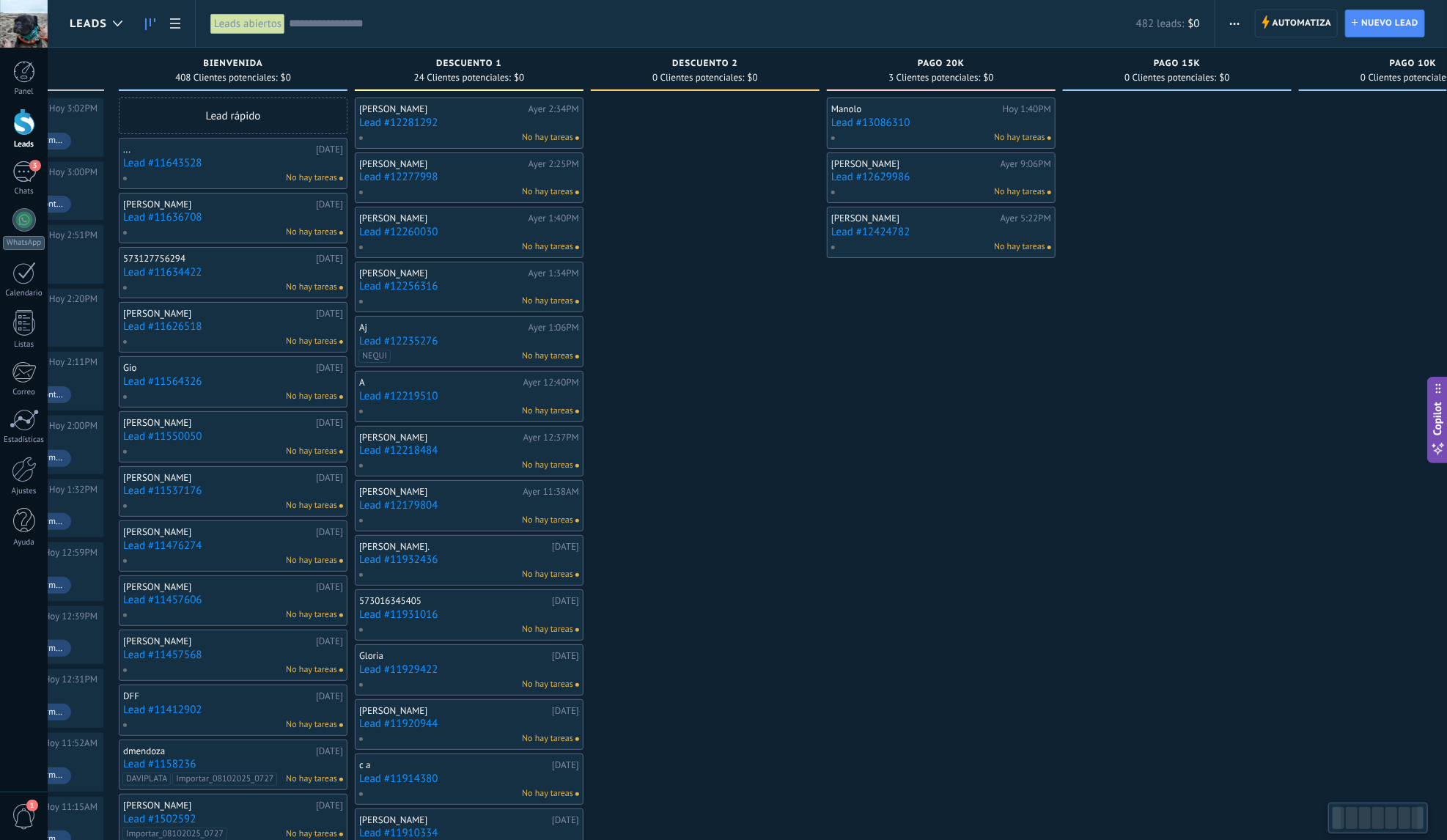
drag, startPoint x: 908, startPoint y: 347, endPoint x: 847, endPoint y: 344, distance: 61.1
click at [847, 344] on div "[PERSON_NAME][DATE] 1:40PM Lead #13086310 No hay tareas [PERSON_NAME][DATE] 9:0…" at bounding box center [941, 730] width 229 height 1266
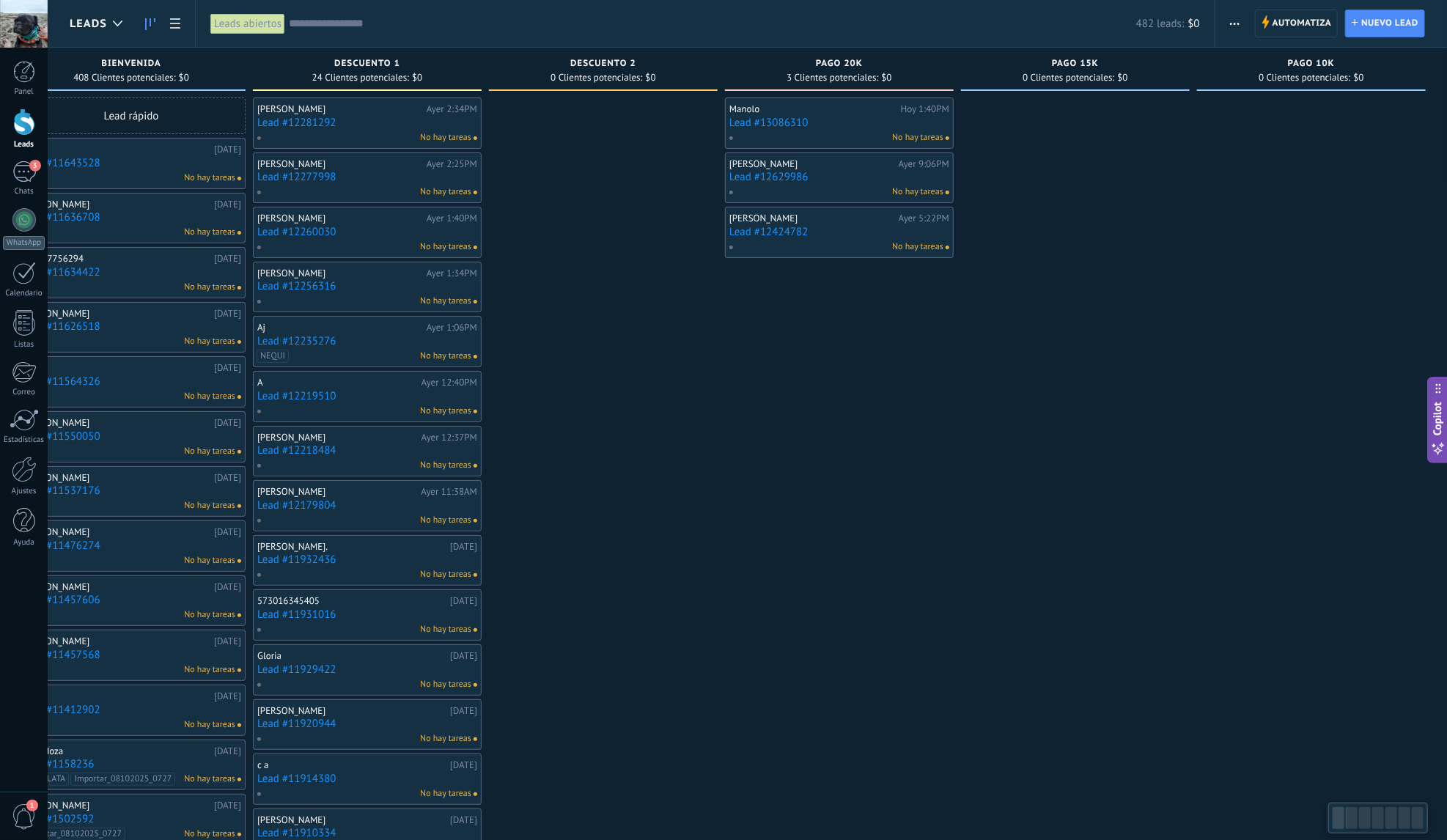
drag, startPoint x: 920, startPoint y: 362, endPoint x: 717, endPoint y: 332, distance: 205.2
click at [732, 336] on div "[PERSON_NAME][DATE] 1:40PM Lead #13086310 No hay tareas [PERSON_NAME][DATE] 9:0…" at bounding box center [839, 730] width 229 height 1266
click at [1230, 21] on button "button" at bounding box center [1235, 23] width 21 height 28
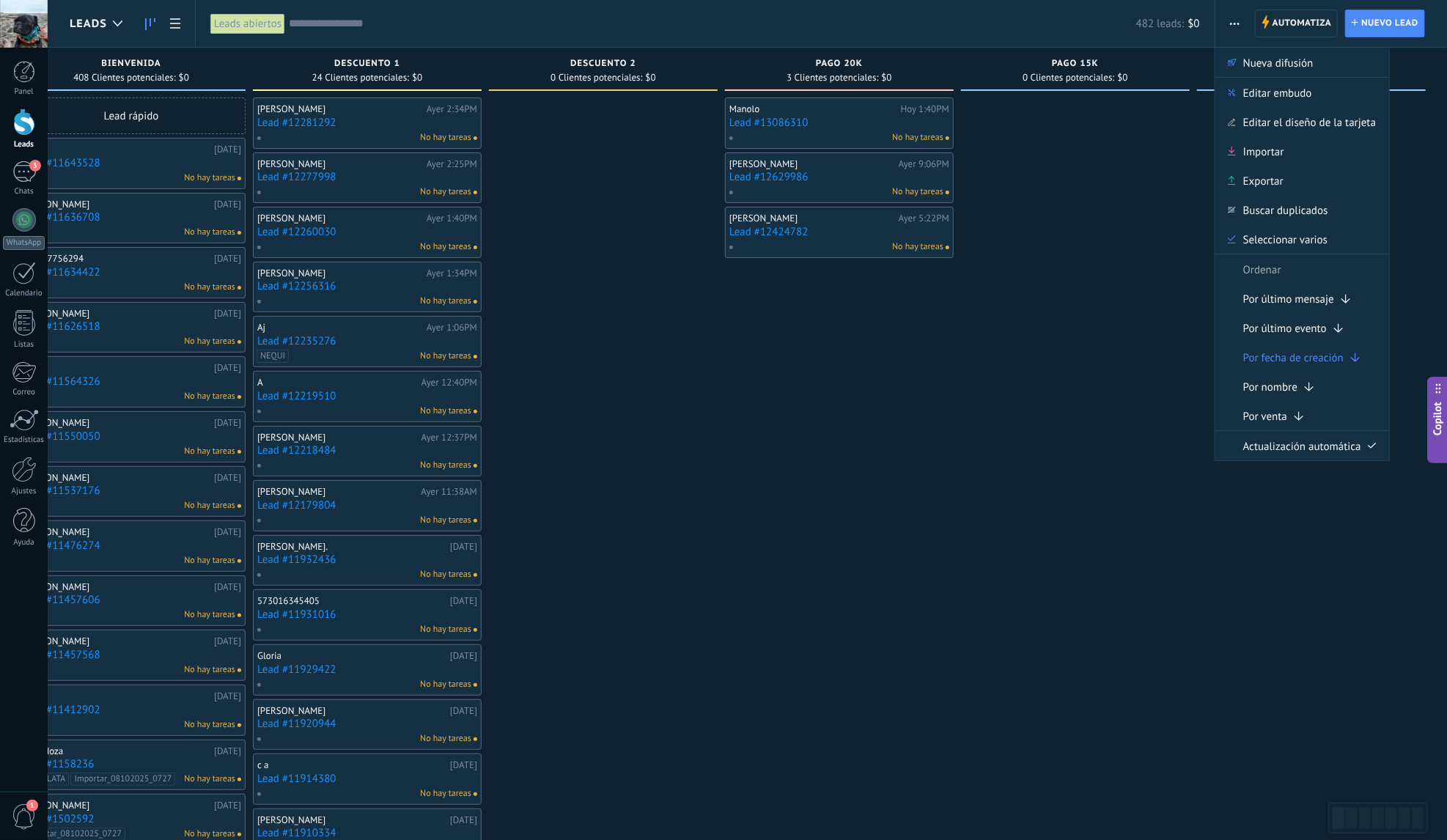
click at [268, 24] on div "Leads abiertos" at bounding box center [247, 23] width 75 height 21
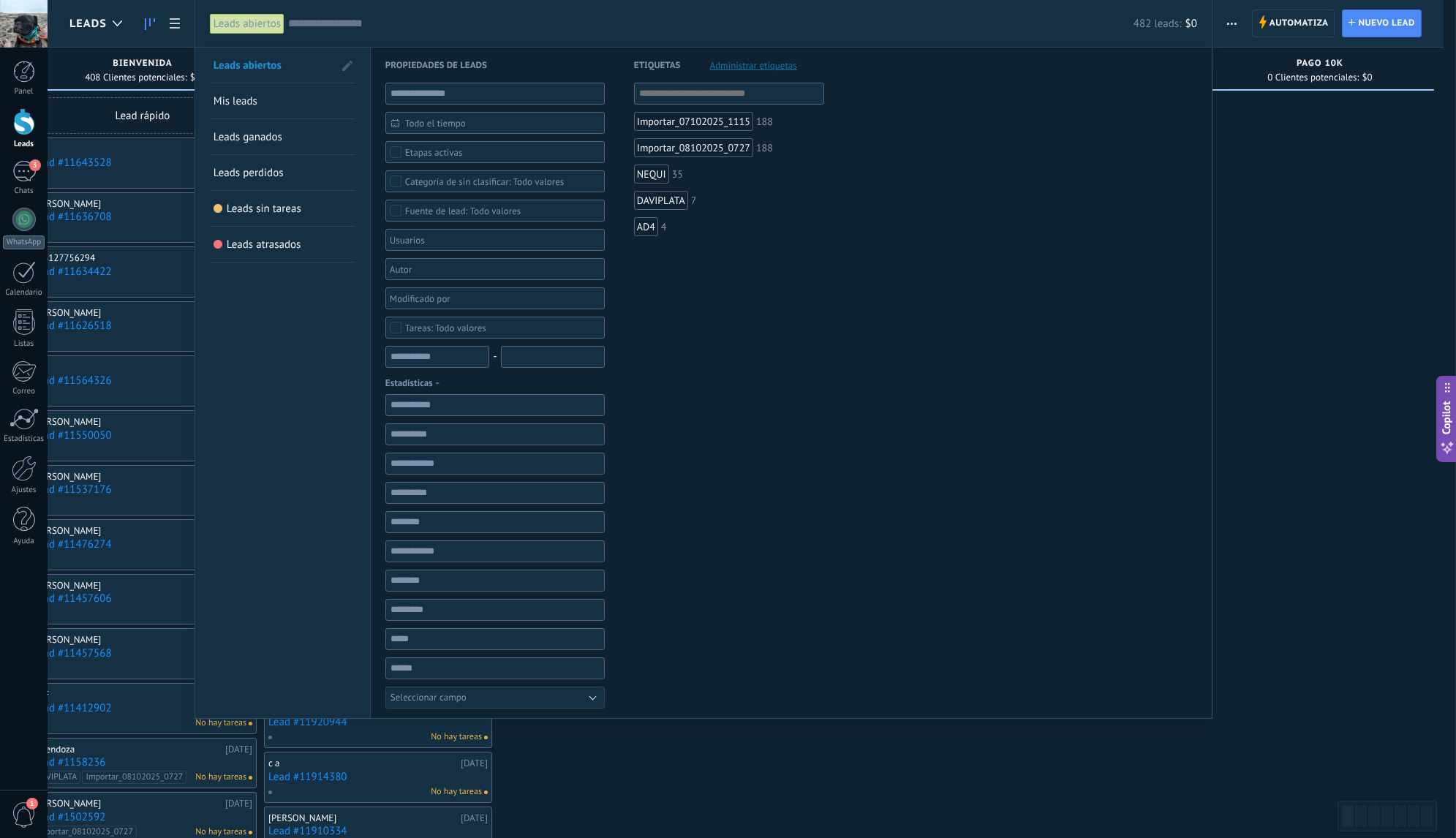
click at [255, 102] on span "Mis leads" at bounding box center [235, 101] width 44 height 14
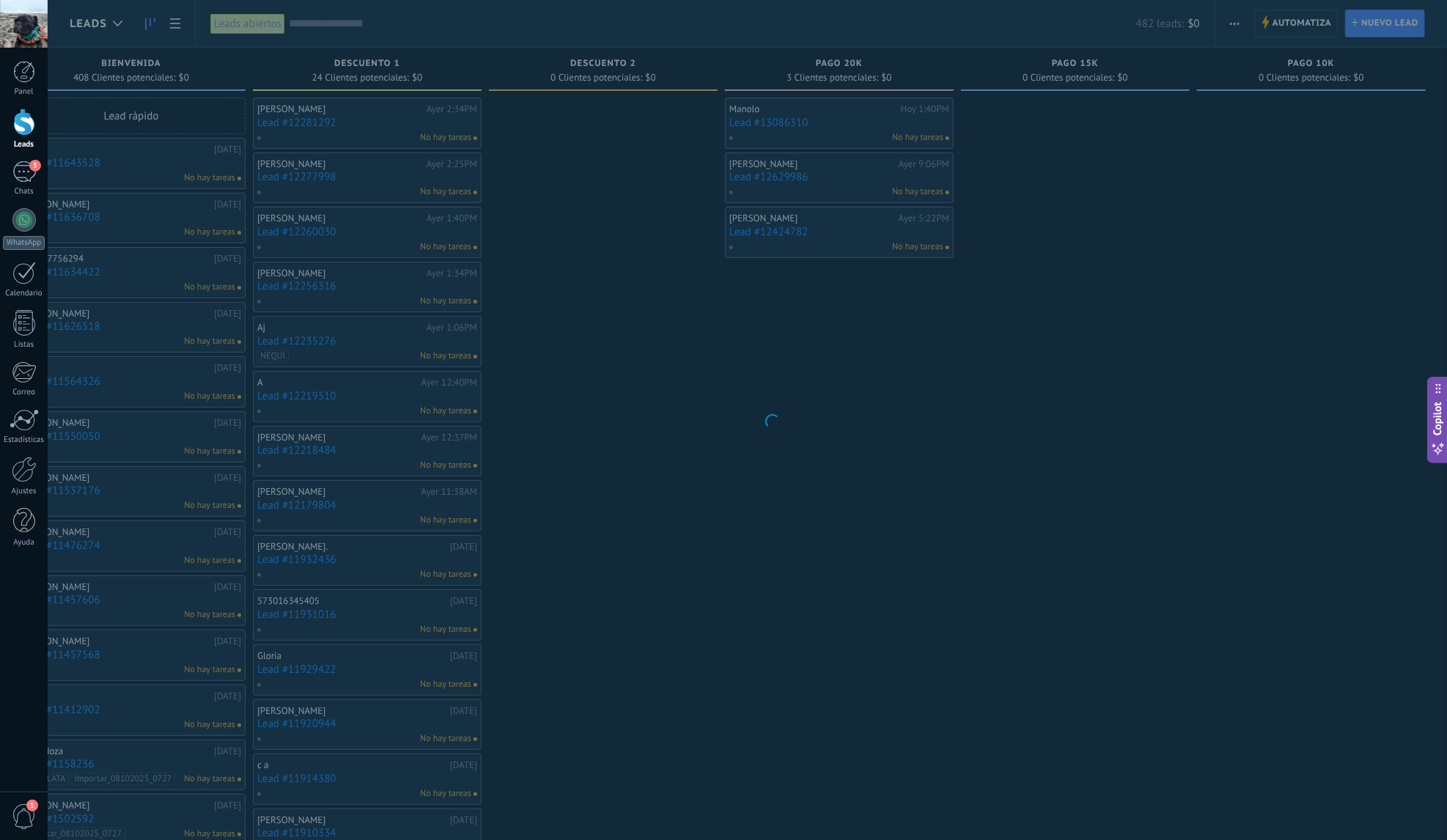
scroll to position [0, 284]
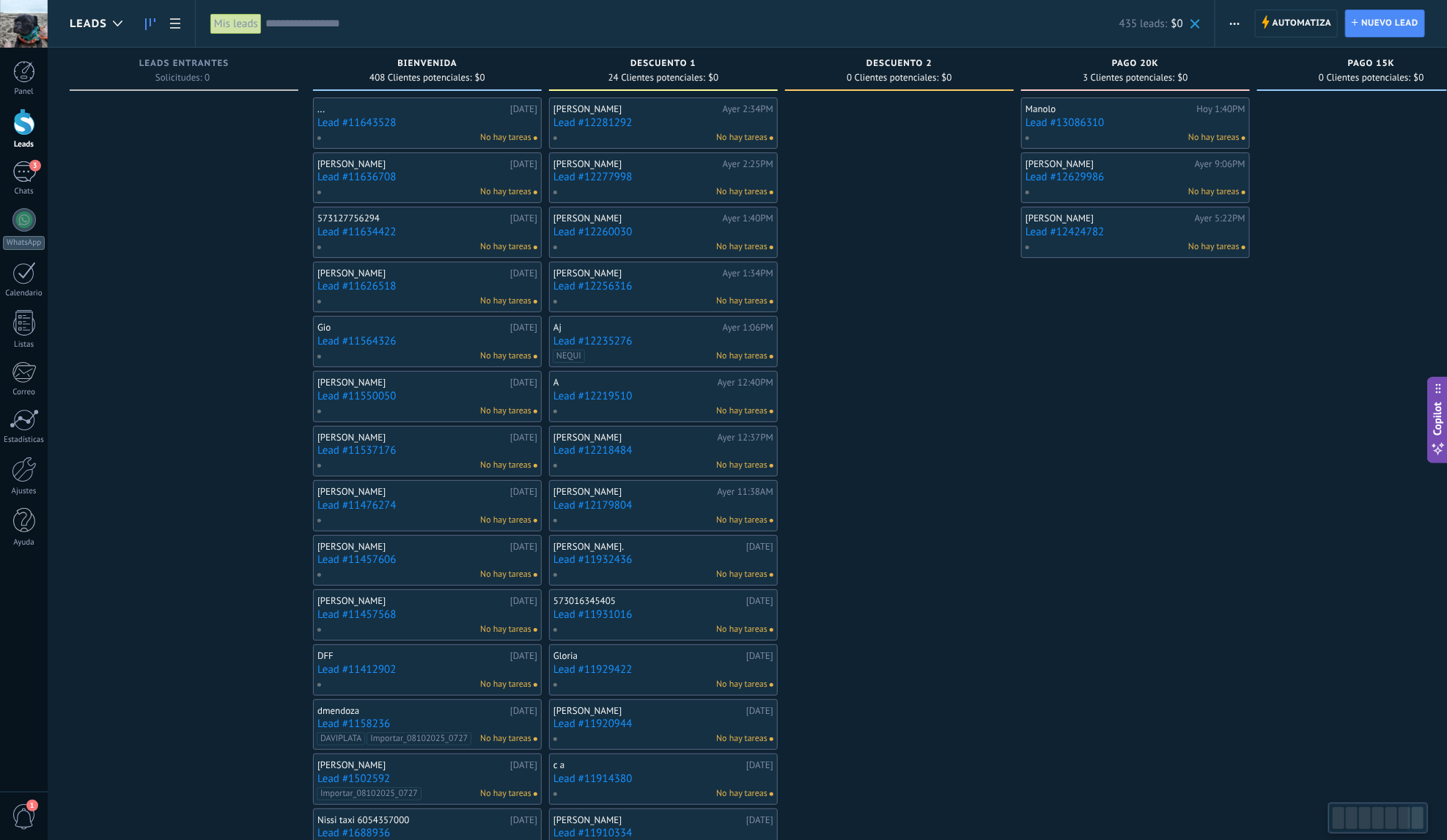
drag, startPoint x: 838, startPoint y: 266, endPoint x: 829, endPoint y: 269, distance: 9.5
click at [829, 269] on div at bounding box center [899, 647] width 229 height 1100
click at [249, 29] on div "Mis leads" at bounding box center [236, 23] width 51 height 21
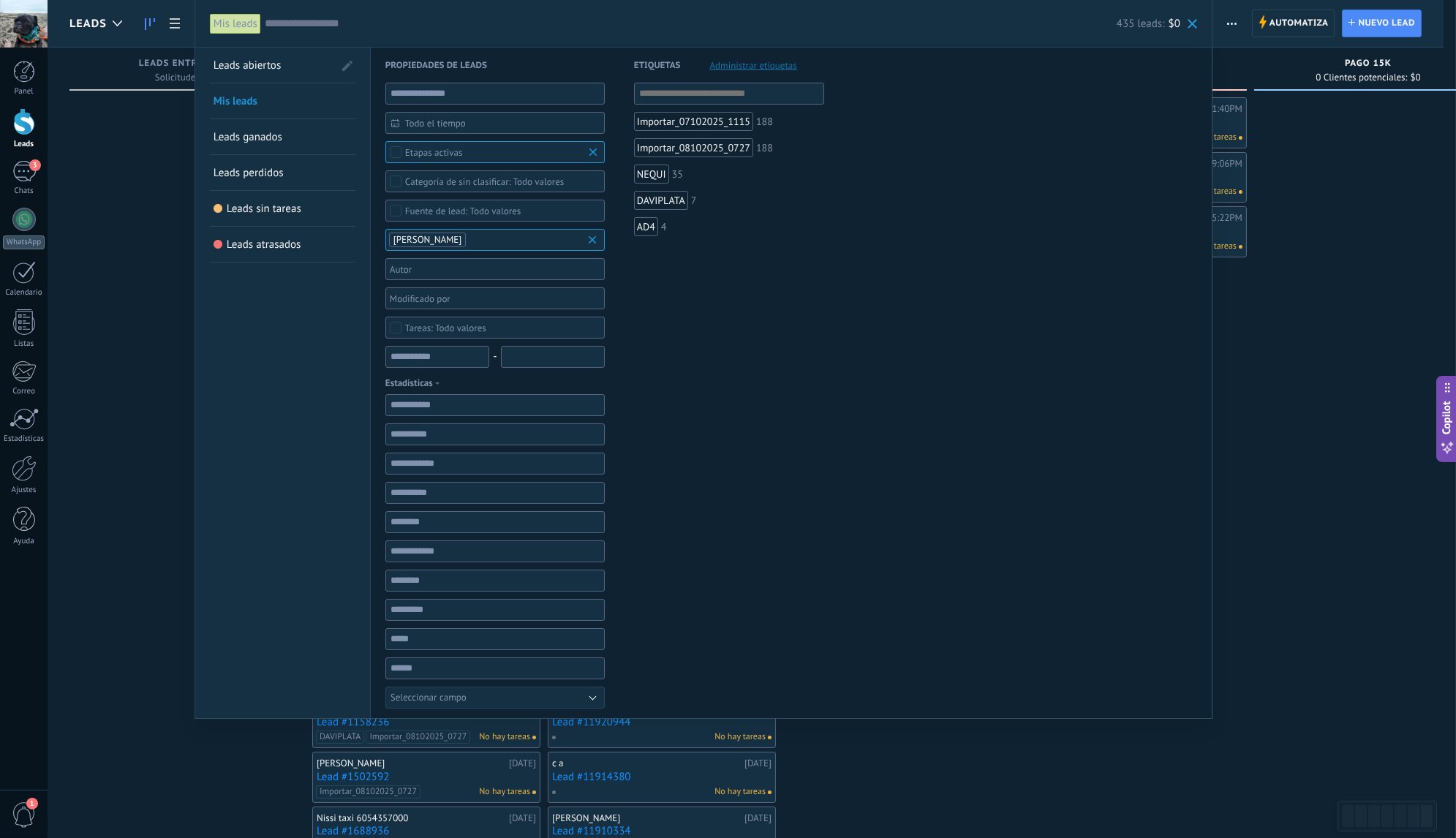
click at [276, 137] on span "Leads ganados" at bounding box center [248, 136] width 69 height 14
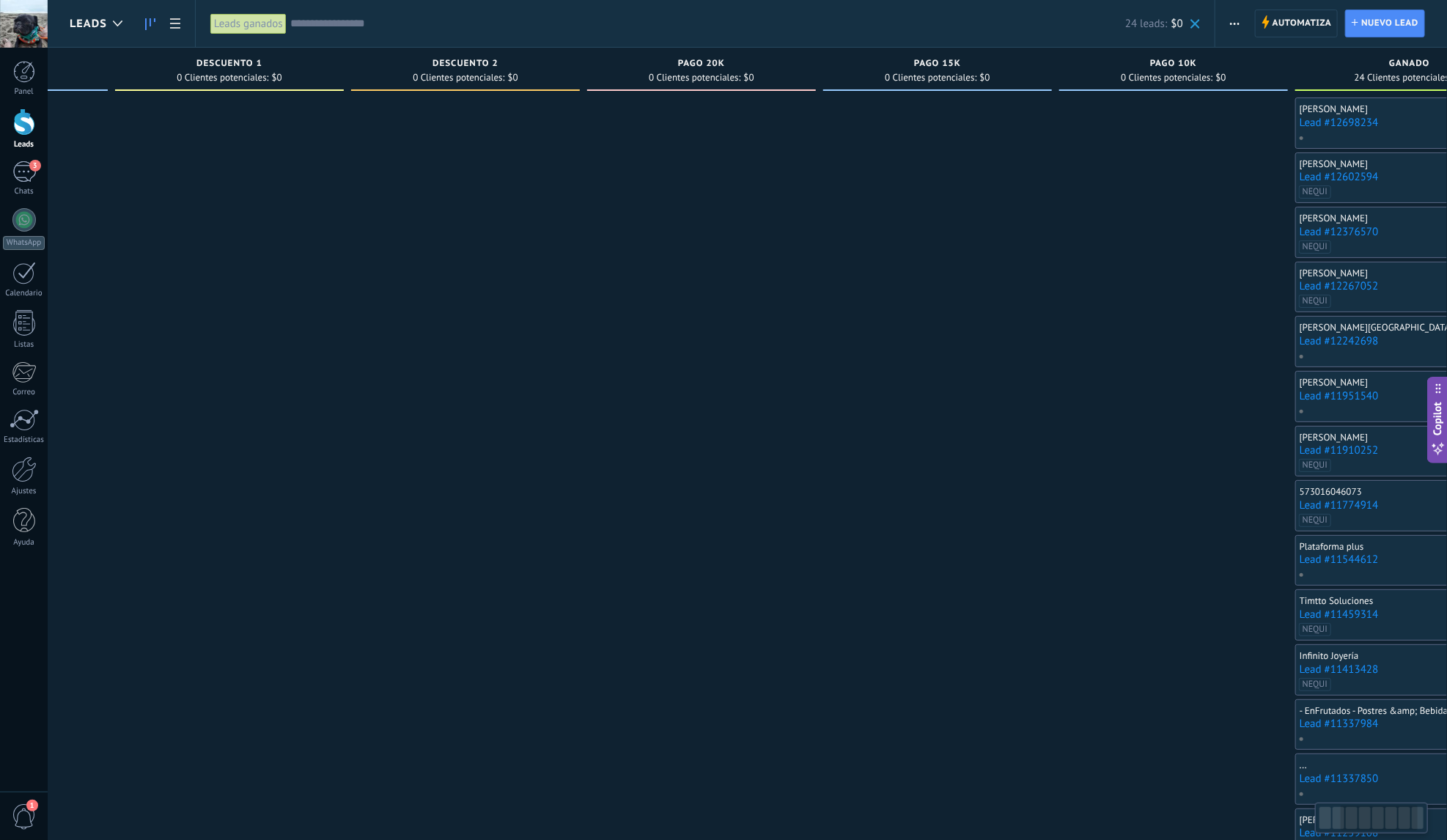
drag, startPoint x: 983, startPoint y: 312, endPoint x: 472, endPoint y: 288, distance: 511.6
click at [486, 289] on div at bounding box center [465, 642] width 229 height 1090
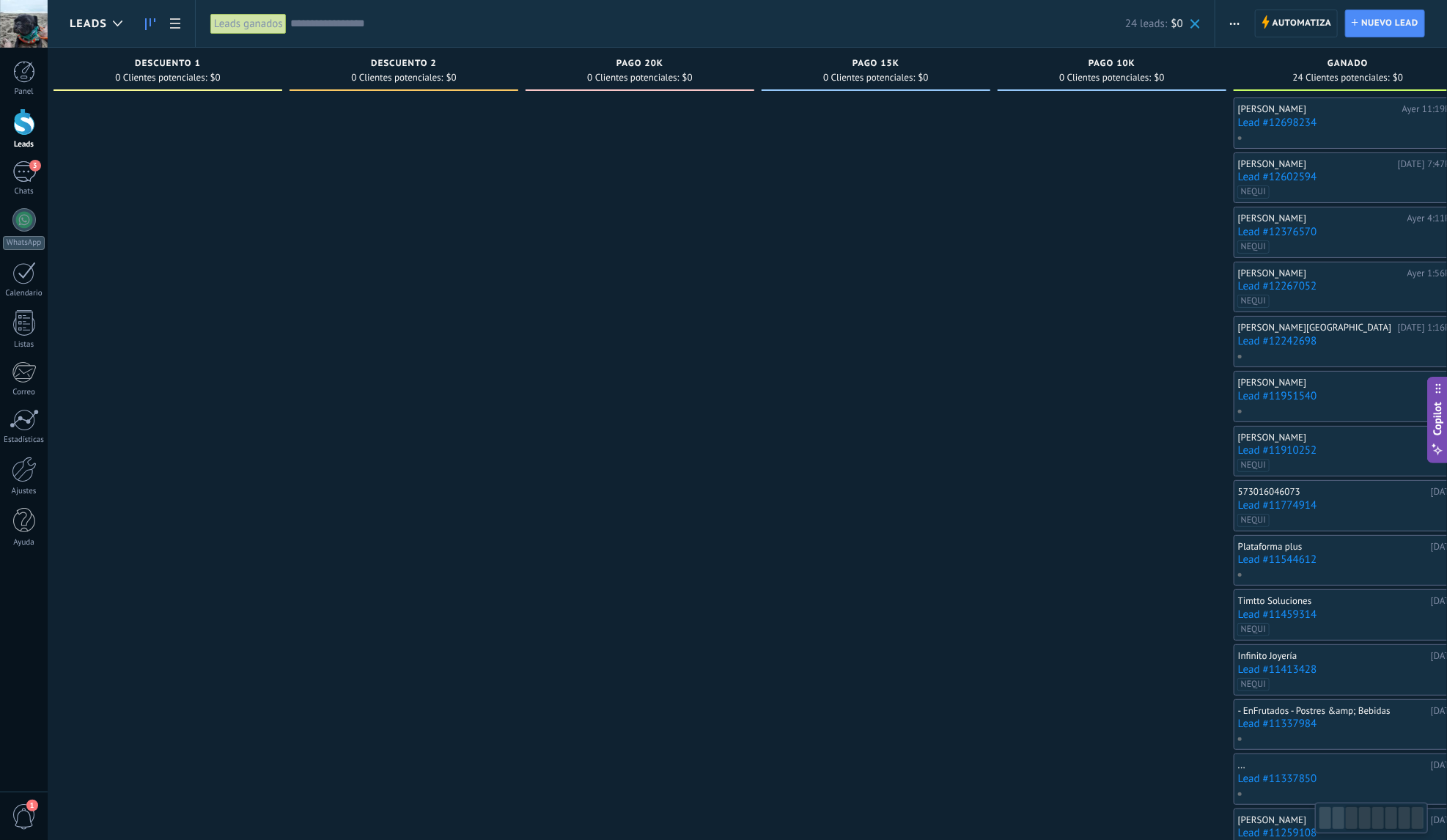
scroll to position [0, 532]
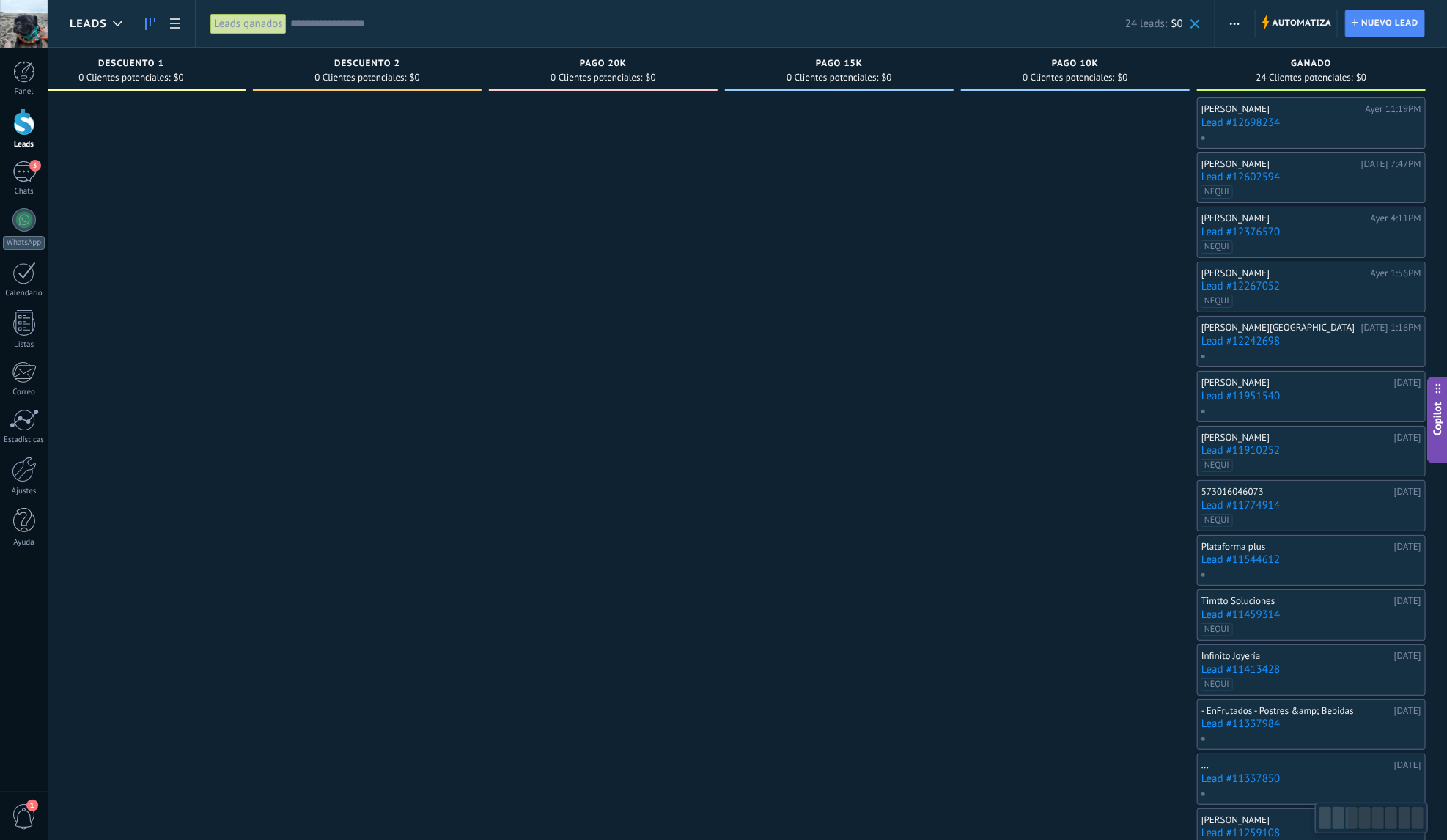
drag, startPoint x: 983, startPoint y: 301, endPoint x: 757, endPoint y: 297, distance: 226.0
click at [757, 297] on div at bounding box center [839, 642] width 229 height 1090
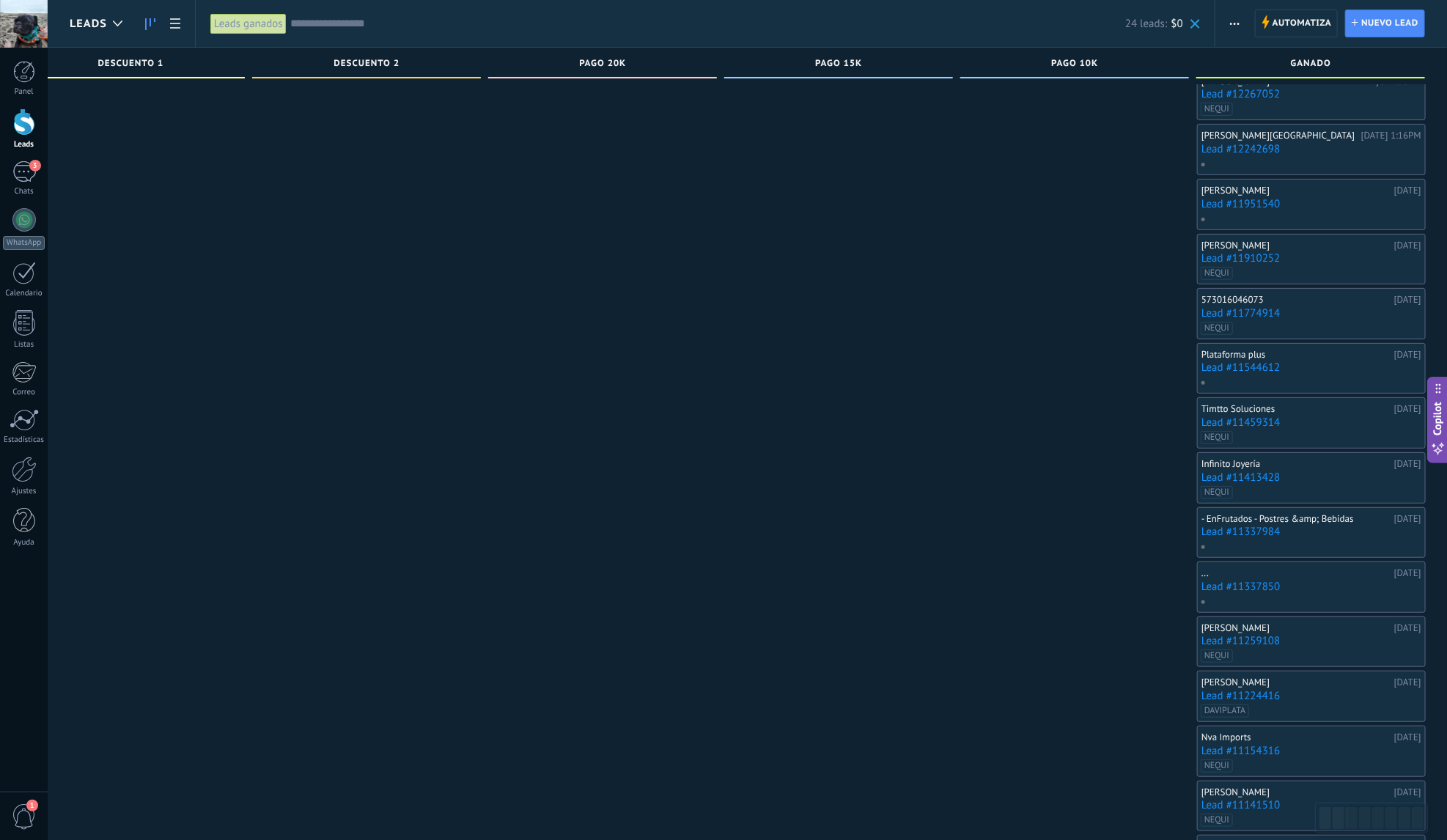
scroll to position [0, 0]
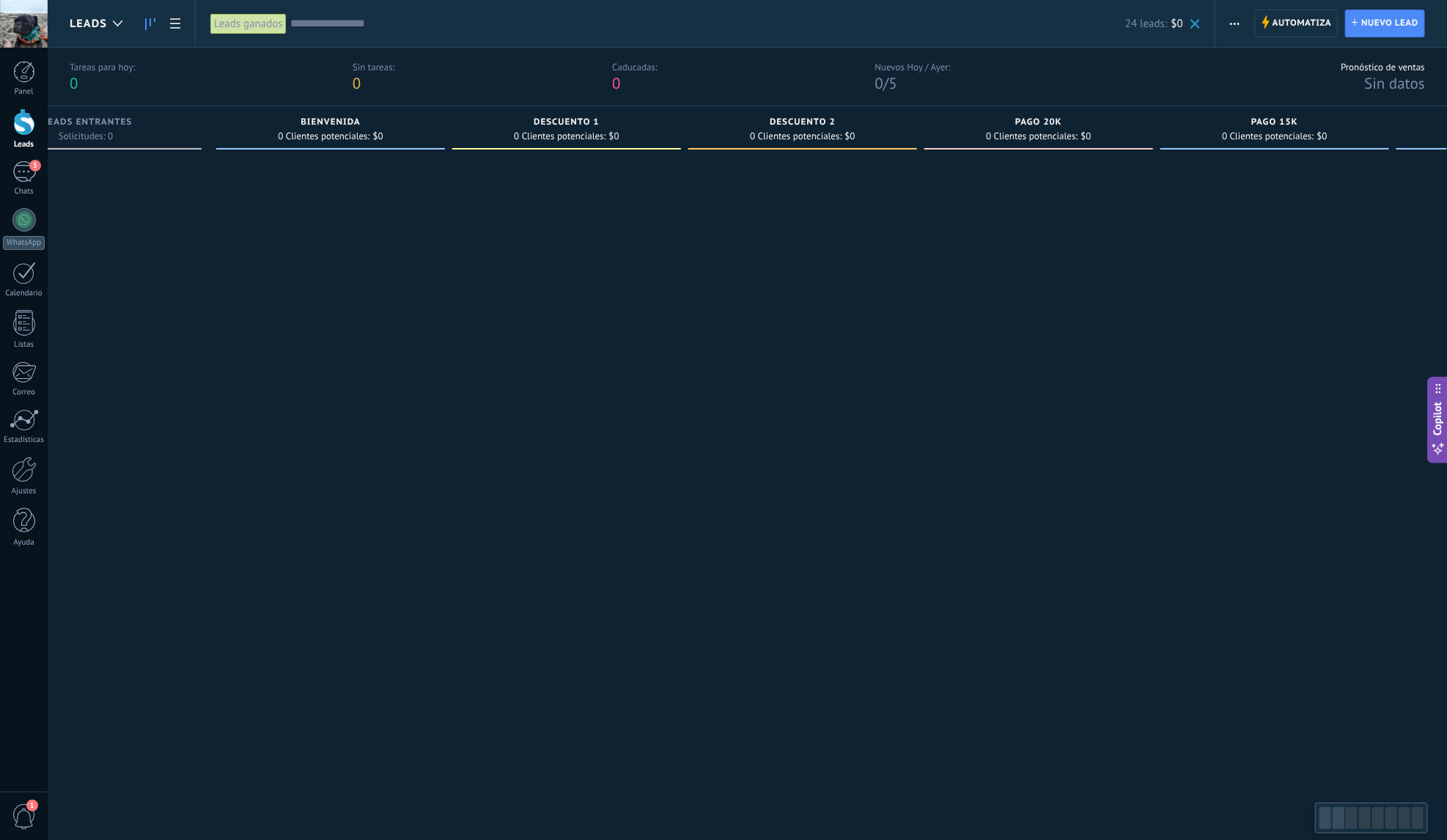
drag, startPoint x: 521, startPoint y: 361, endPoint x: 1076, endPoint y: 360, distance: 555.0
click at [994, 359] on div at bounding box center [1038, 809] width 229 height 1308
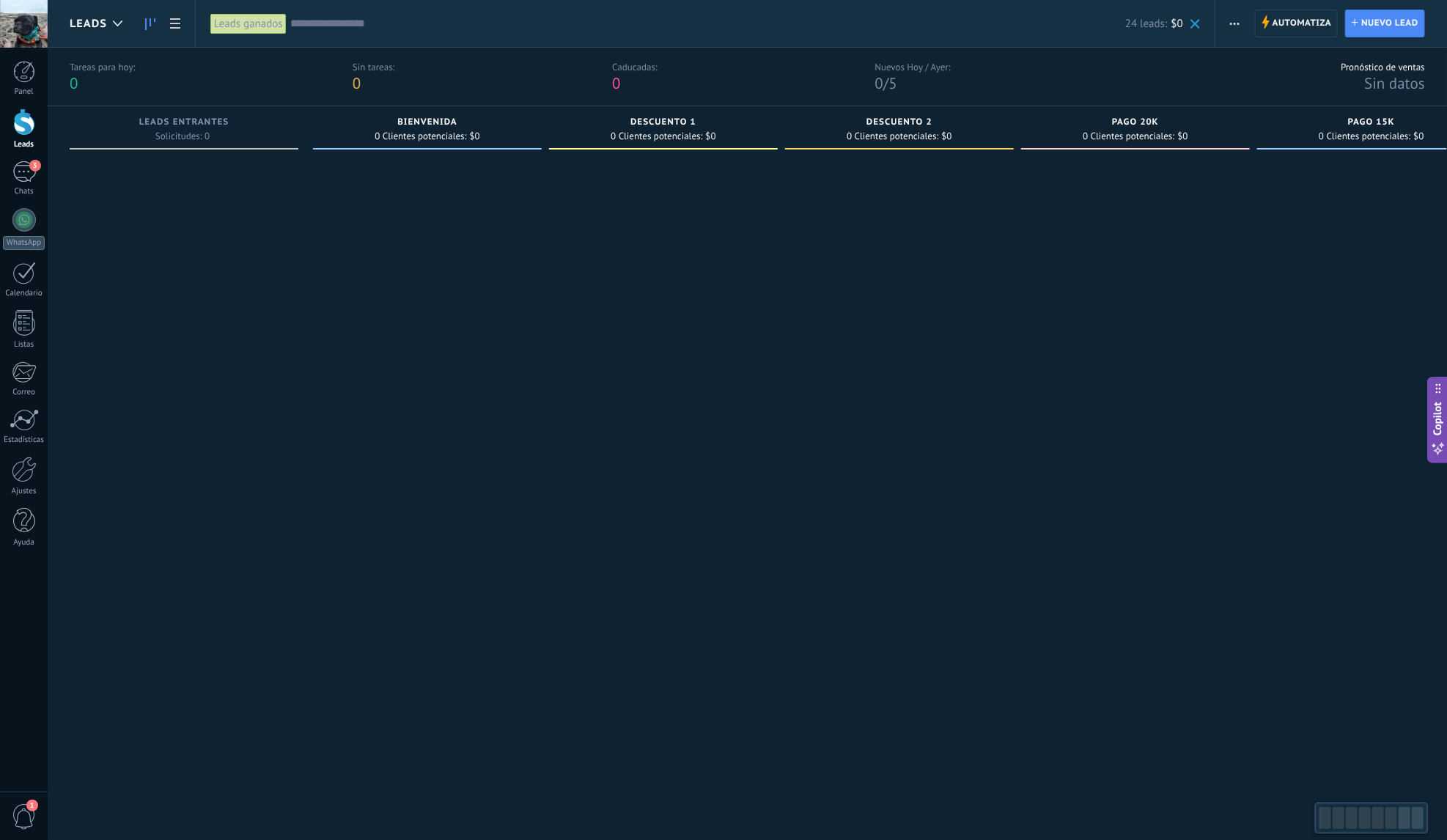
drag, startPoint x: 595, startPoint y: 349, endPoint x: 1126, endPoint y: 343, distance: 531.0
click at [1080, 340] on div "Leads Entrantes Solicitudes: 0 0 0 0 47 0 0 0 47 BIENVENIDA 0 Clientes potencia…" at bounding box center [1025, 785] width 1911 height 1358
click at [258, 31] on div "Leads ganados" at bounding box center [248, 23] width 76 height 21
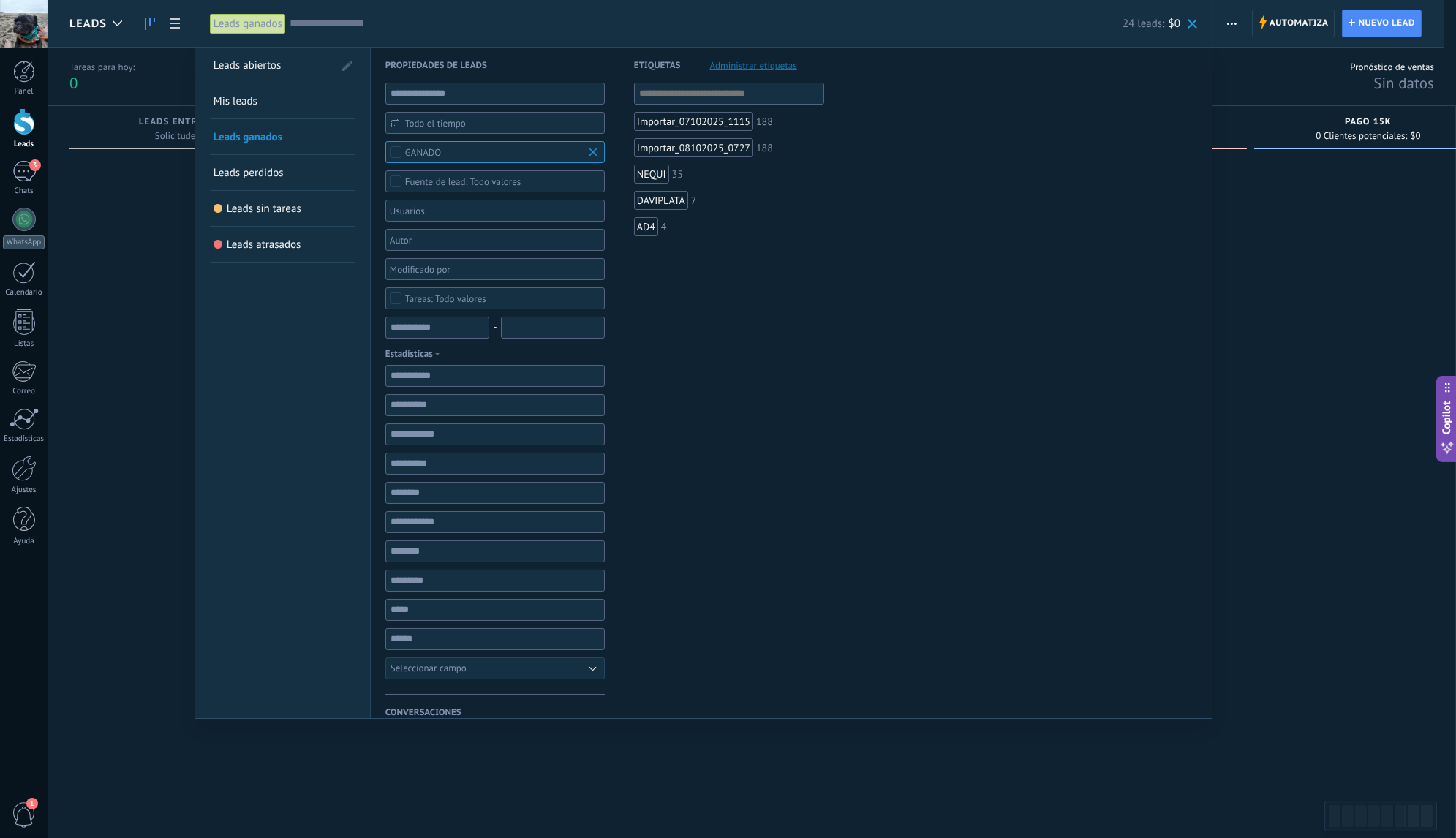
click at [672, 110] on div "Importar_07102025_1115 188 Importar_08102025_0727 188 NEQUI 35 DAVIPLATA 7 AD4 4" at bounding box center [728, 168] width 190 height 171
click at [676, 121] on div "Importar_07102025_1115" at bounding box center [693, 122] width 119 height 19
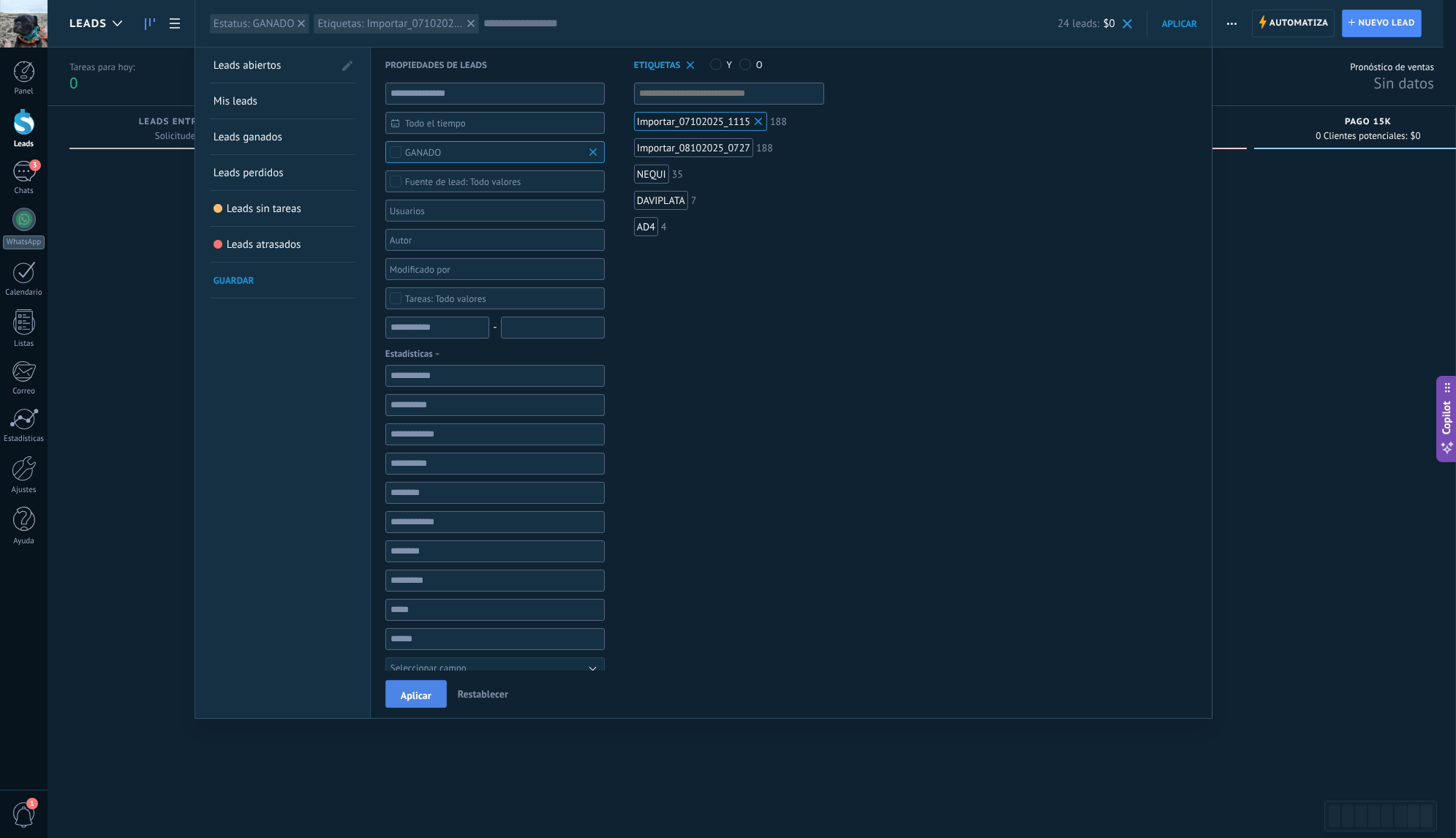
click at [426, 700] on span "Aplicar" at bounding box center [416, 695] width 30 height 10
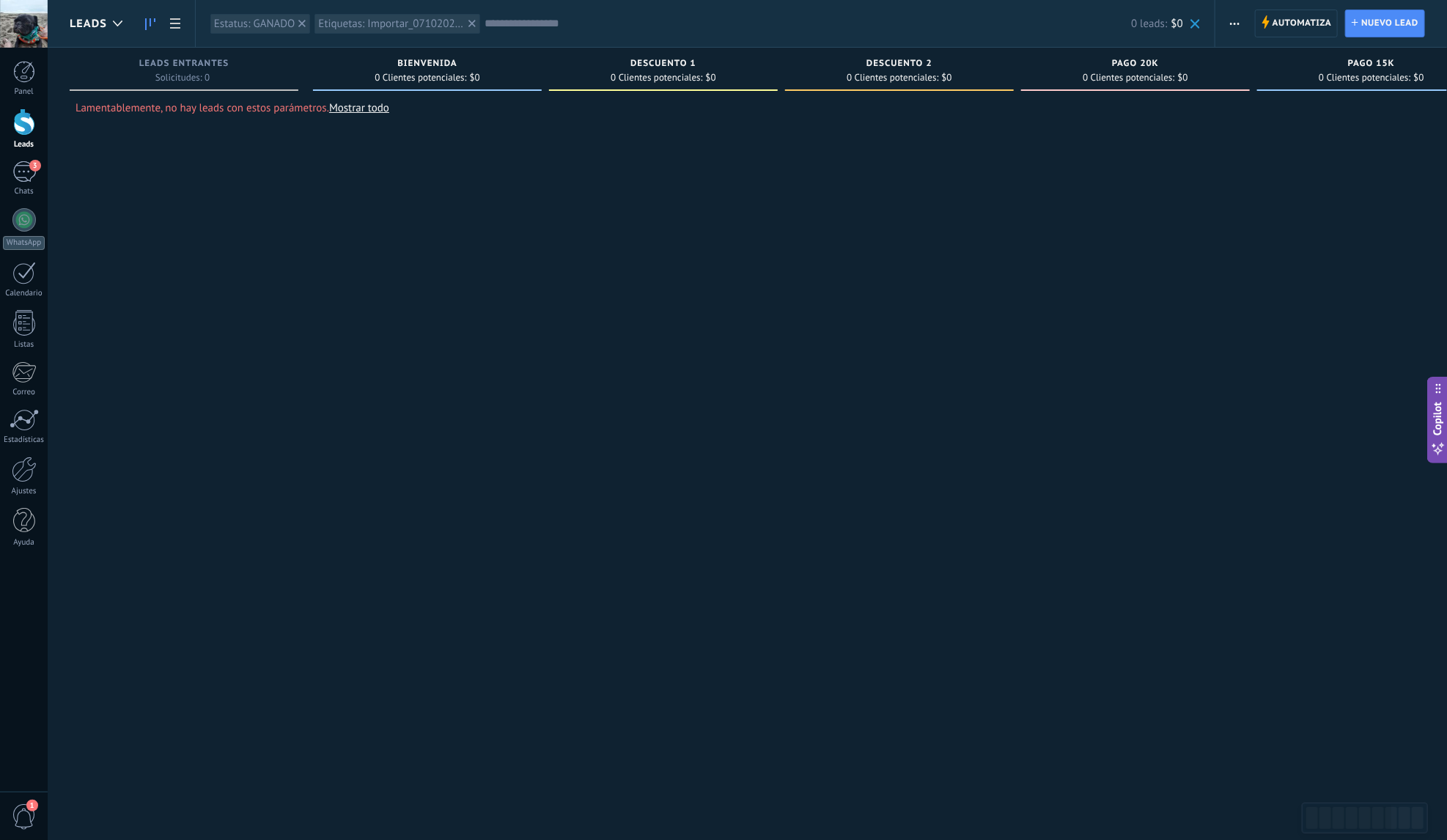
click at [359, 110] on link "Mostrar todo" at bounding box center [359, 108] width 60 height 14
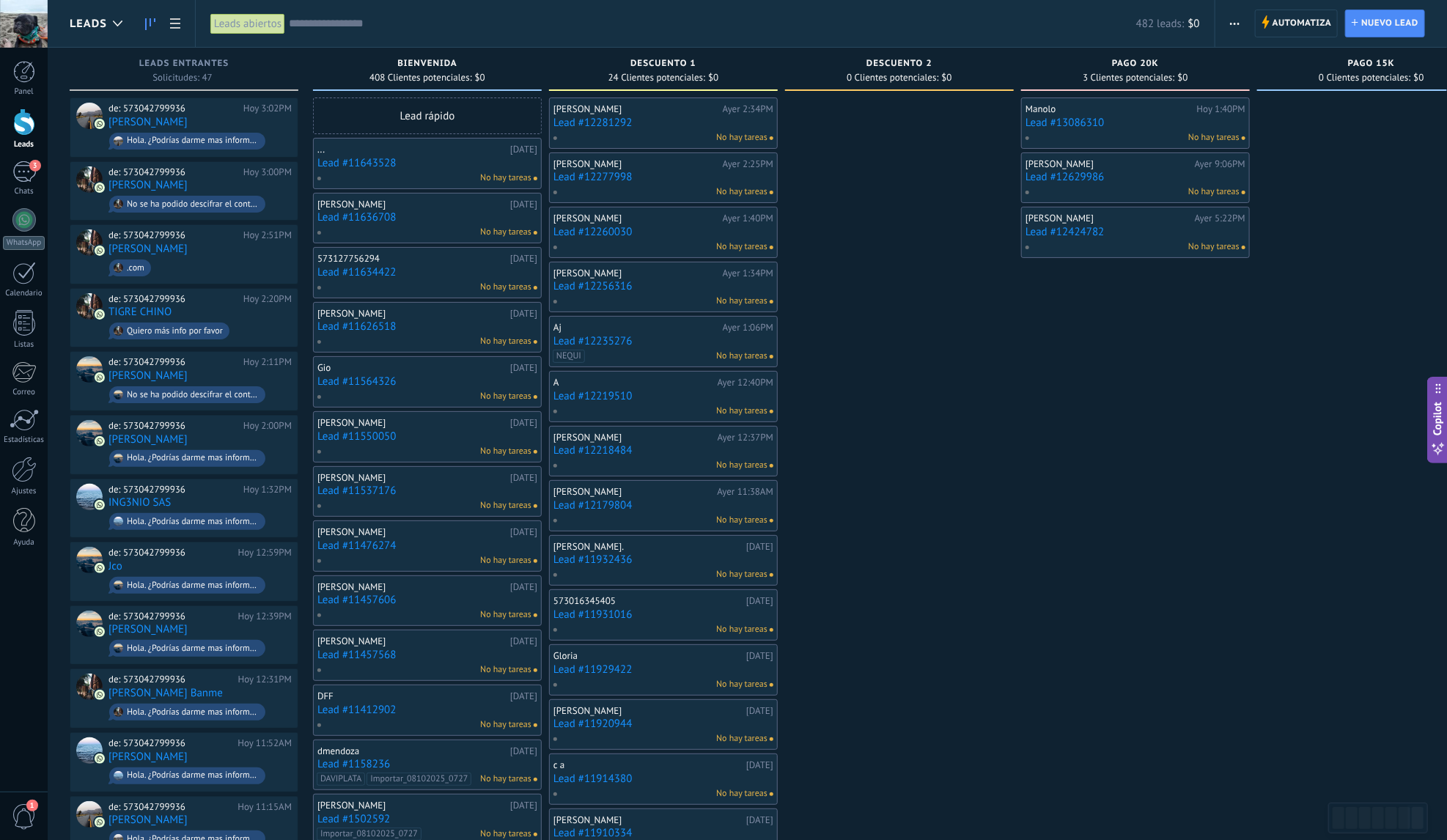
click at [458, 165] on link "Lead #11643528" at bounding box center [427, 163] width 220 height 13
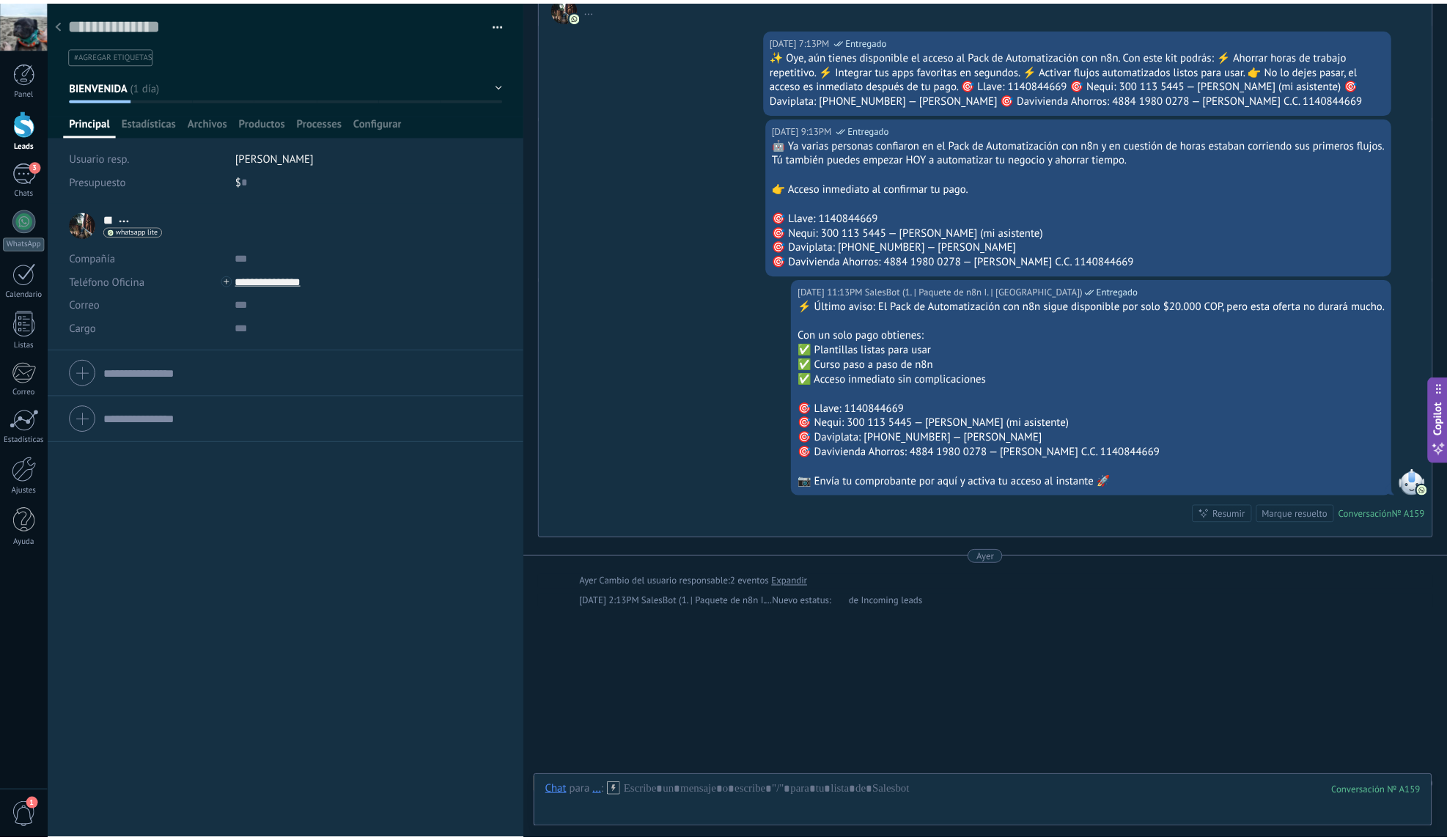
scroll to position [3313, 0]
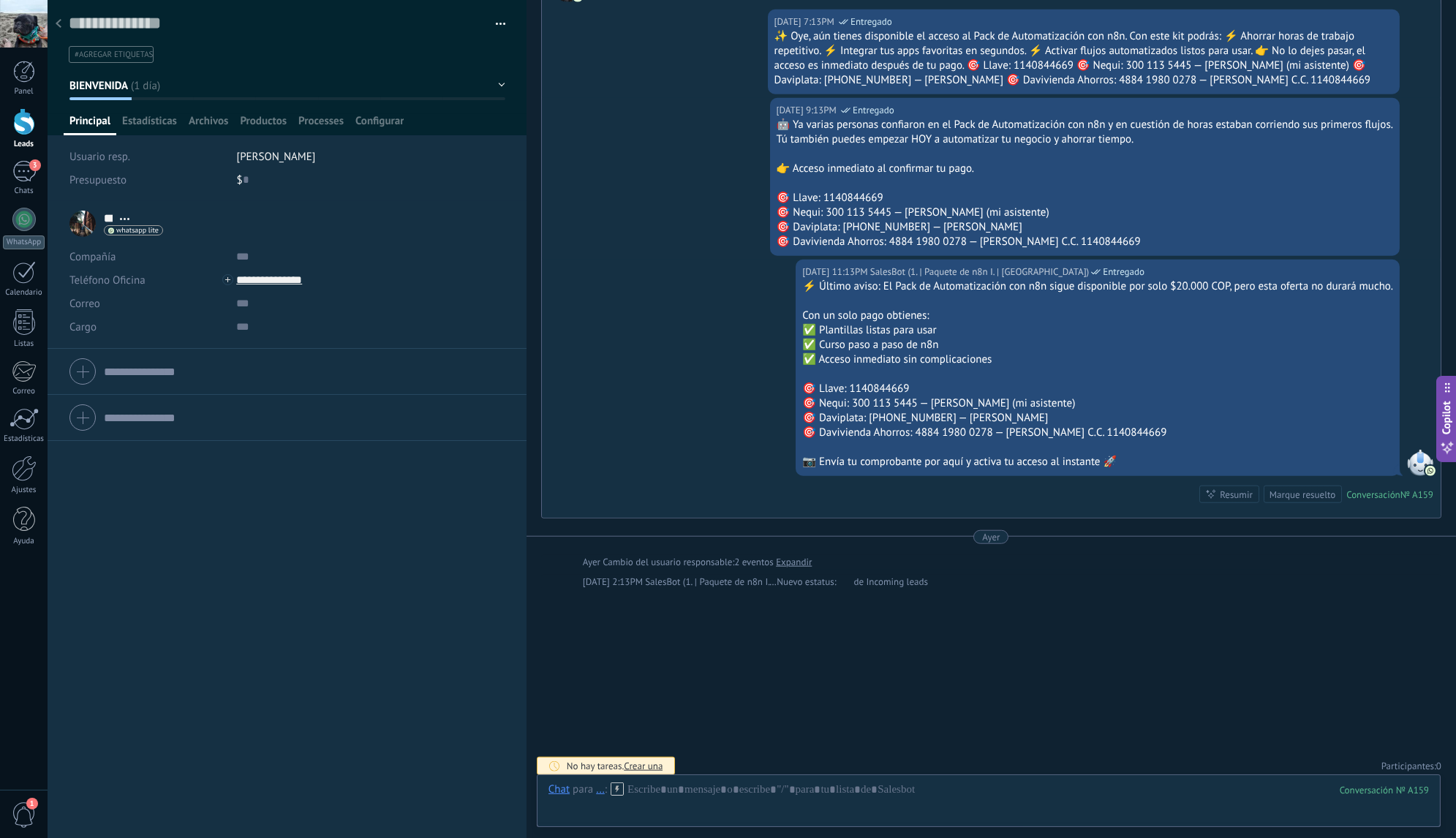
click at [63, 20] on div at bounding box center [58, 25] width 21 height 29
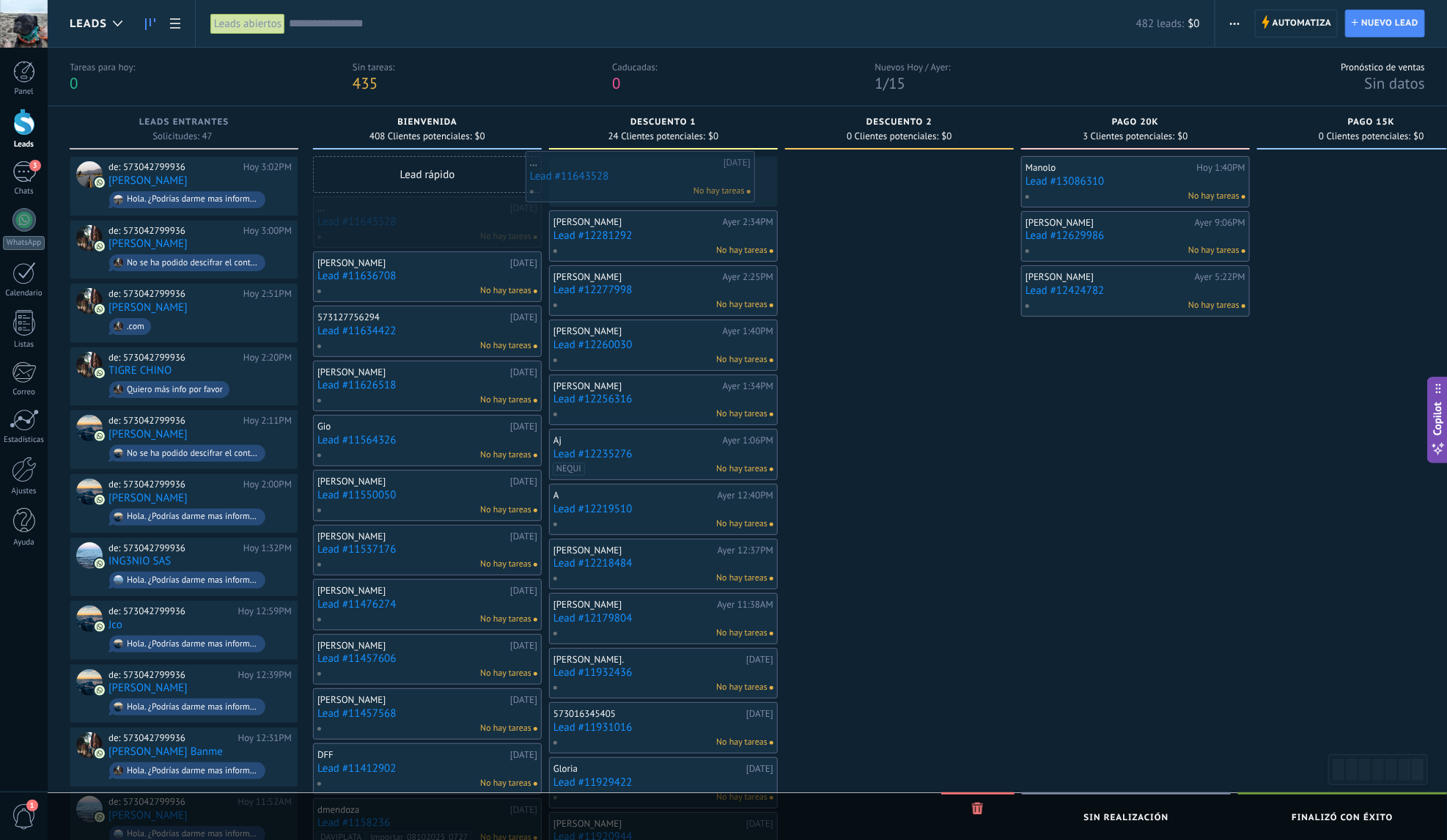
drag, startPoint x: 430, startPoint y: 218, endPoint x: 653, endPoint y: 175, distance: 227.1
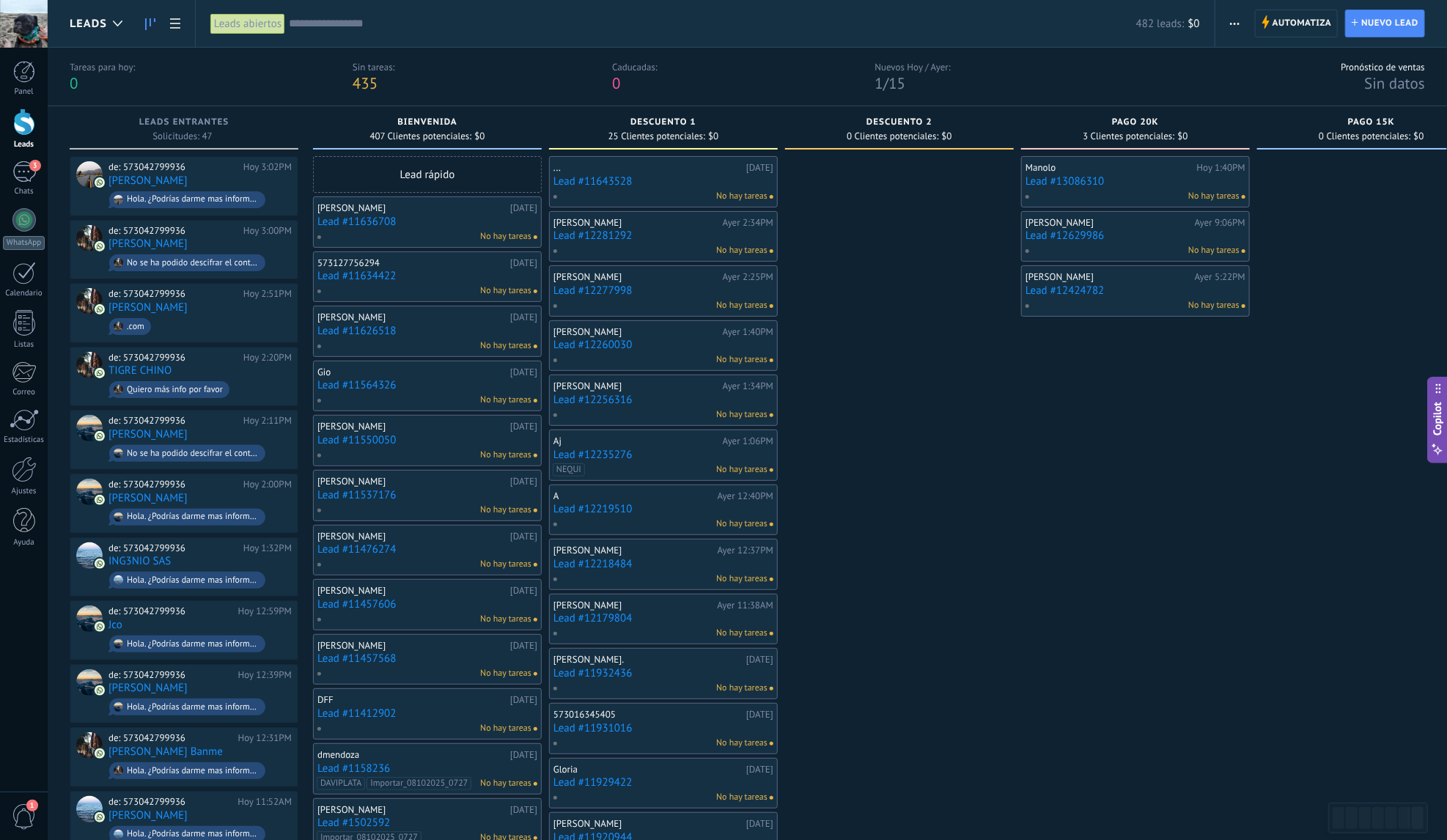
click at [667, 179] on link "Lead #11643528" at bounding box center [664, 181] width 220 height 13
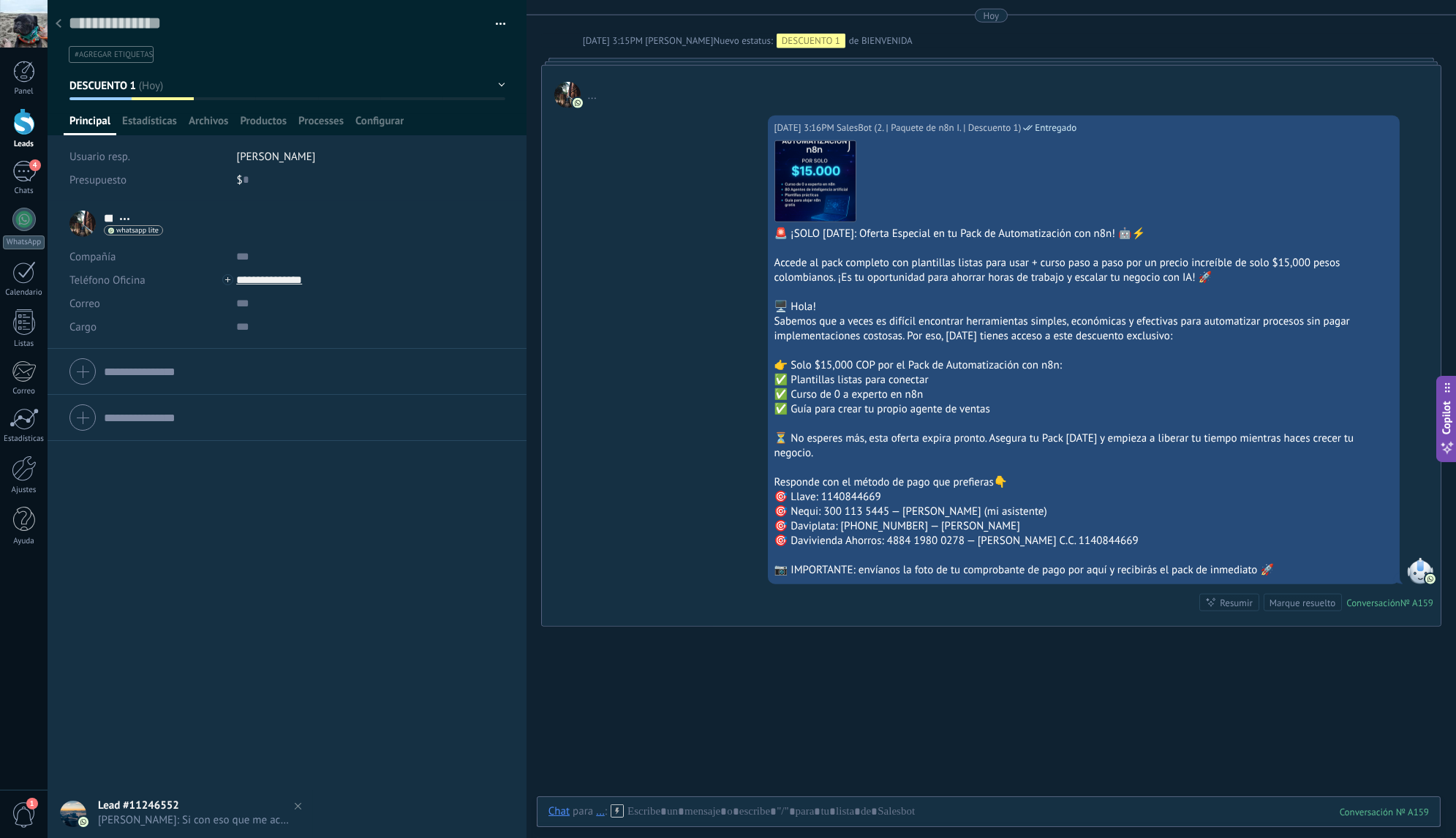
scroll to position [3928, 0]
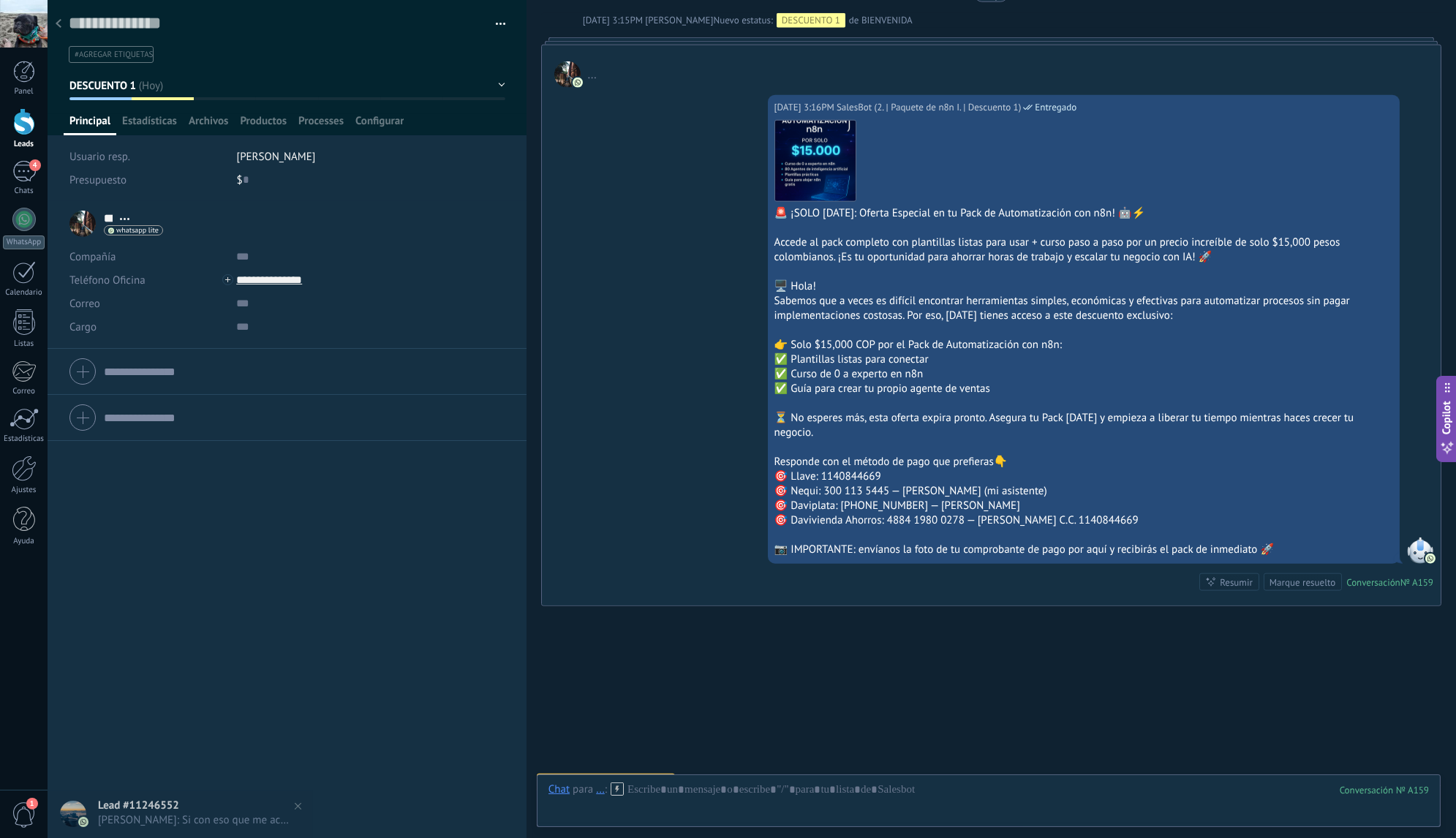
click at [63, 29] on div at bounding box center [58, 25] width 21 height 29
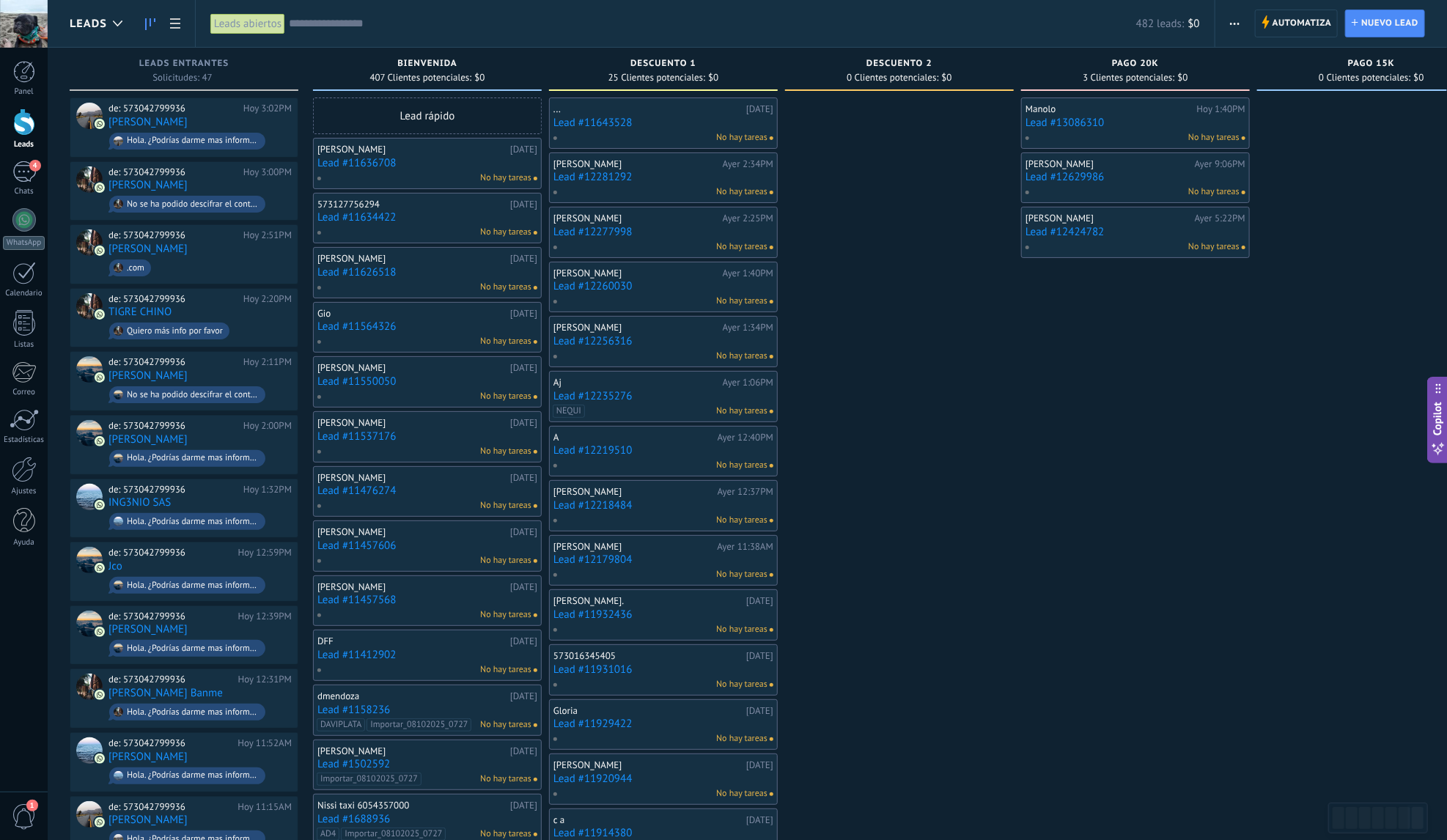
click at [418, 166] on link "Lead #11636708" at bounding box center [427, 163] width 220 height 13
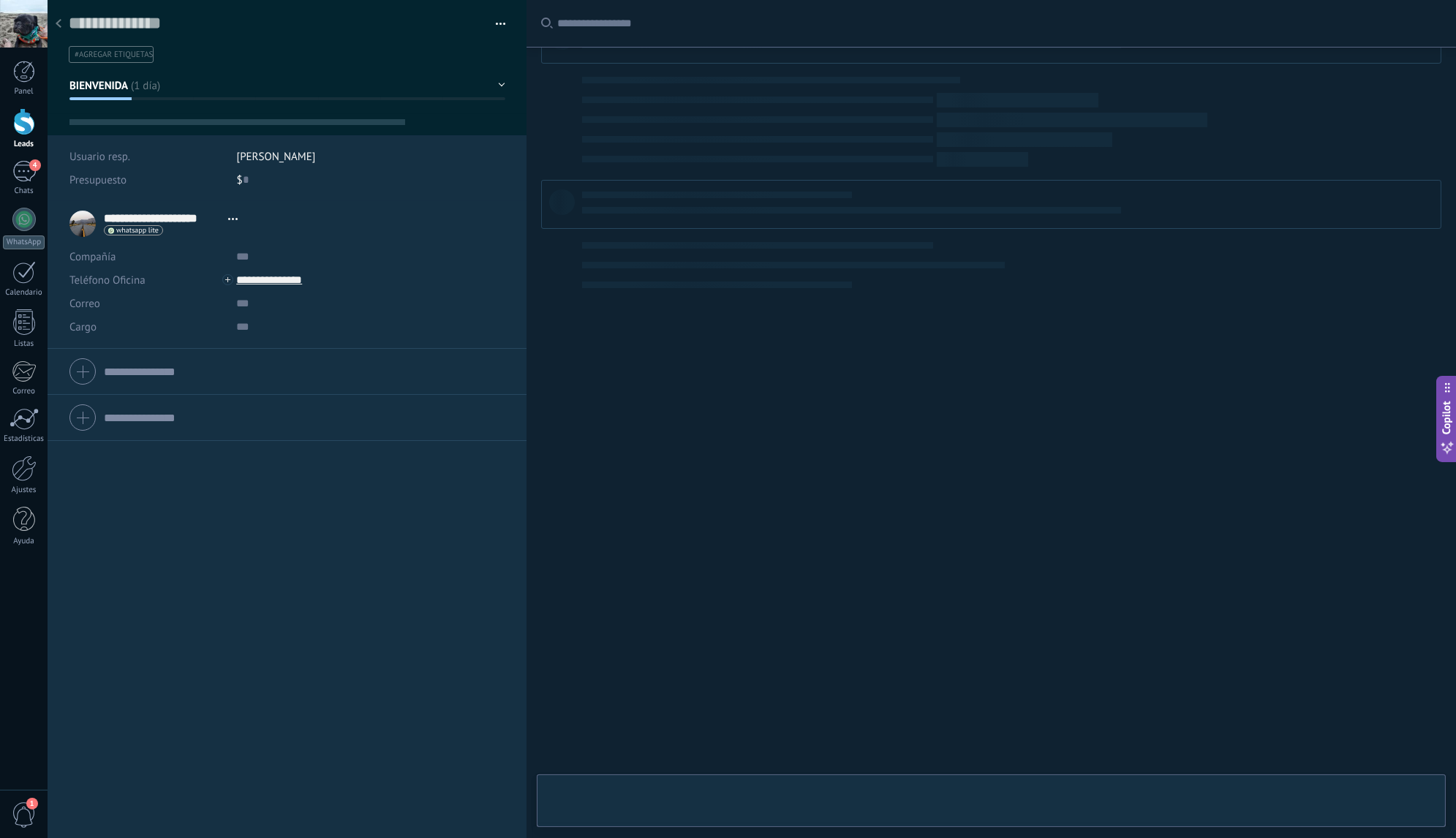
type textarea "**********"
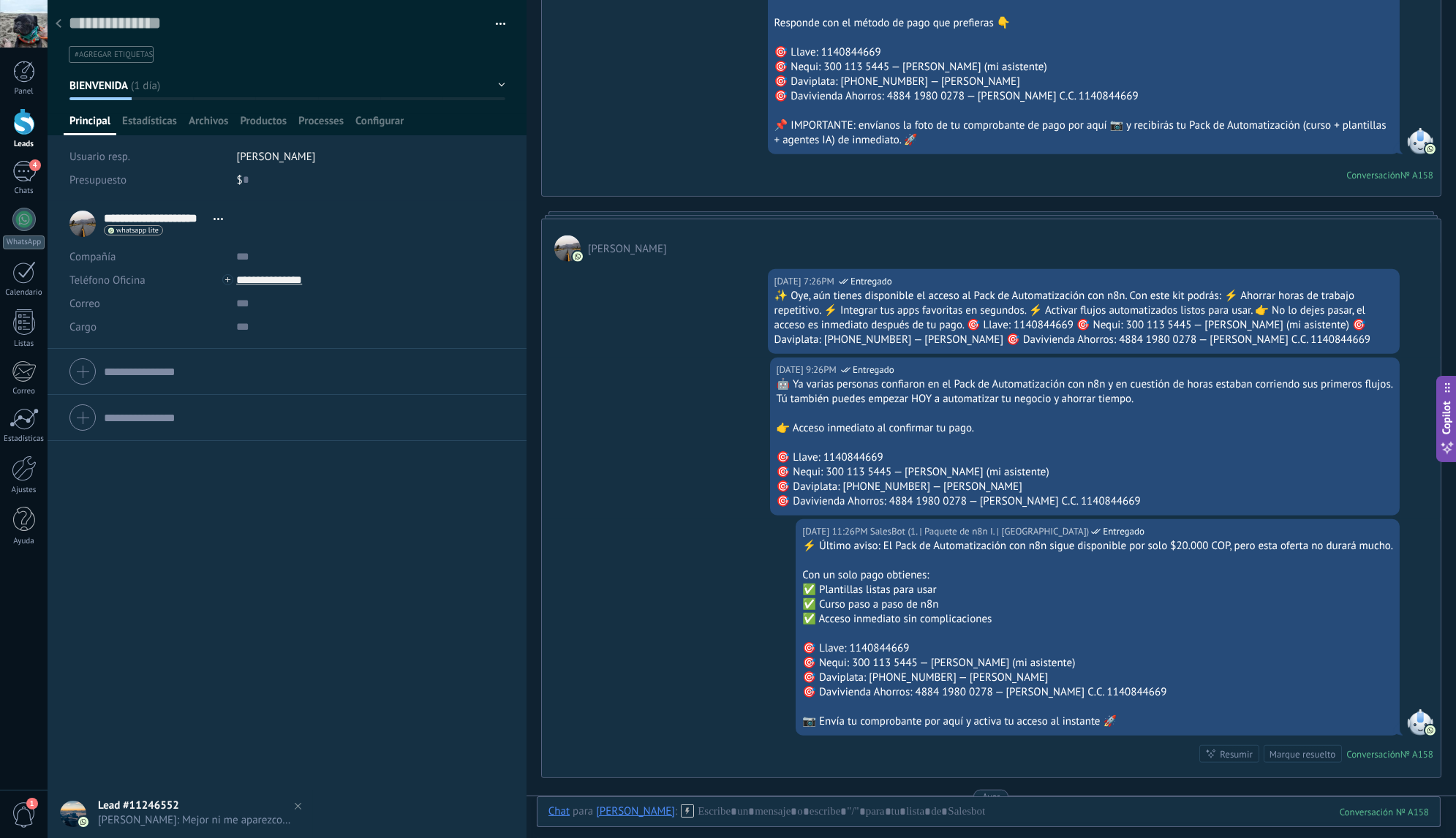
scroll to position [3034, 0]
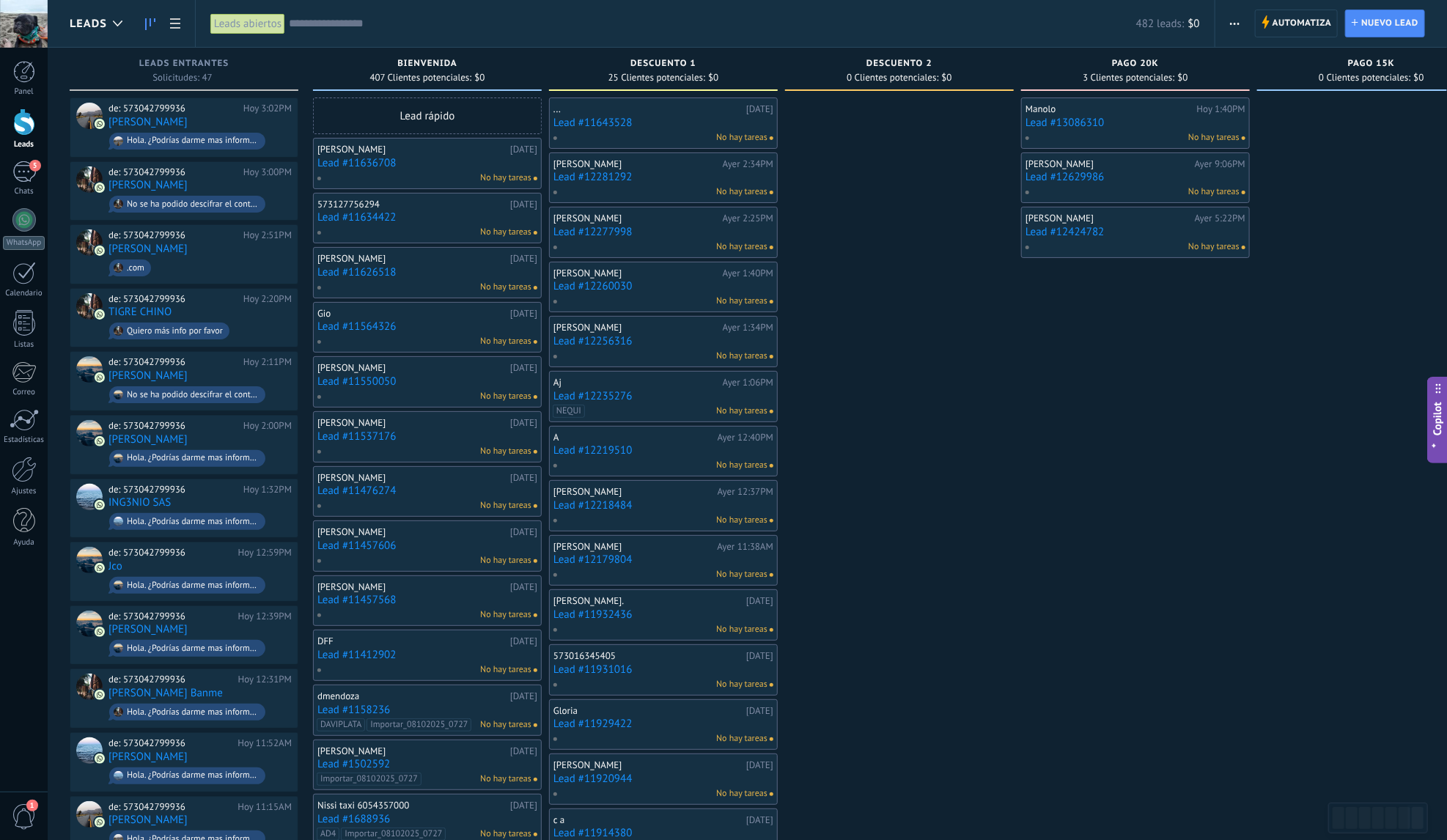
click at [448, 27] on input "text" at bounding box center [712, 23] width 848 height 15
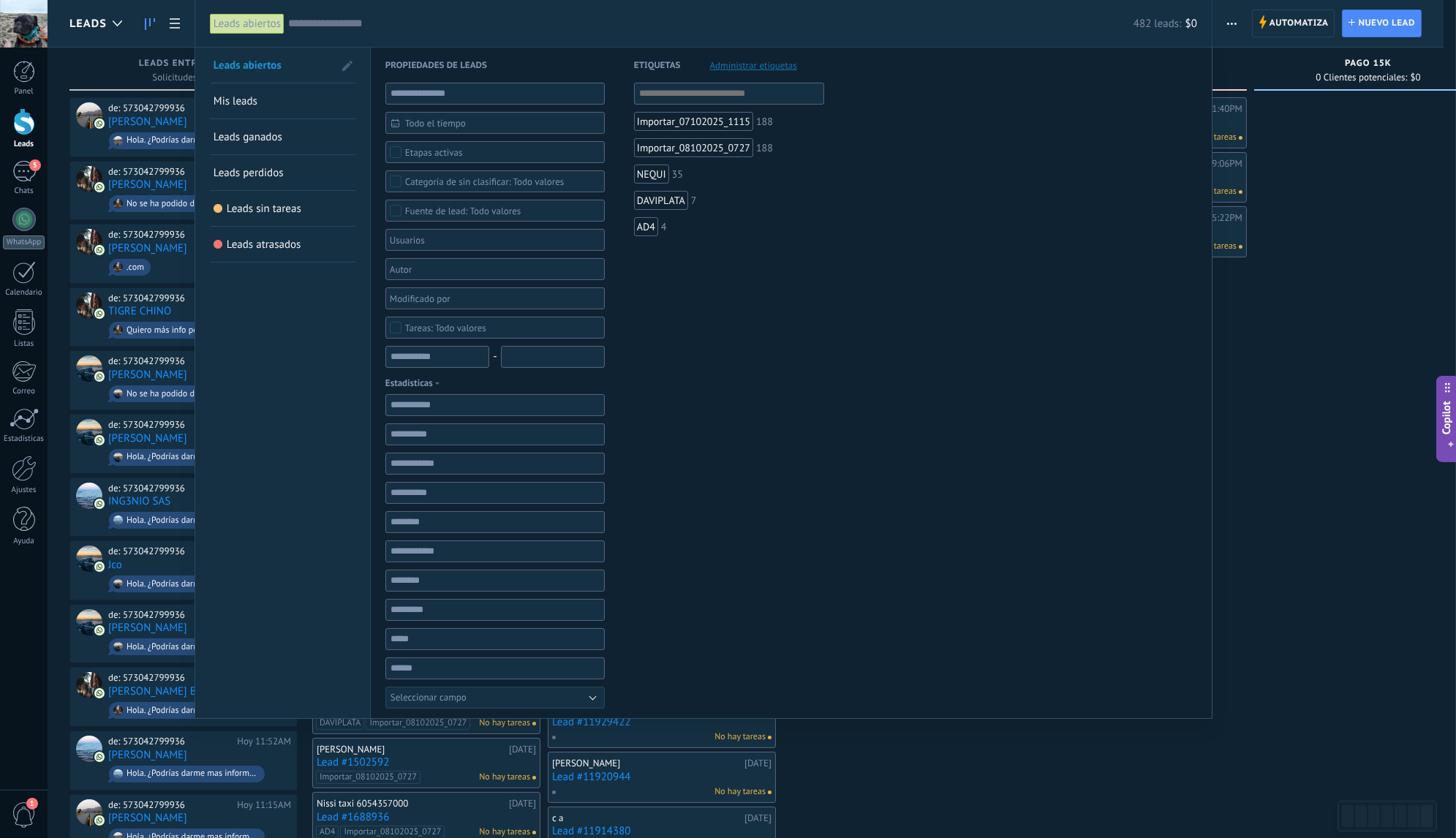
paste input "**********"
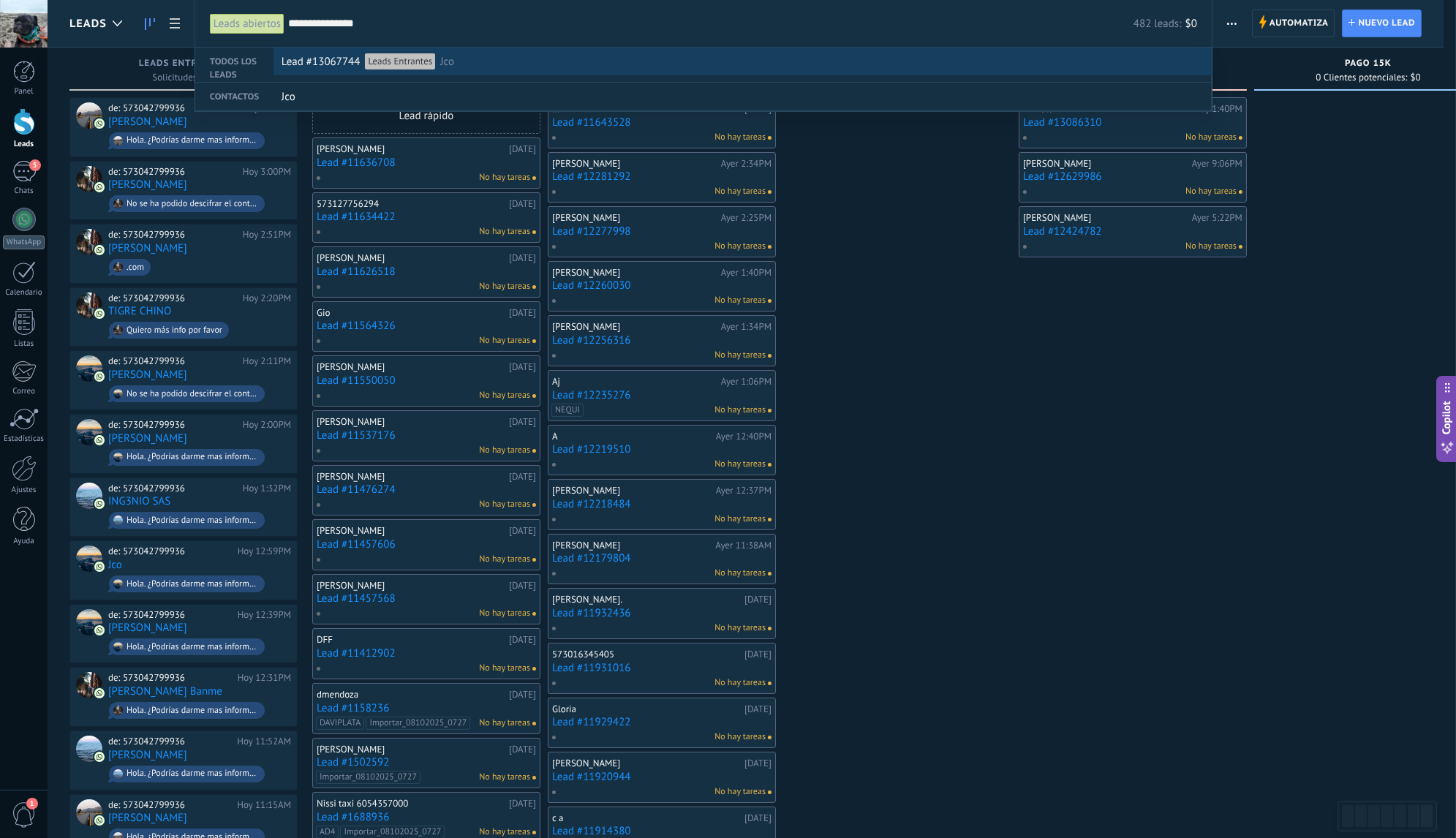
type input "**********"
click at [547, 67] on div "Lead #13067744 Leads Entrantes Jco" at bounding box center [739, 62] width 915 height 28
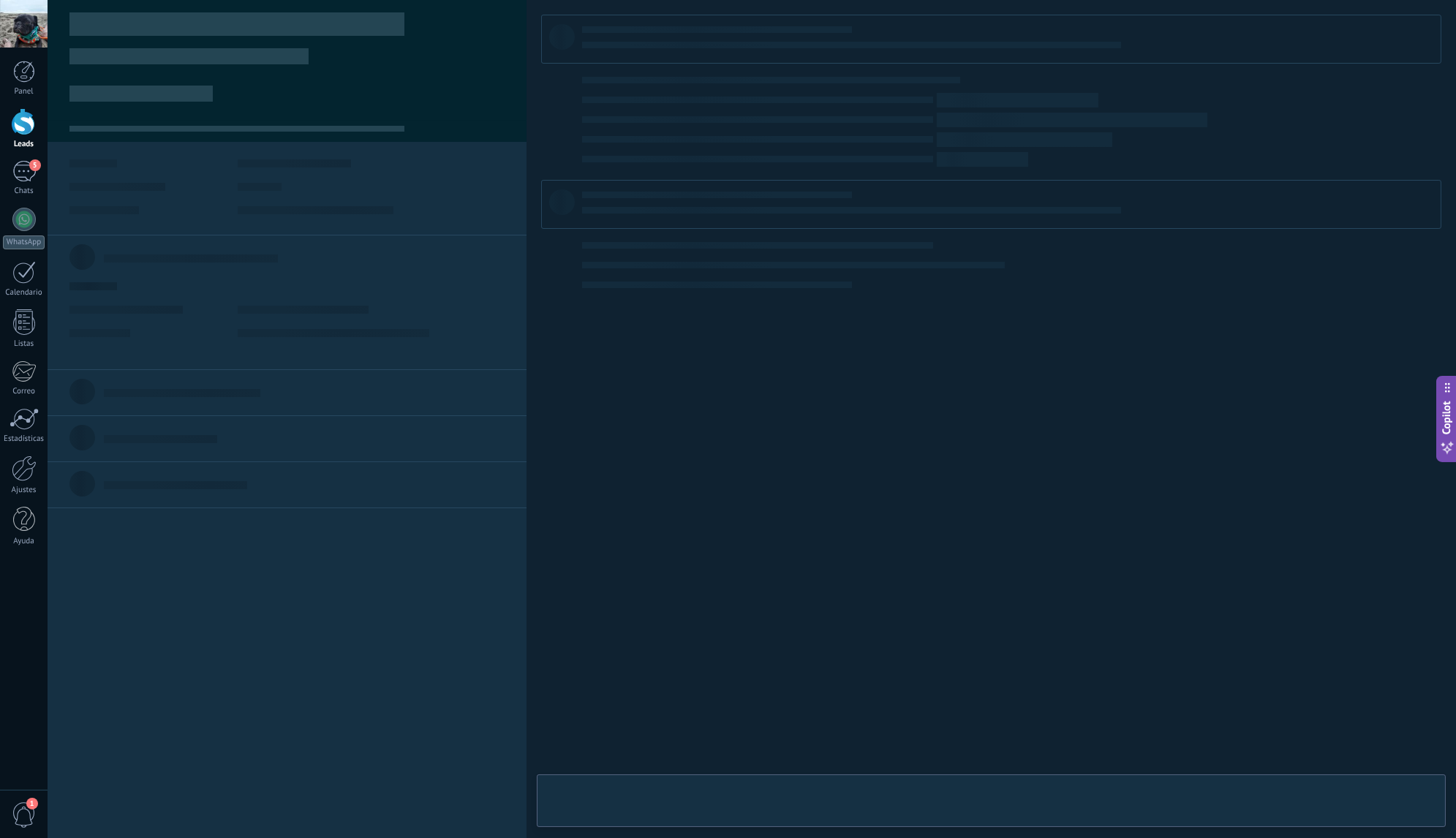
type textarea "**********"
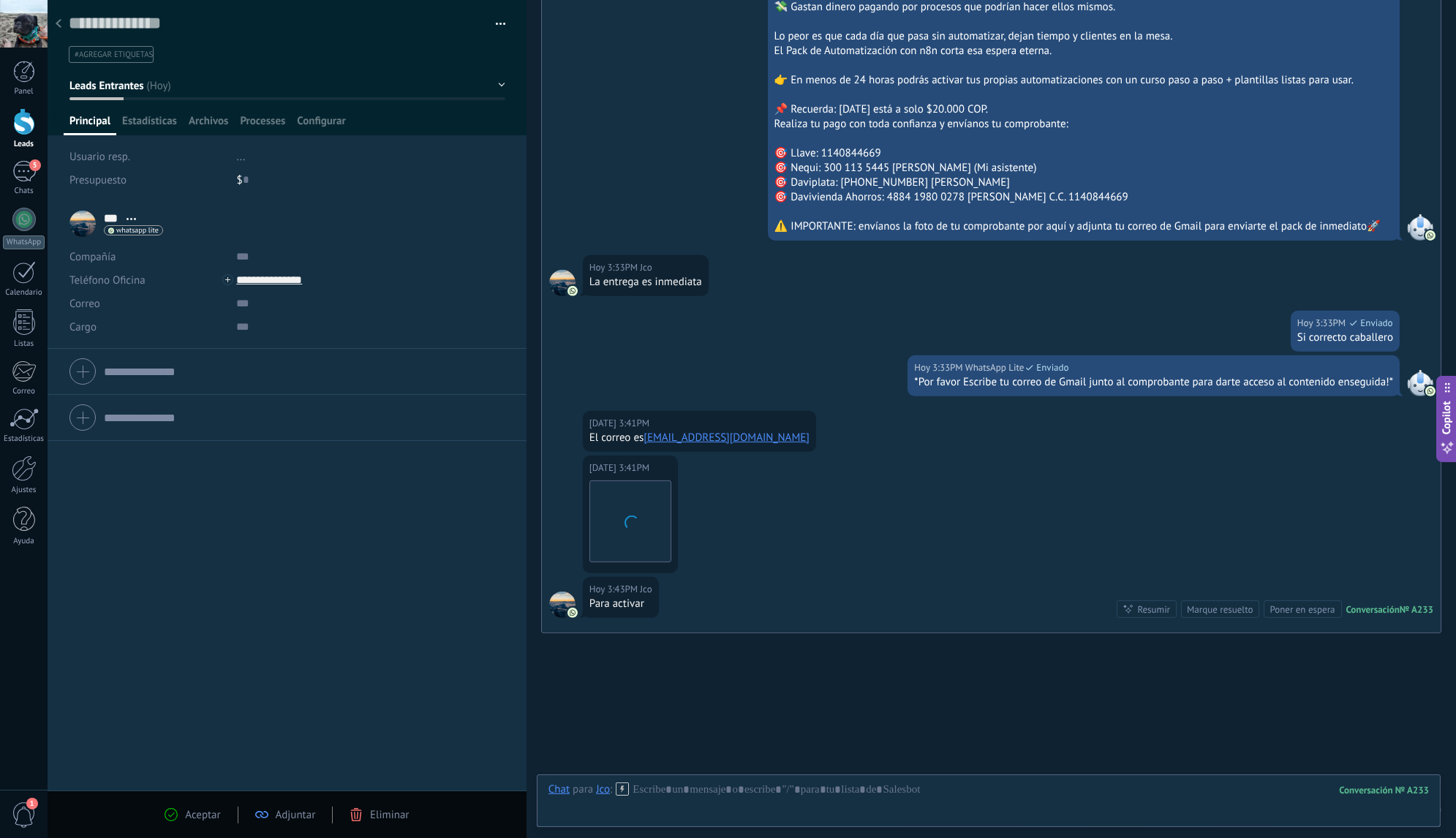
scroll to position [1437, 0]
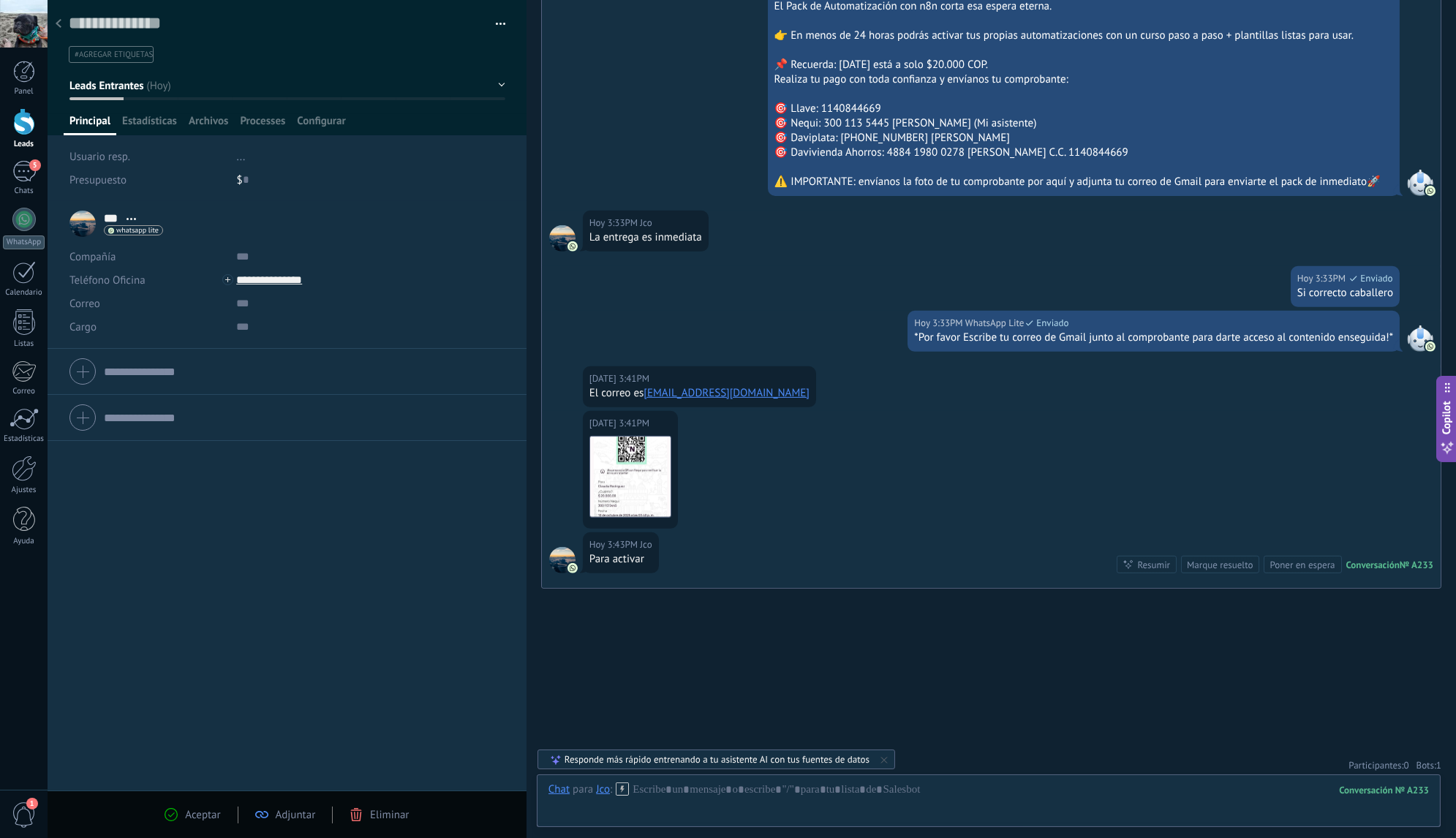
click at [60, 29] on div at bounding box center [58, 25] width 21 height 29
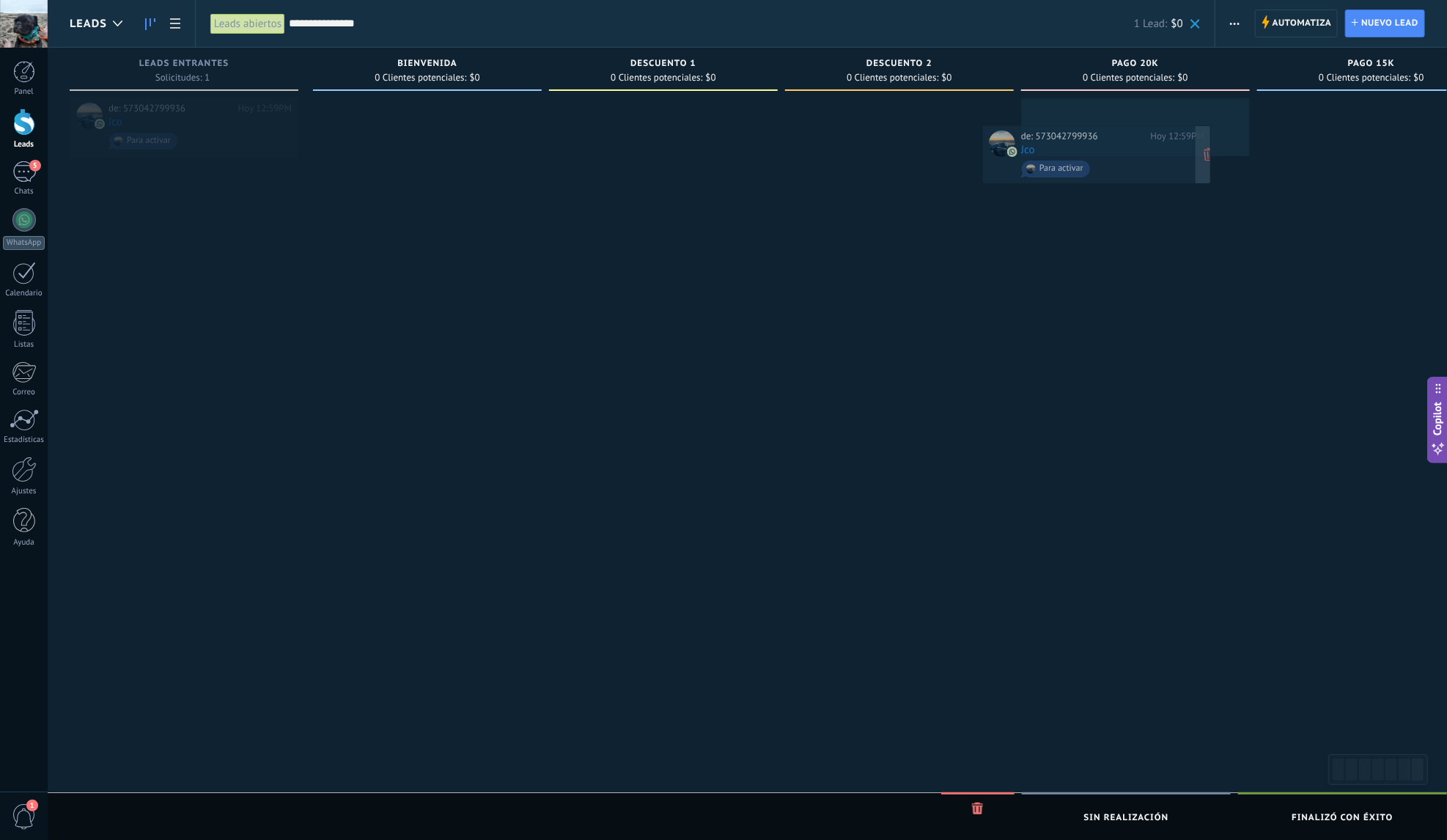
drag, startPoint x: 199, startPoint y: 129, endPoint x: 1112, endPoint y: 157, distance: 913.4
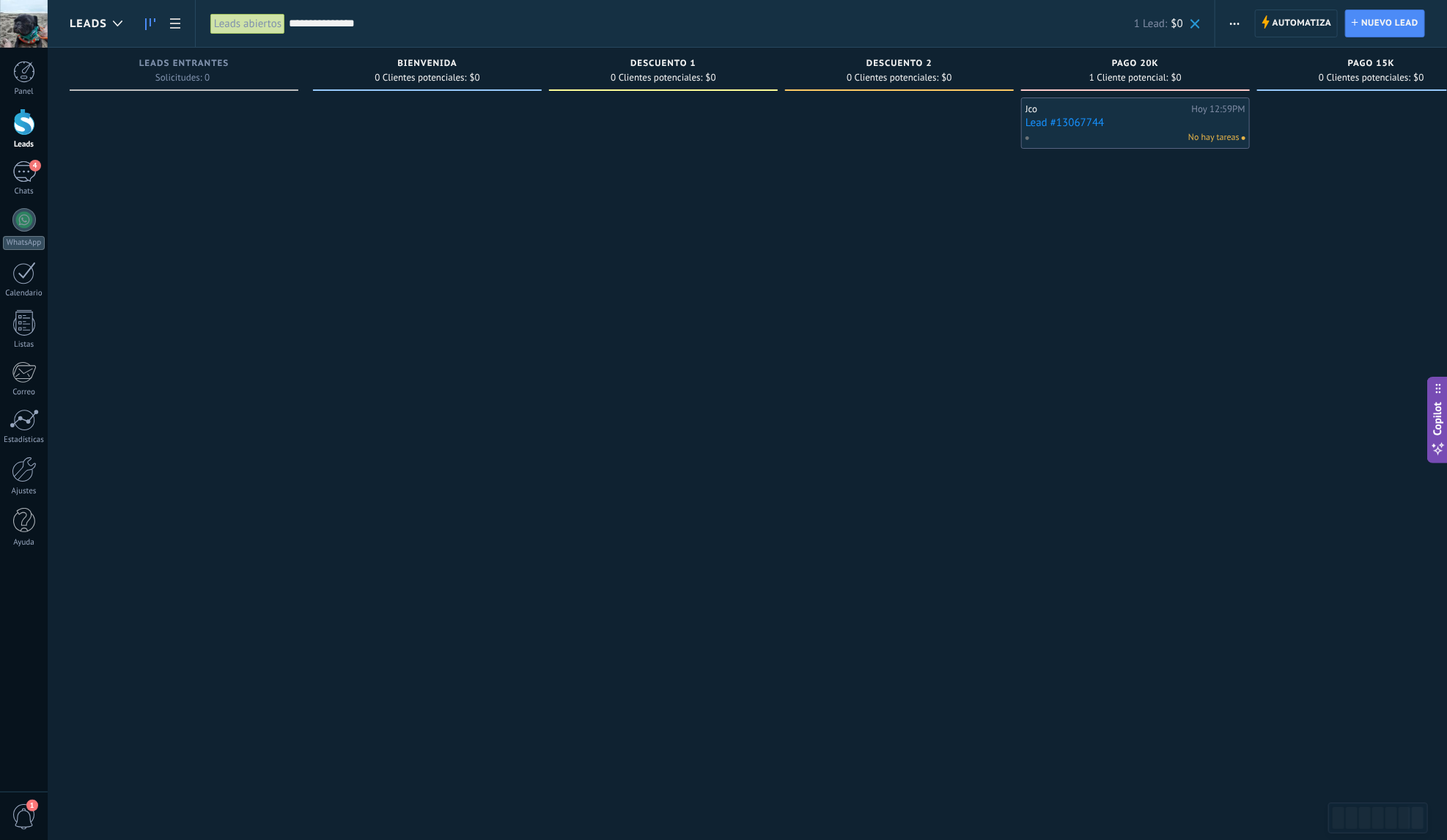
click at [1193, 29] on span at bounding box center [1196, 24] width 10 height 10
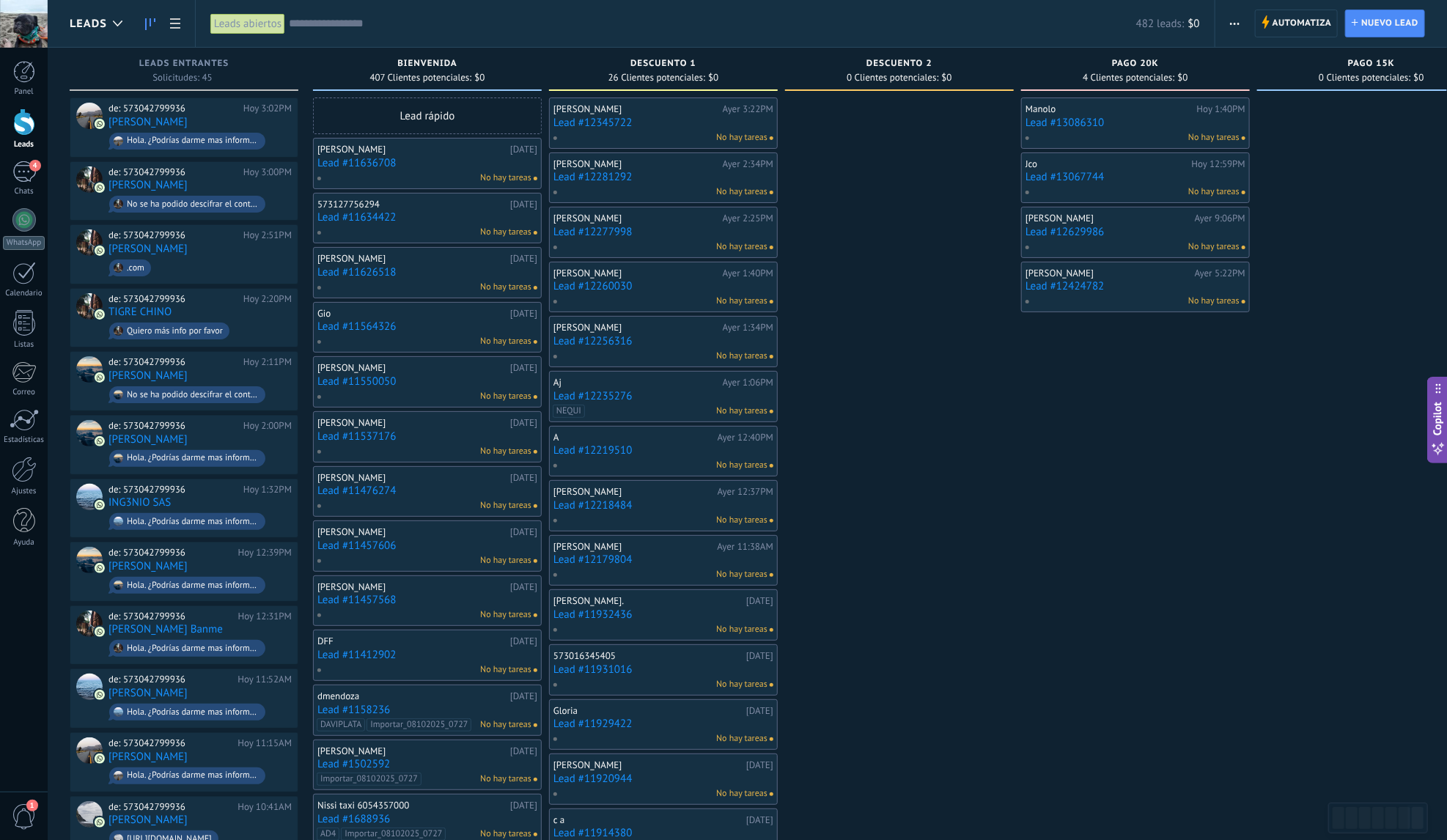
click at [1134, 176] on link "Lead #13067744" at bounding box center [1135, 177] width 220 height 13
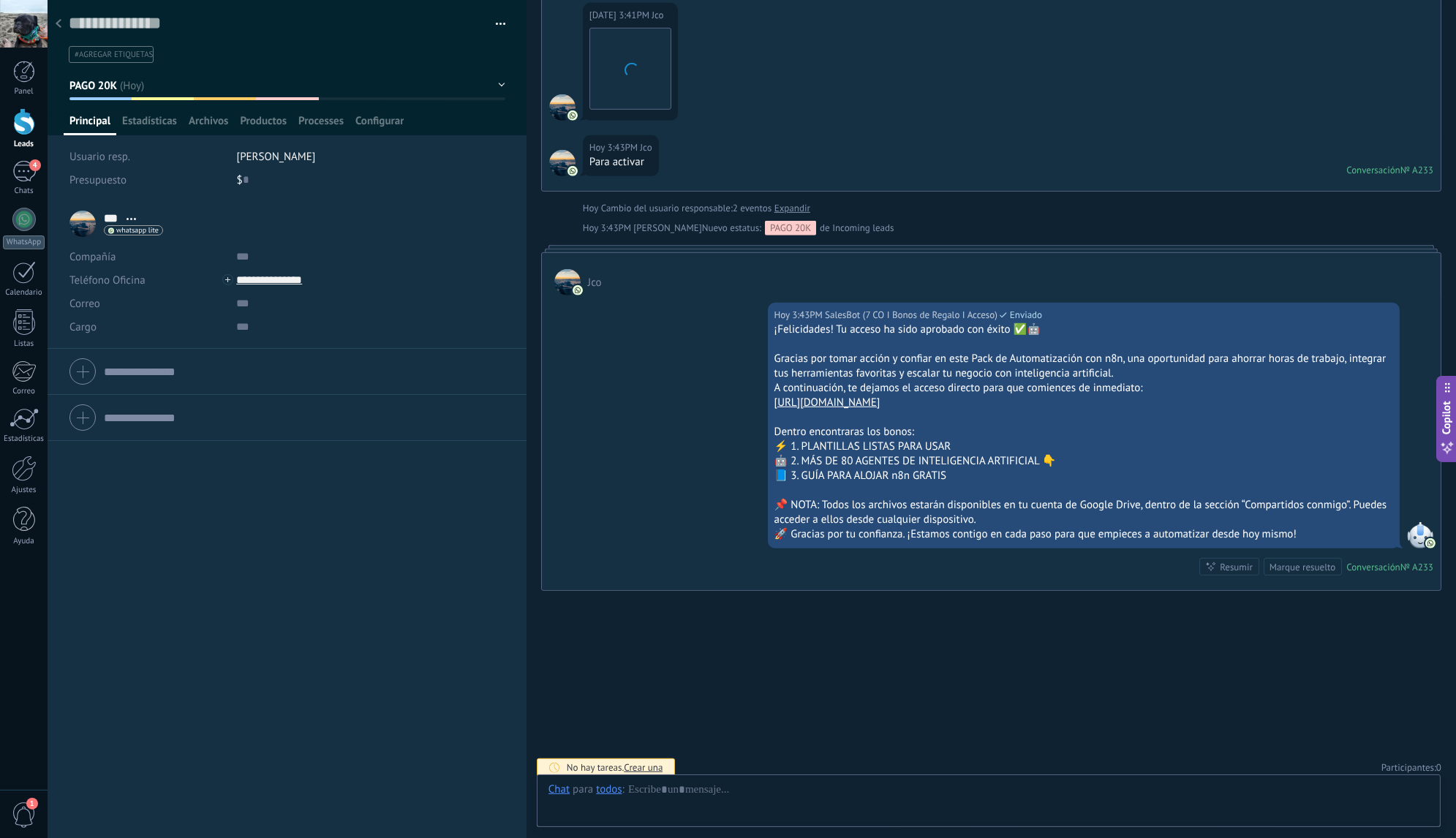
scroll to position [22, 0]
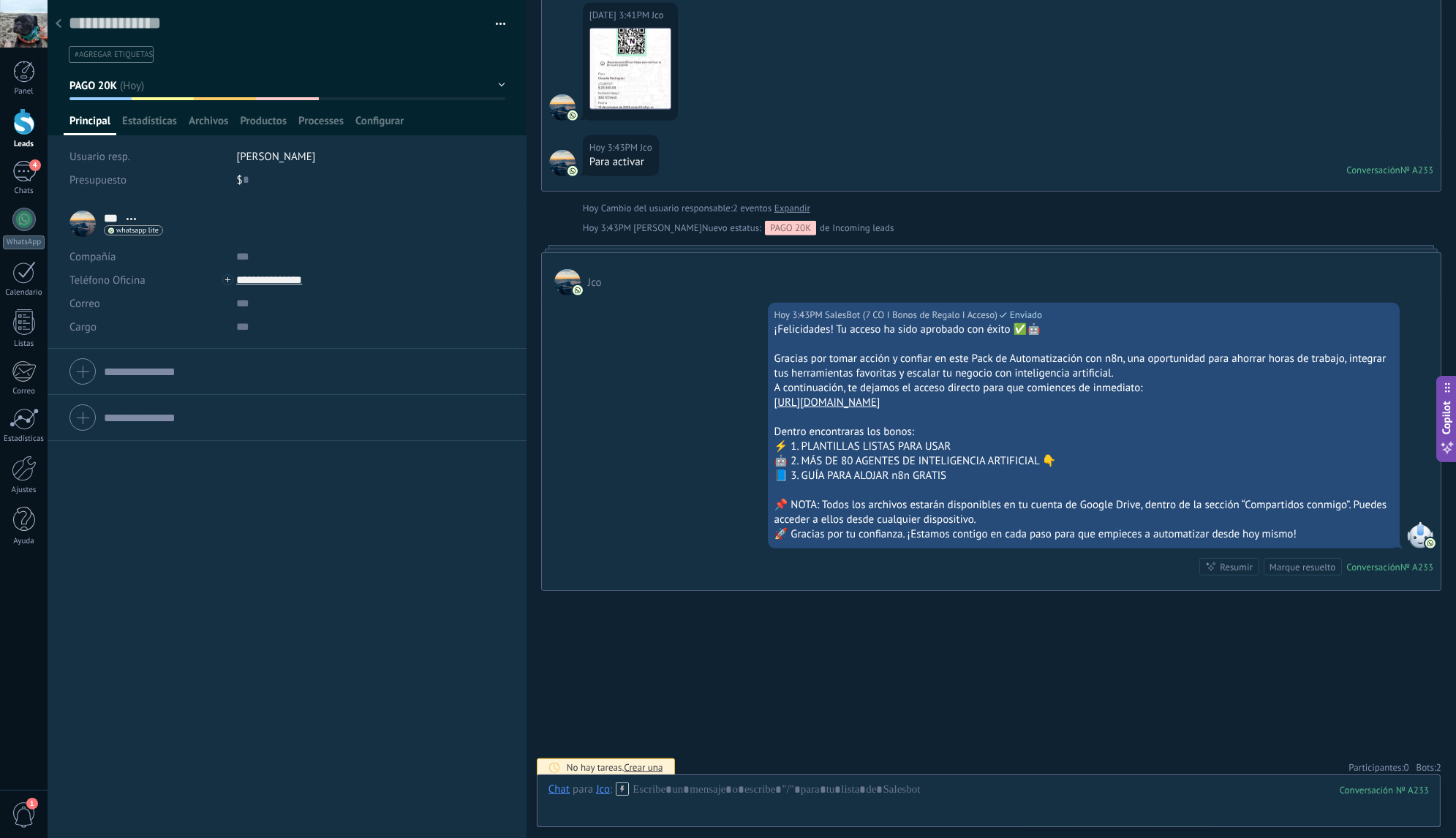
click at [1436, 763] on span "2" at bounding box center [1438, 767] width 5 height 13
click at [1420, 733] on use at bounding box center [1425, 739] width 11 height 11
click at [1420, 732] on icon at bounding box center [1424, 738] width 12 height 12
click at [61, 26] on icon at bounding box center [58, 23] width 6 height 9
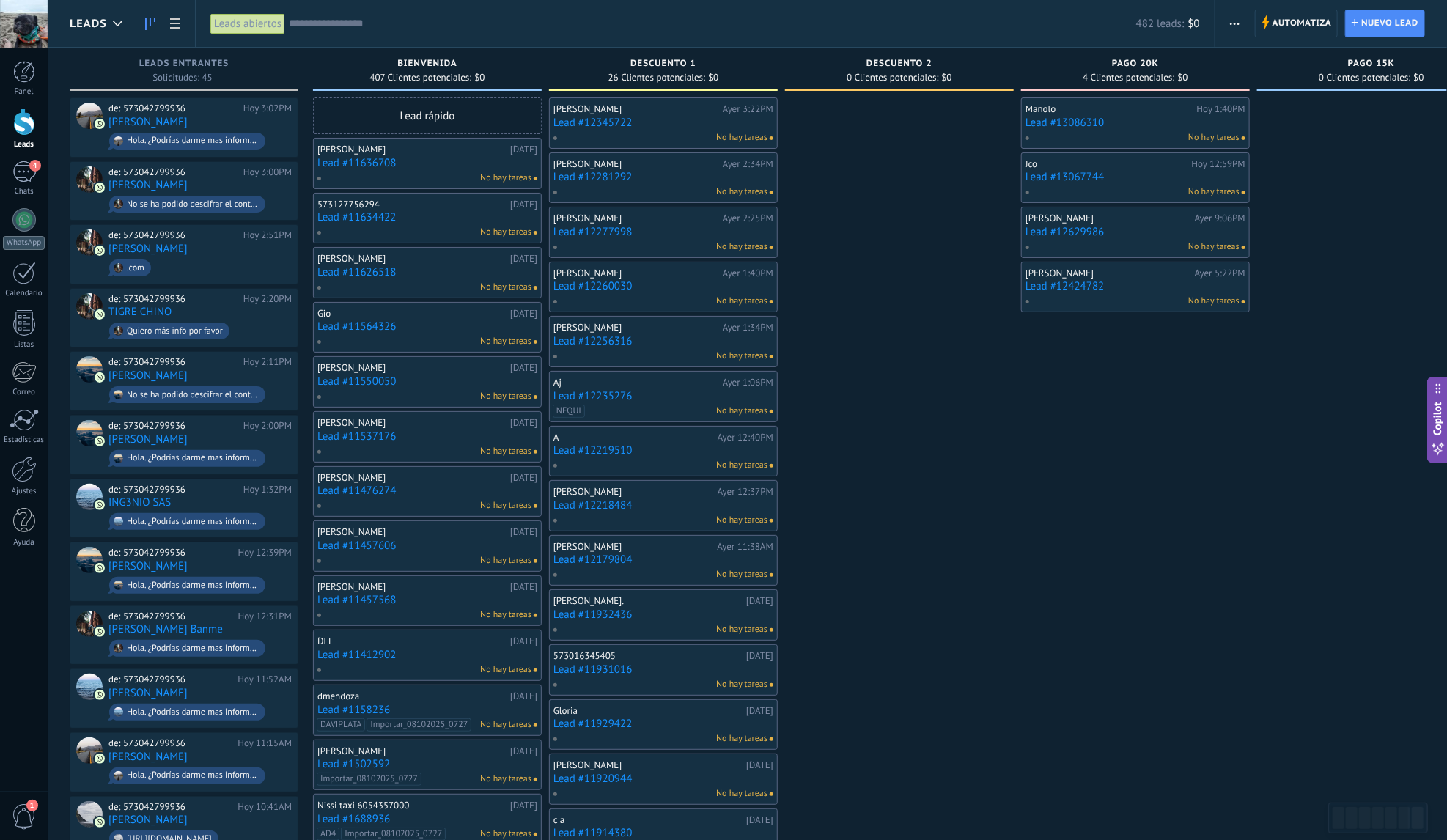
click at [1157, 287] on link "Lead #12424782" at bounding box center [1135, 287] width 220 height 13
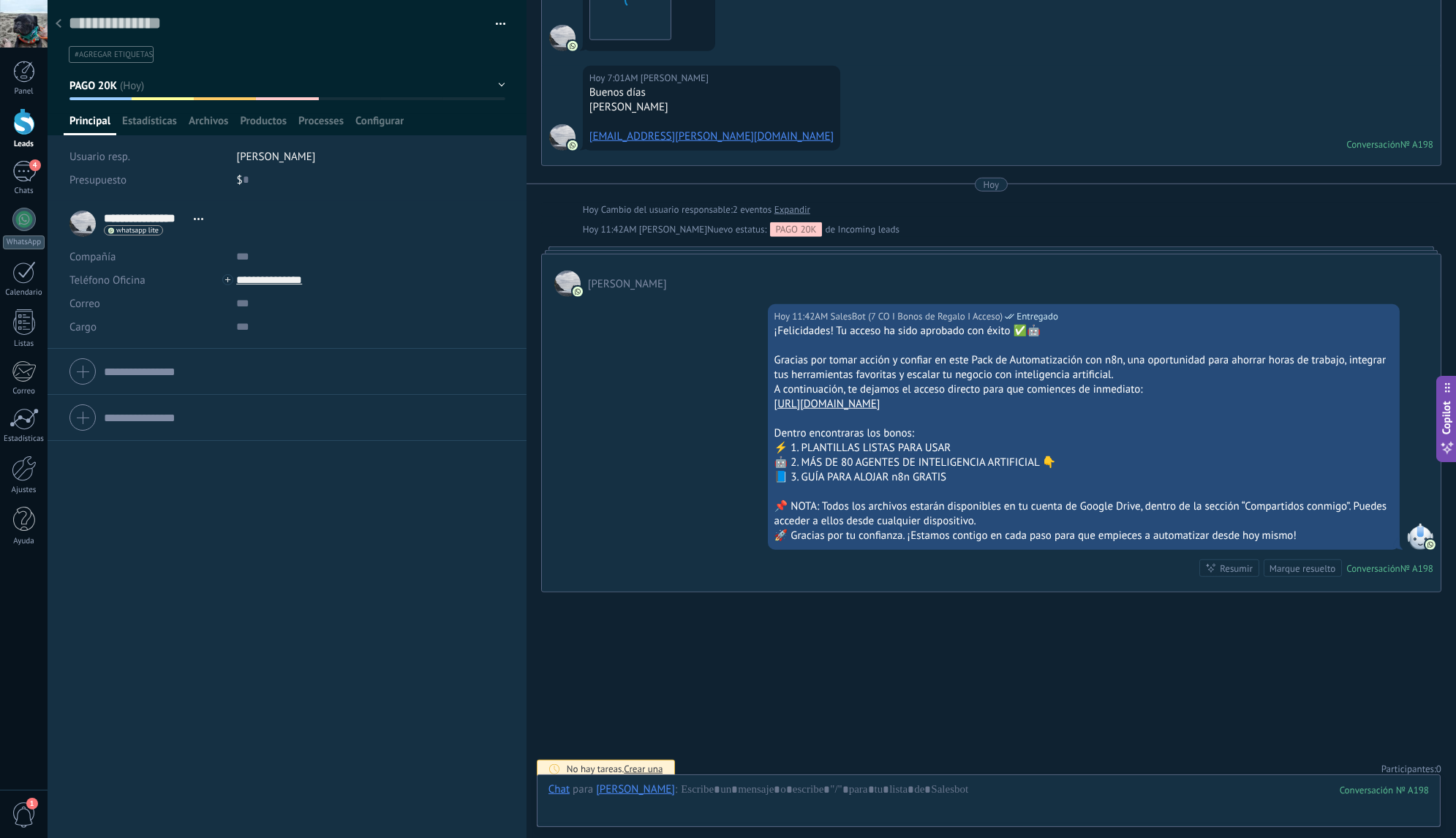
scroll to position [22, 0]
click at [65, 26] on div at bounding box center [58, 25] width 21 height 29
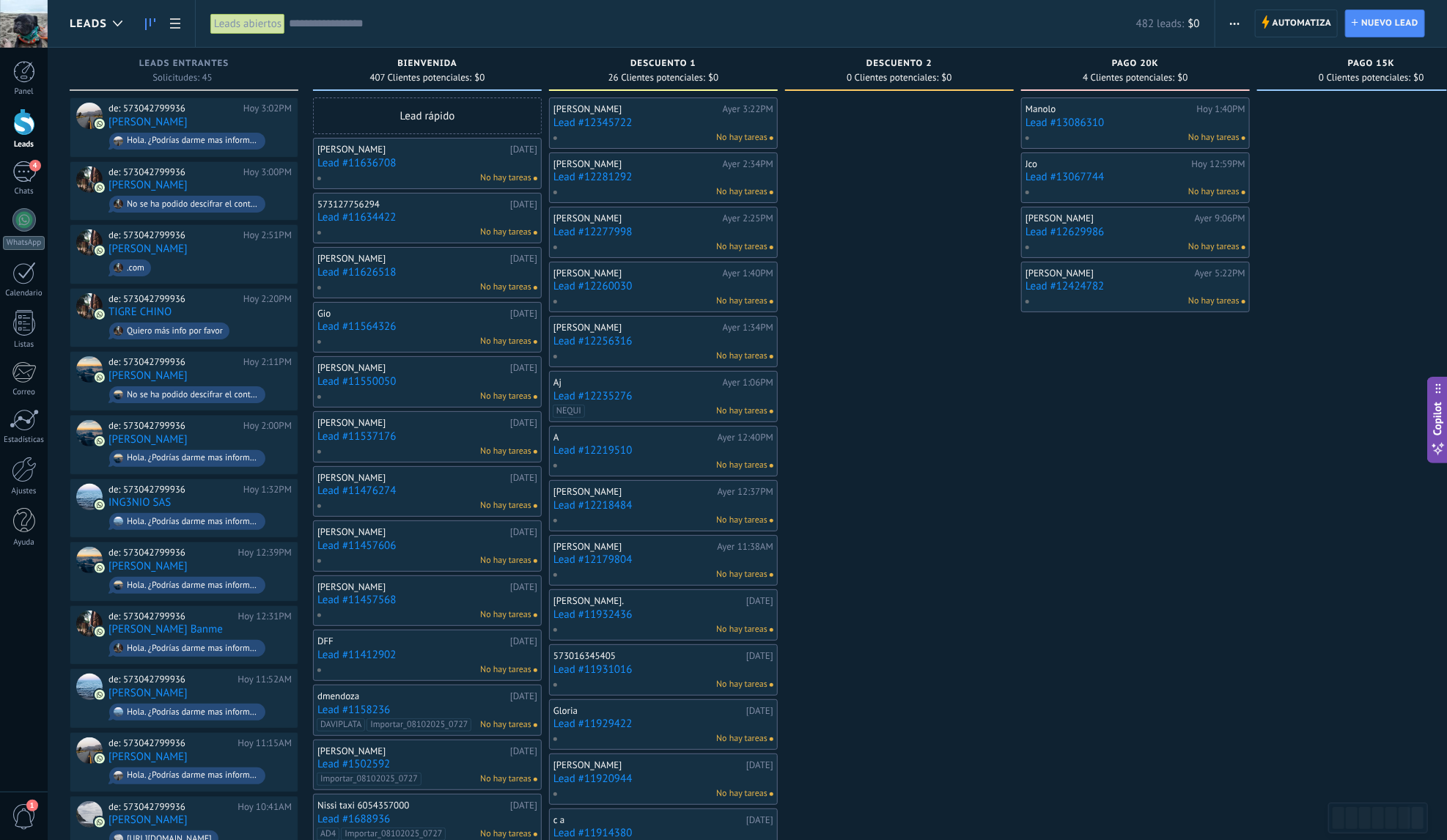
click at [1147, 230] on link "Lead #12629986" at bounding box center [1135, 232] width 220 height 13
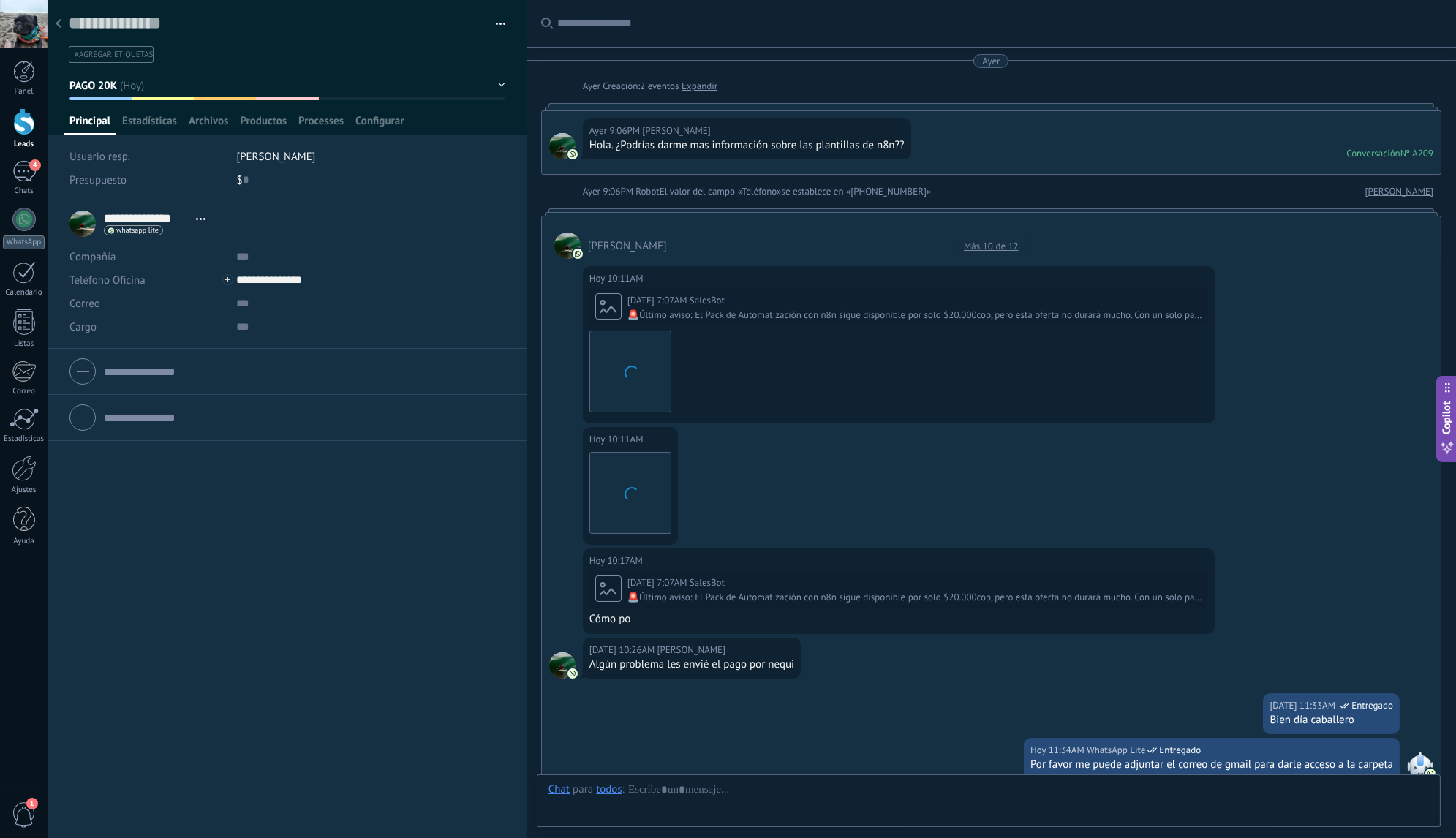
scroll to position [1114, 0]
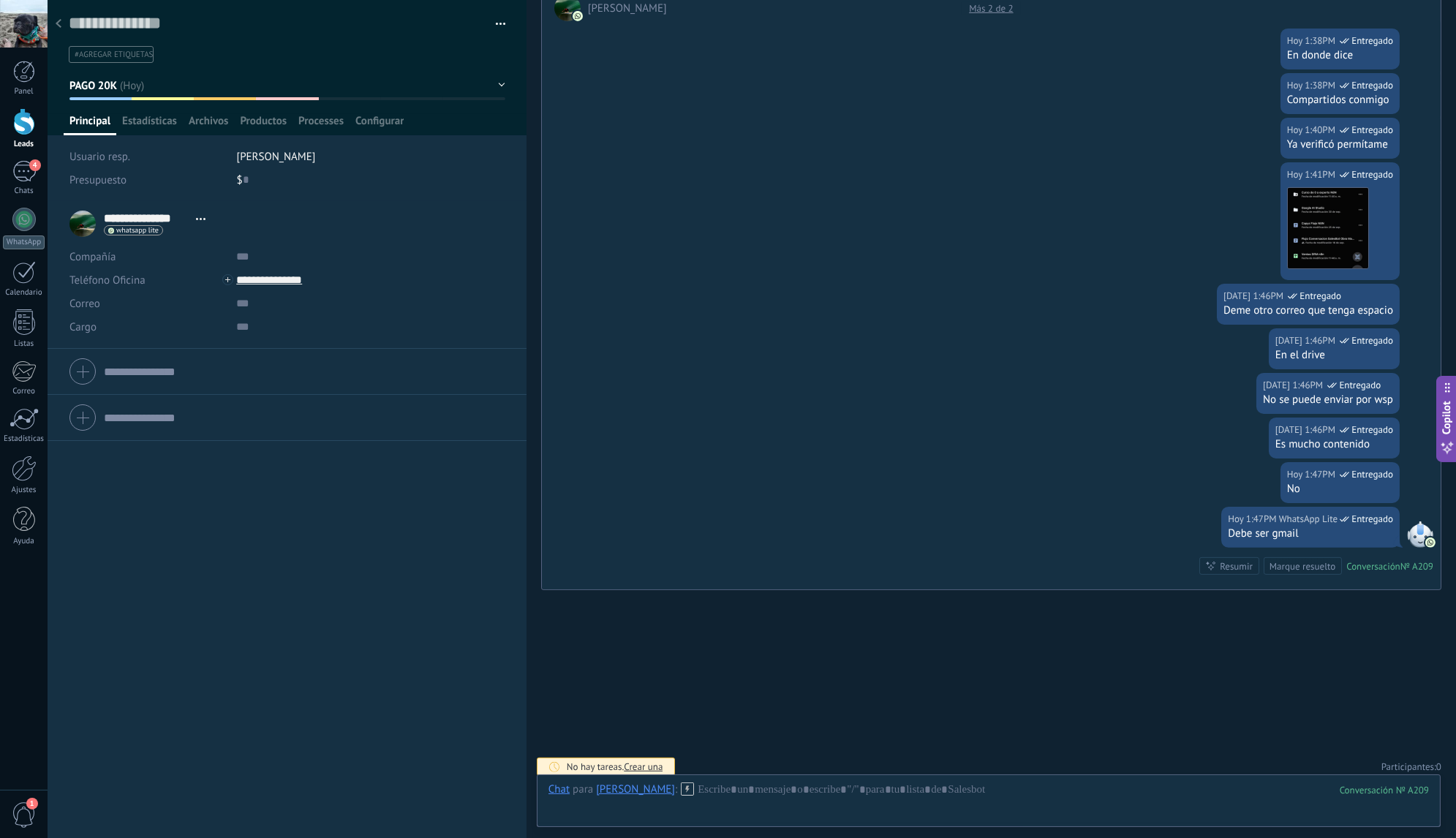
click at [58, 26] on use at bounding box center [58, 23] width 6 height 9
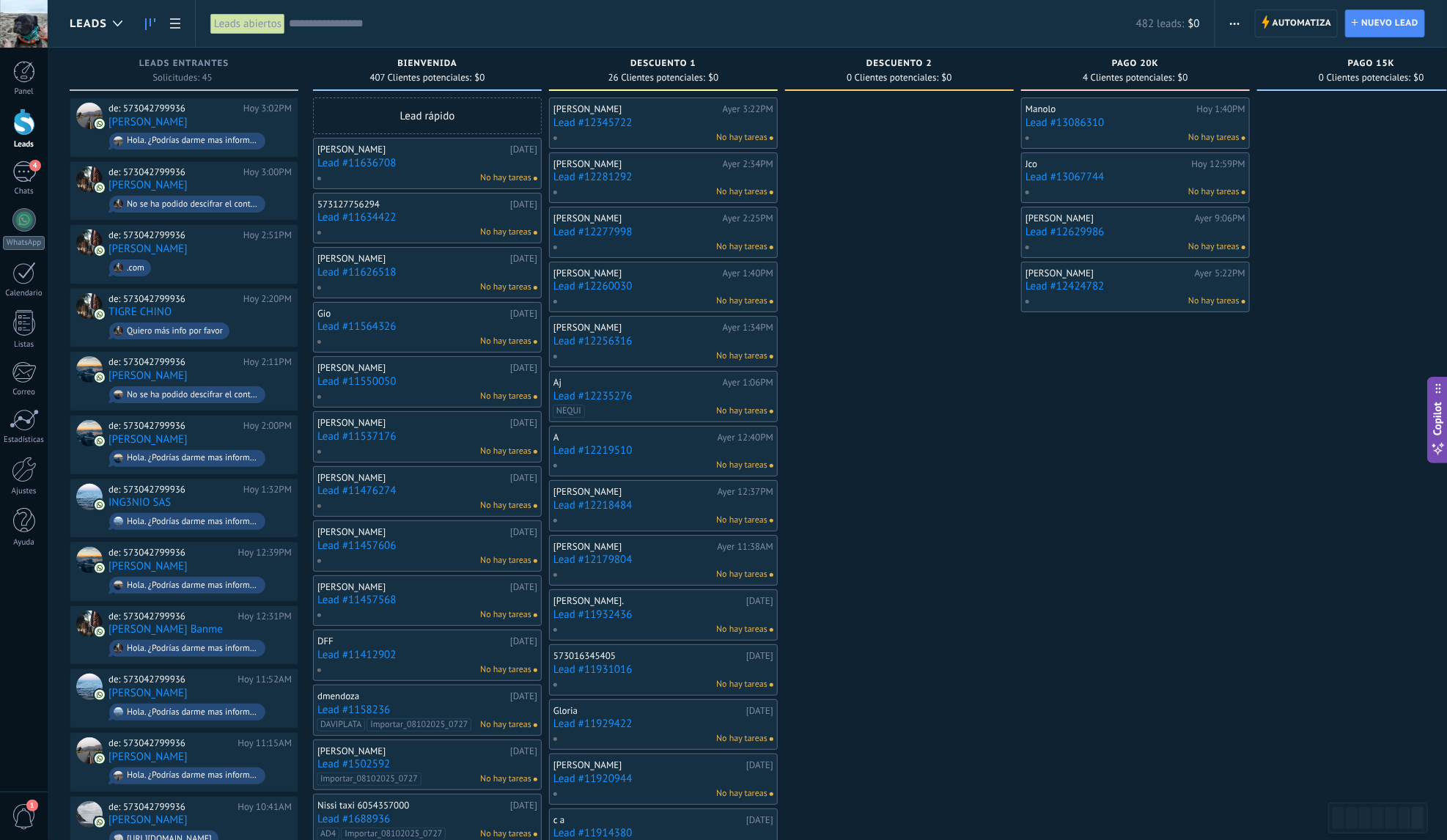
click at [1154, 136] on div "No hay tareas" at bounding box center [1131, 137] width 215 height 13
click at [1149, 124] on link "Lead #13086310" at bounding box center [1135, 123] width 220 height 13
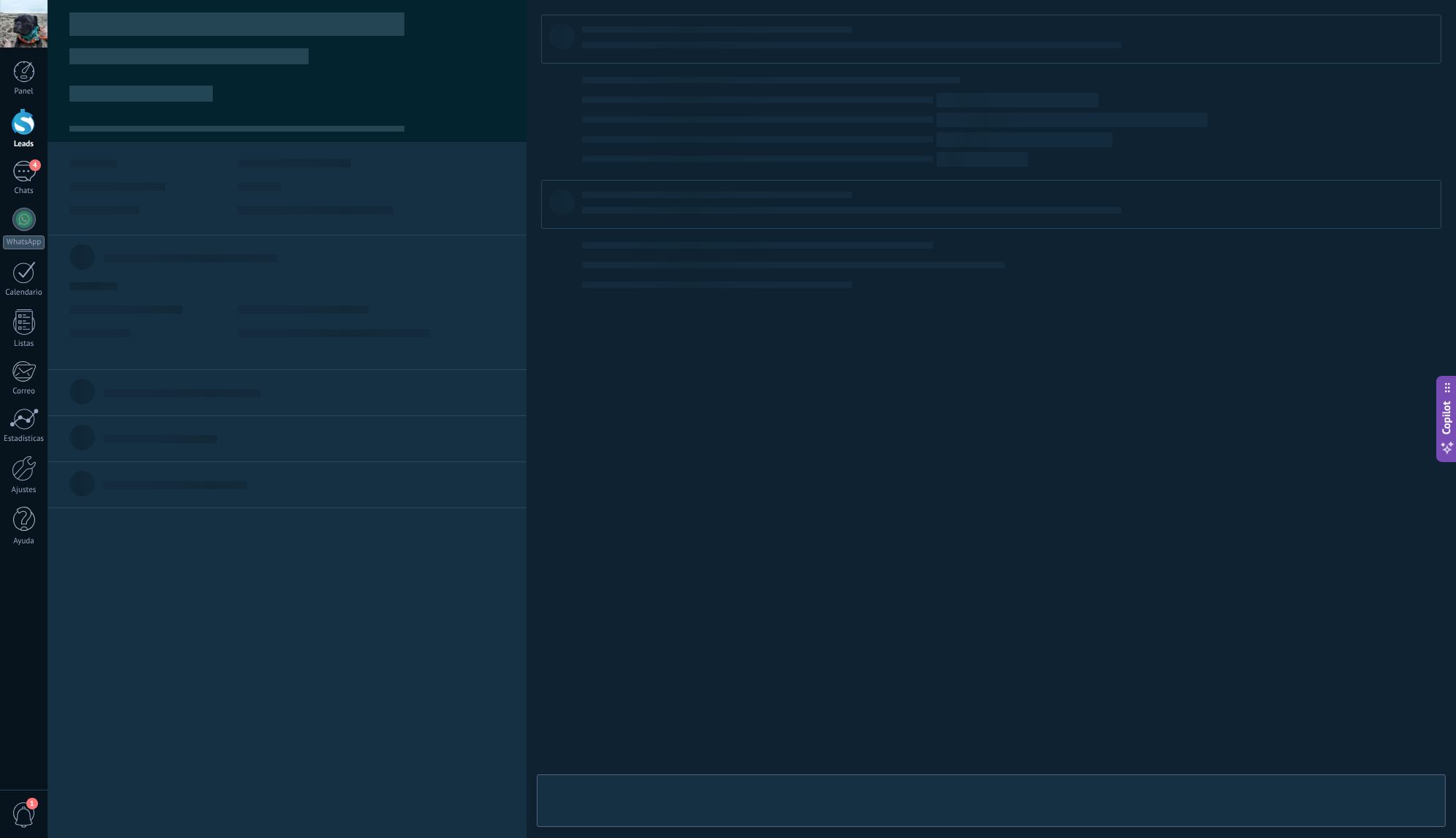
type textarea "**********"
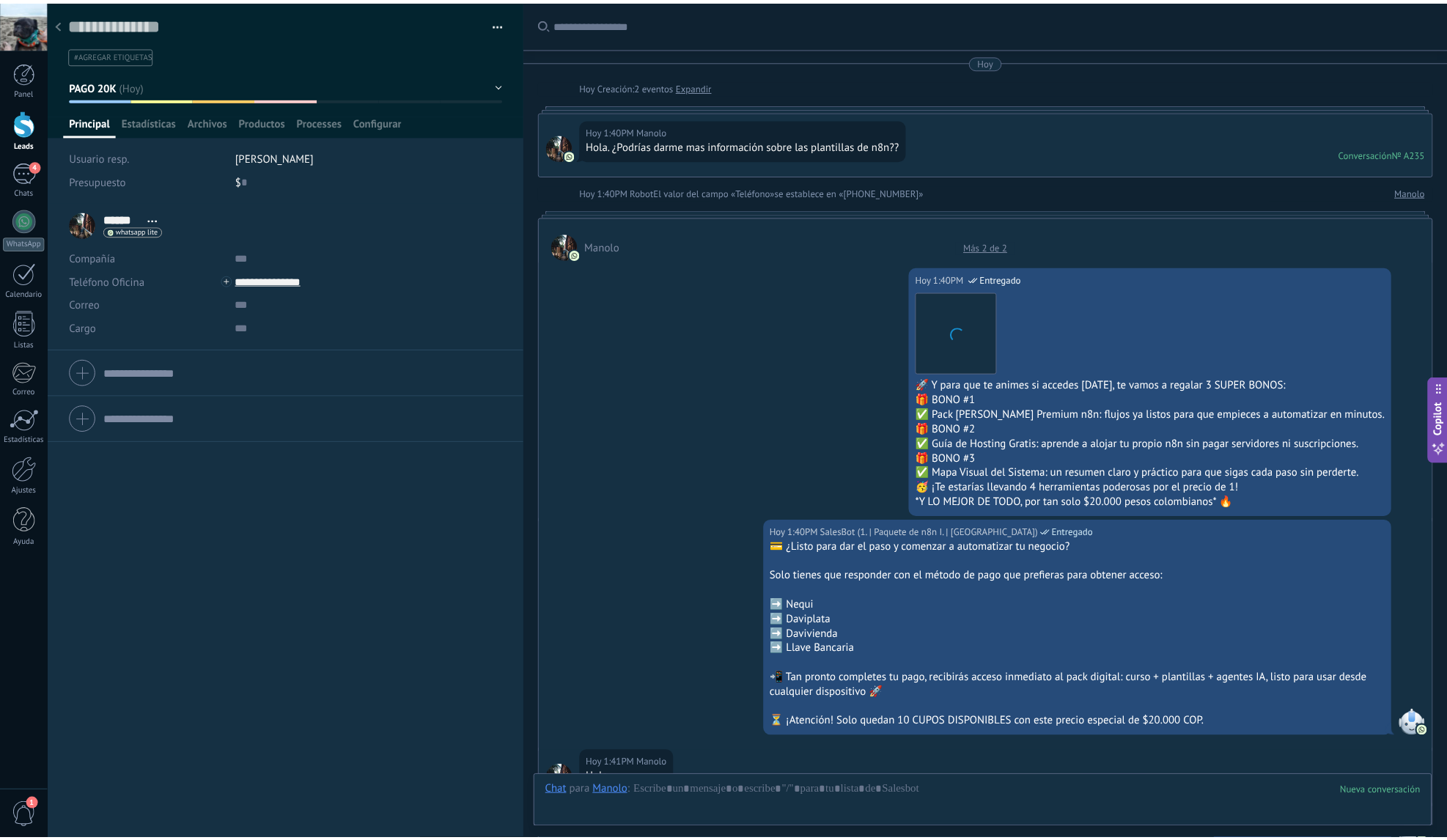
scroll to position [1103, 0]
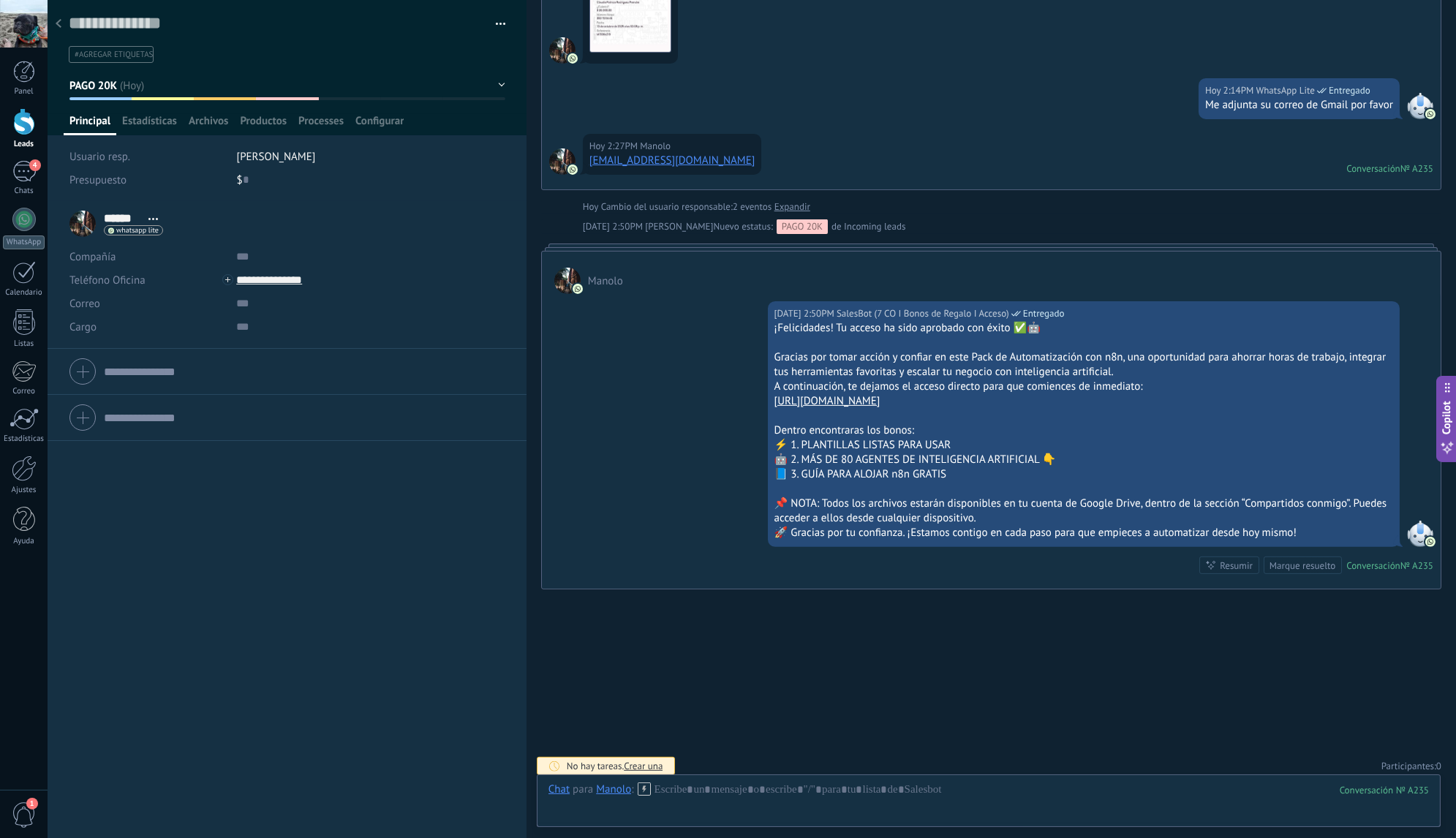
click at [58, 31] on div at bounding box center [58, 25] width 21 height 29
